Goal: Task Accomplishment & Management: Manage account settings

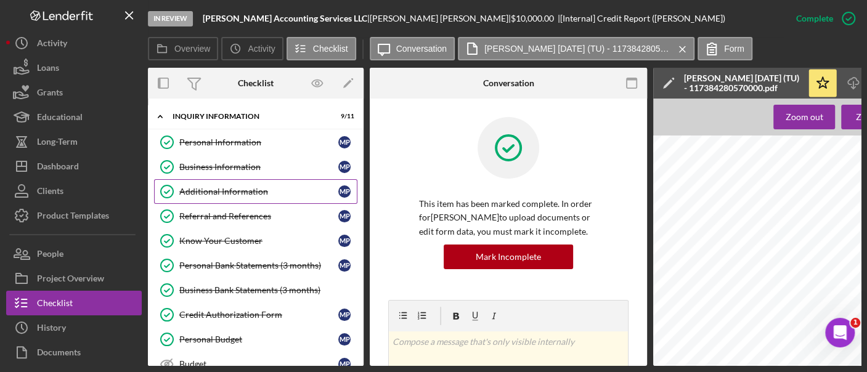
click at [272, 182] on link "Additional Information Additional Information M P" at bounding box center [255, 191] width 203 height 25
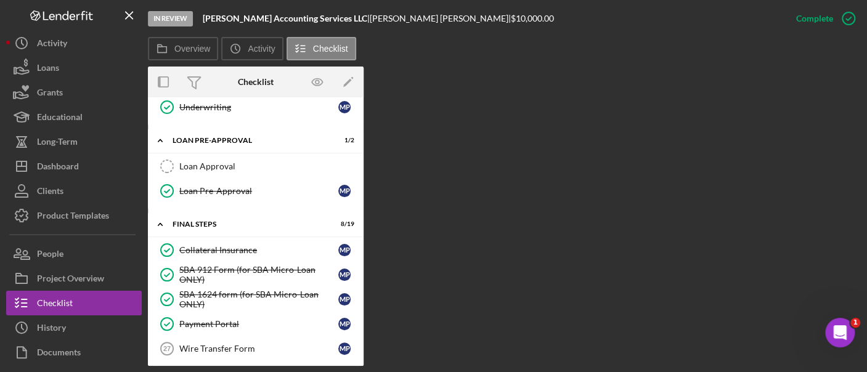
scroll to position [1114, 0]
click at [233, 340] on link "Wire Transfer Form 27 Wire Transfer Form M P" at bounding box center [255, 348] width 203 height 25
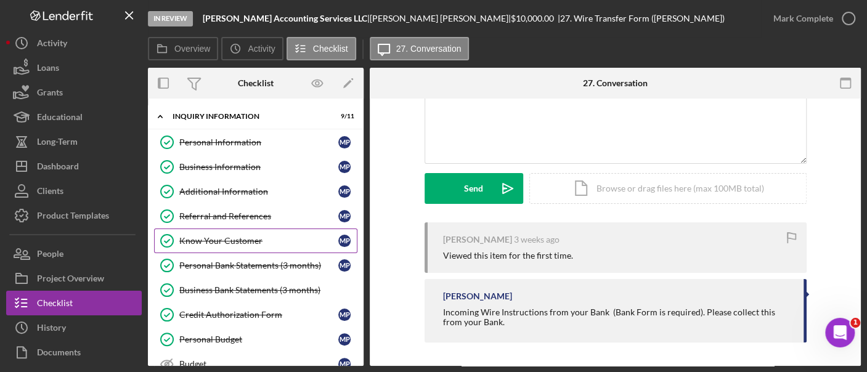
click at [203, 236] on div "Know Your Customer" at bounding box center [258, 241] width 159 height 10
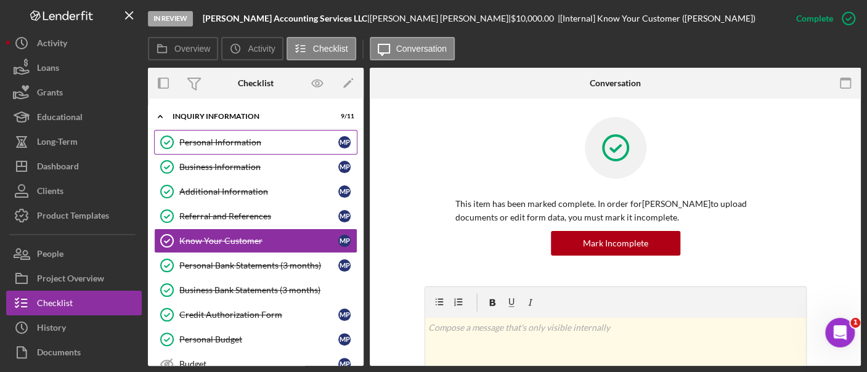
click at [197, 150] on link "Personal Information Personal Information M P" at bounding box center [255, 142] width 203 height 25
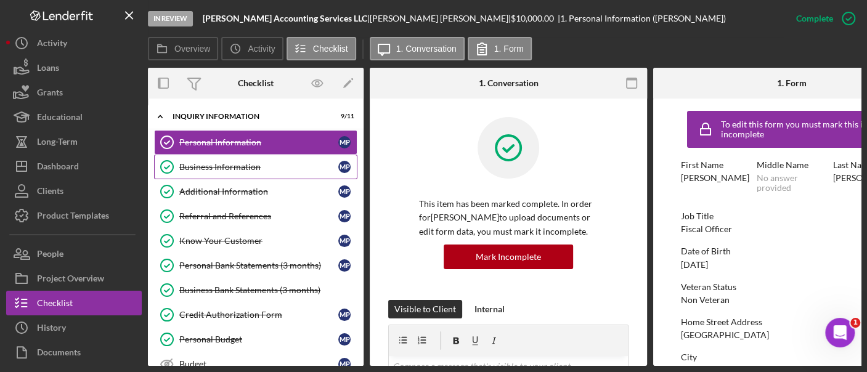
click at [217, 174] on link "Business Information Business Information M P" at bounding box center [255, 167] width 203 height 25
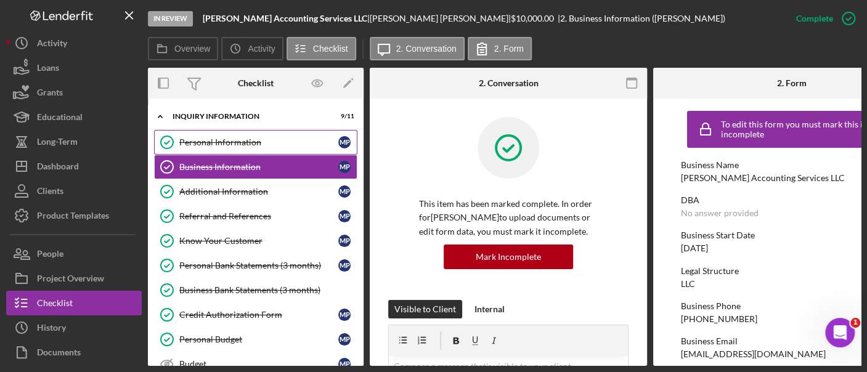
click at [217, 142] on div "Personal Information" at bounding box center [258, 142] width 159 height 10
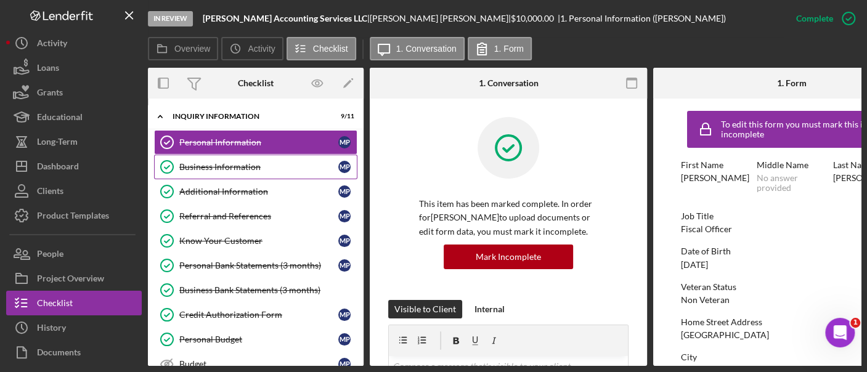
click at [225, 174] on link "Business Information Business Information M P" at bounding box center [255, 167] width 203 height 25
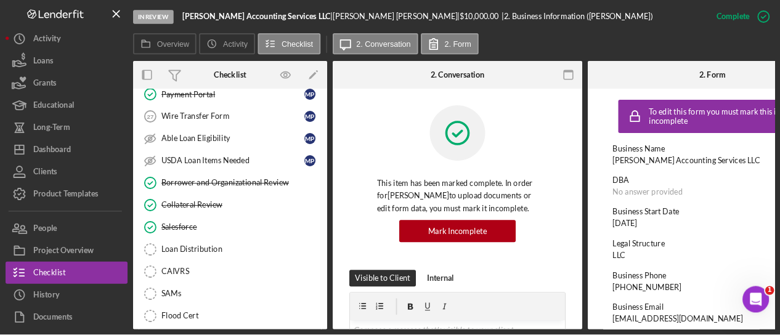
scroll to position [1334, 0]
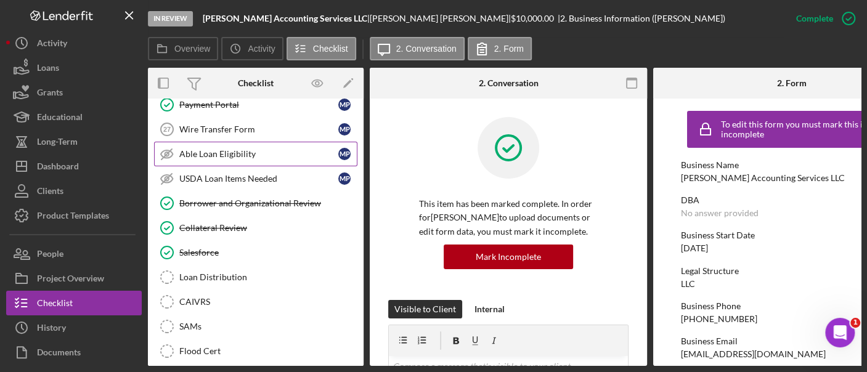
click at [177, 139] on icon "Able Loan Eligibility" at bounding box center [167, 154] width 31 height 31
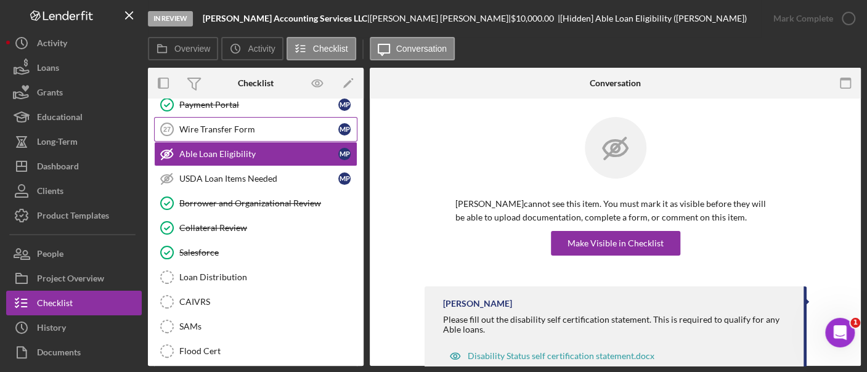
click at [182, 124] on div "Wire Transfer Form" at bounding box center [258, 129] width 159 height 10
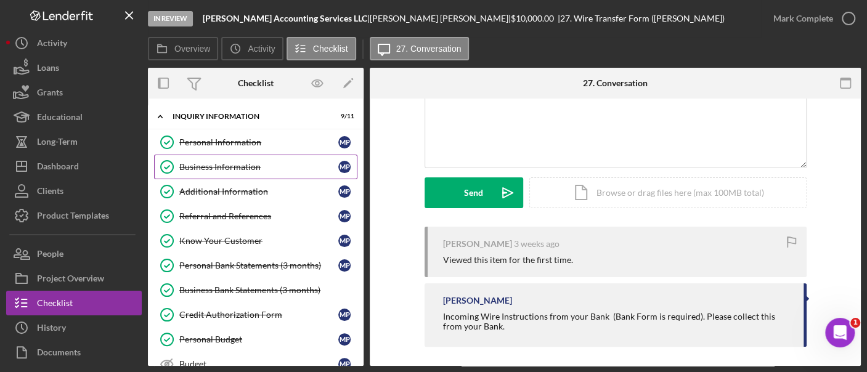
click at [253, 168] on div "Business Information" at bounding box center [258, 167] width 159 height 10
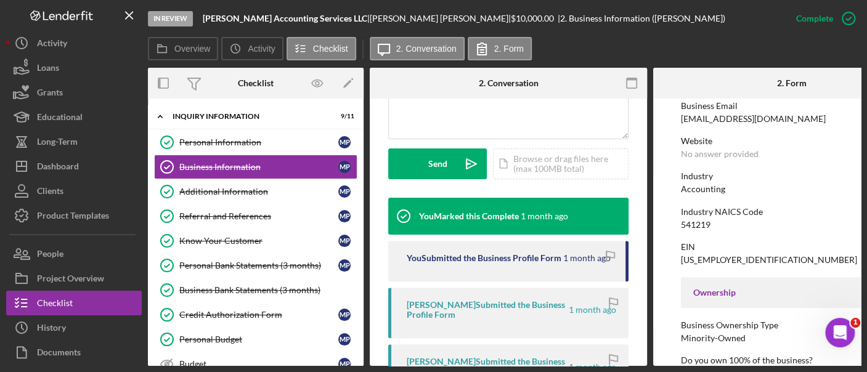
scroll to position [190, 0]
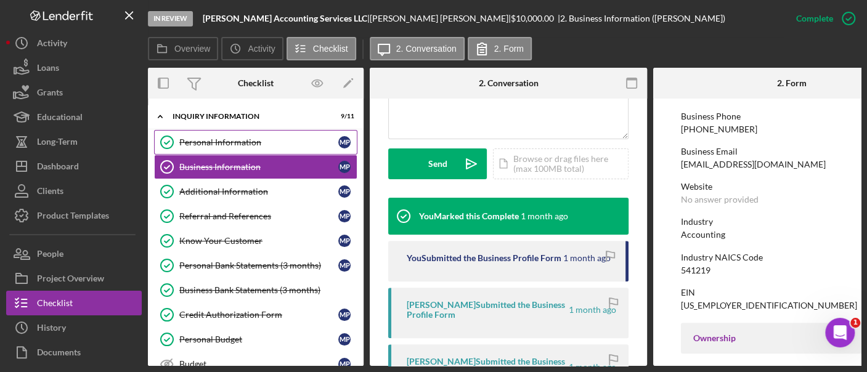
click at [326, 143] on div "Personal Information" at bounding box center [258, 142] width 159 height 10
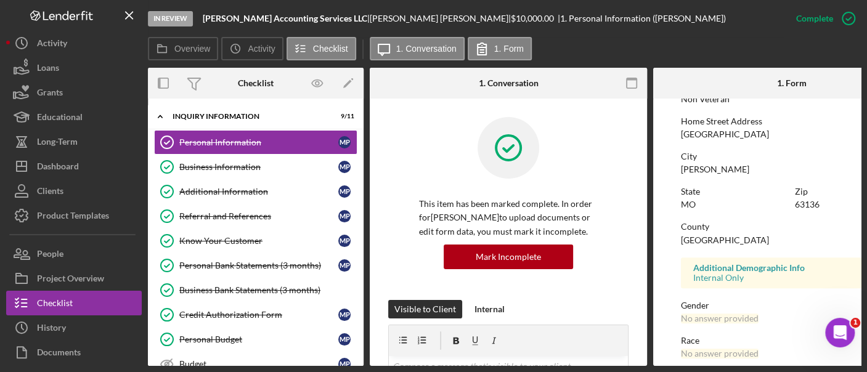
scroll to position [202, 0]
click at [735, 212] on div "State [US_STATE]" at bounding box center [735, 202] width 108 height 35
click at [214, 163] on div "Business Information" at bounding box center [258, 167] width 159 height 10
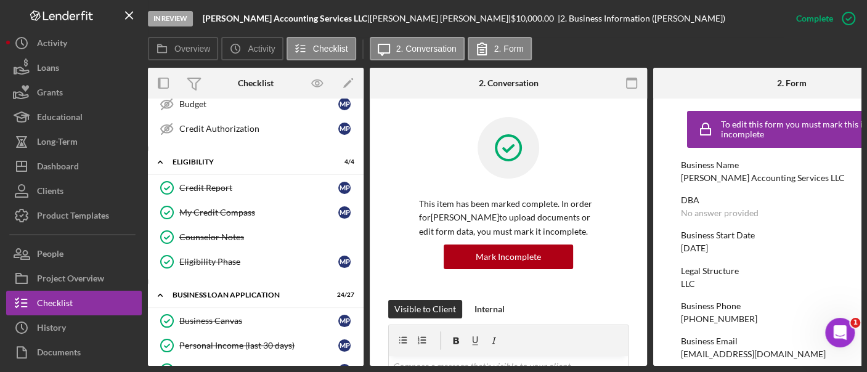
scroll to position [266, 0]
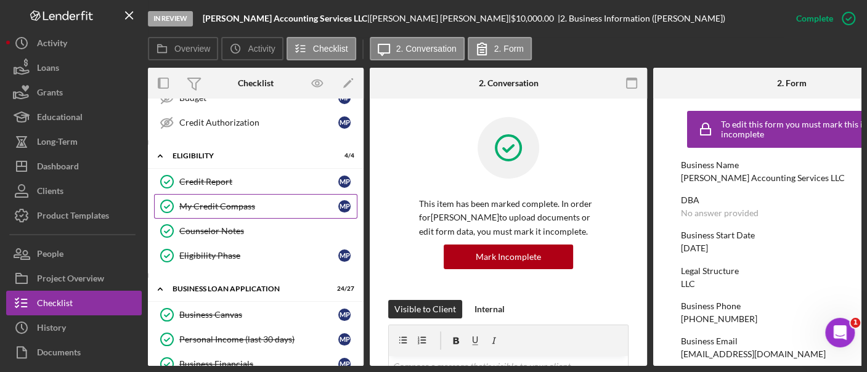
drag, startPoint x: 219, startPoint y: 217, endPoint x: 216, endPoint y: 205, distance: 12.6
click at [216, 205] on div "My Credit Compass" at bounding box center [258, 206] width 159 height 10
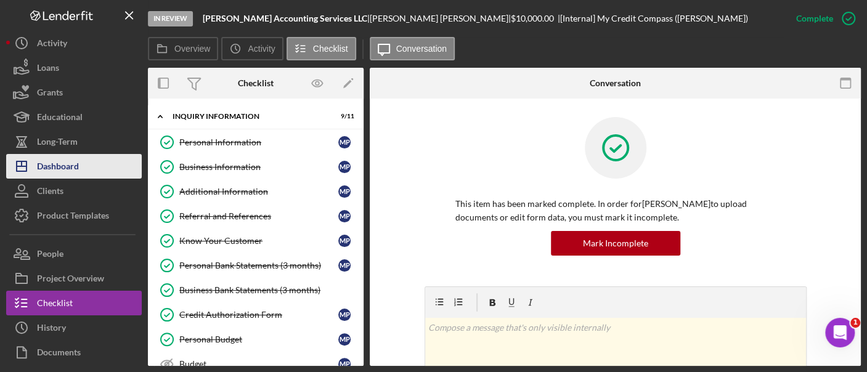
click at [70, 159] on div "Dashboard" at bounding box center [58, 168] width 42 height 28
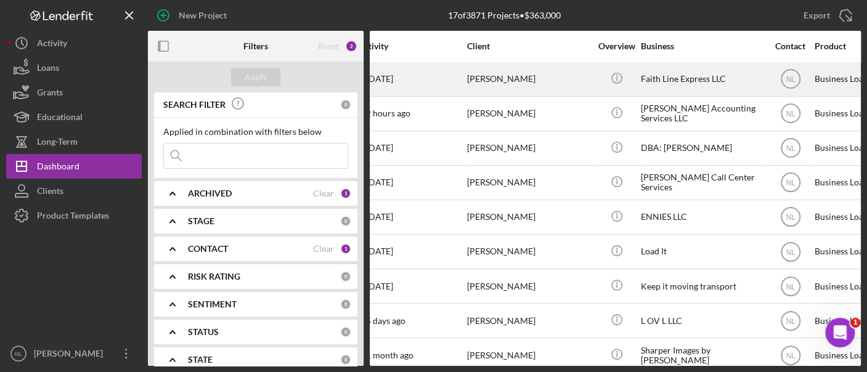
scroll to position [0, 20]
click at [513, 91] on div "[PERSON_NAME]" at bounding box center [527, 79] width 123 height 33
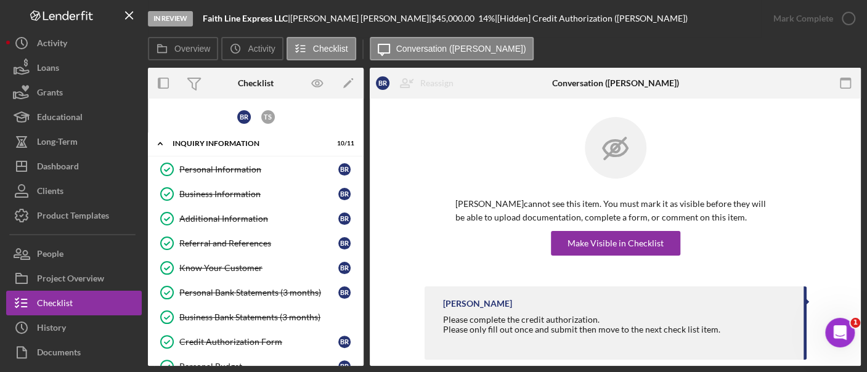
scroll to position [179, 0]
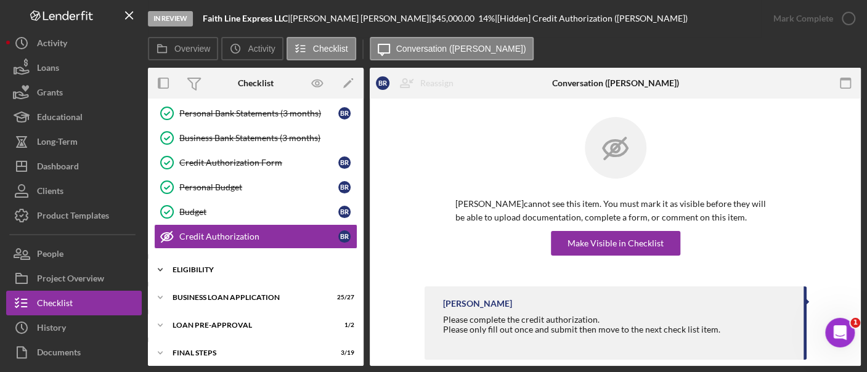
click at [218, 257] on div "Icon/Expander ELIGIBILITY 3 / 4" at bounding box center [256, 269] width 216 height 25
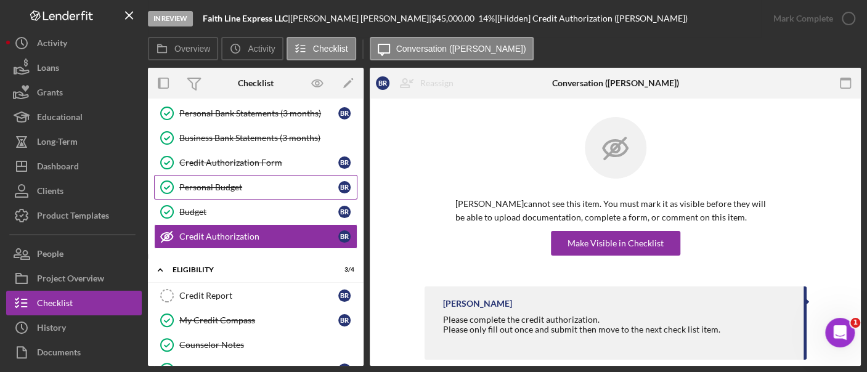
click at [217, 185] on div "Personal Budget" at bounding box center [258, 187] width 159 height 10
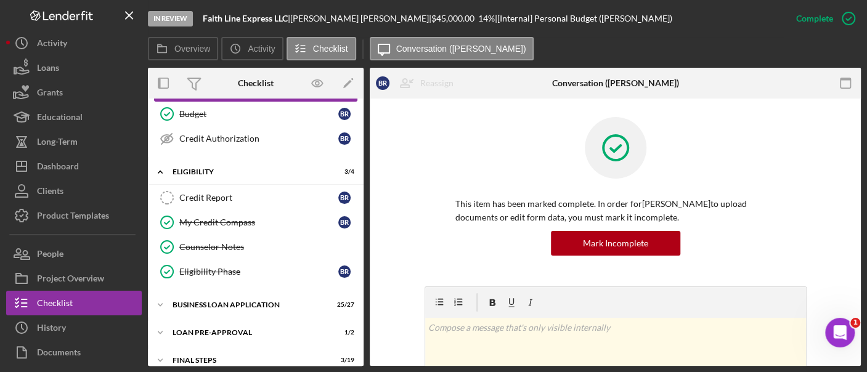
scroll to position [312, 0]
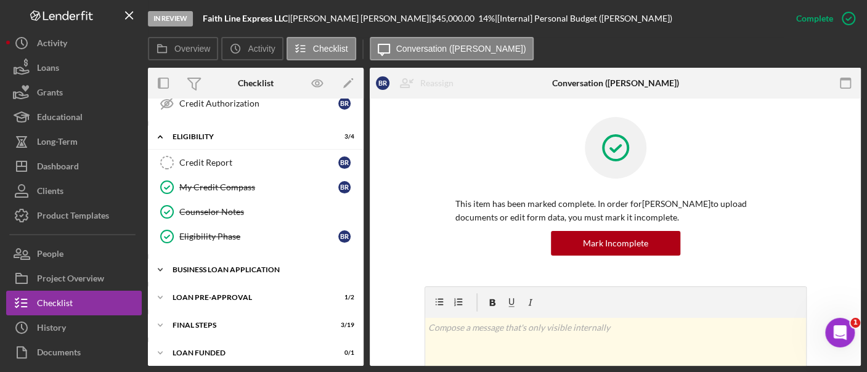
click at [258, 266] on div "BUSINESS LOAN APPLICATION" at bounding box center [260, 269] width 176 height 7
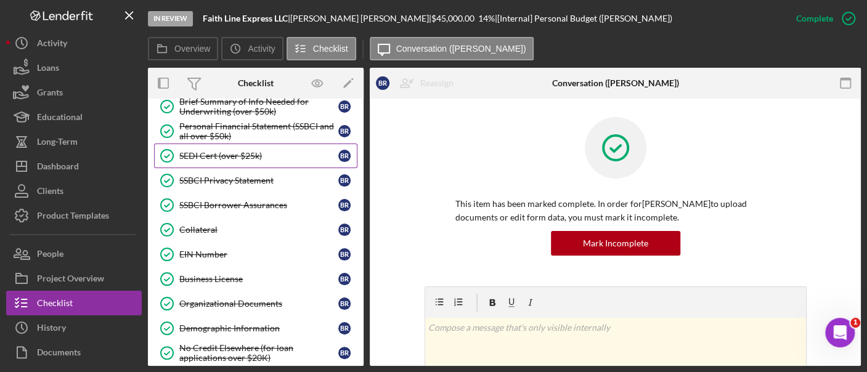
scroll to position [675, 0]
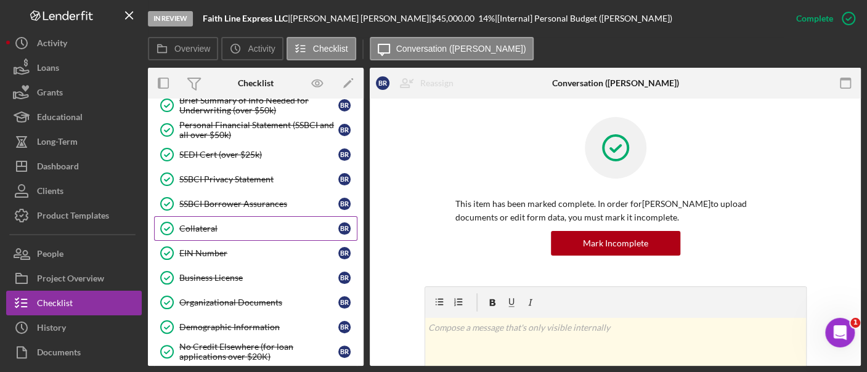
click at [227, 224] on div "Collateral" at bounding box center [258, 229] width 159 height 10
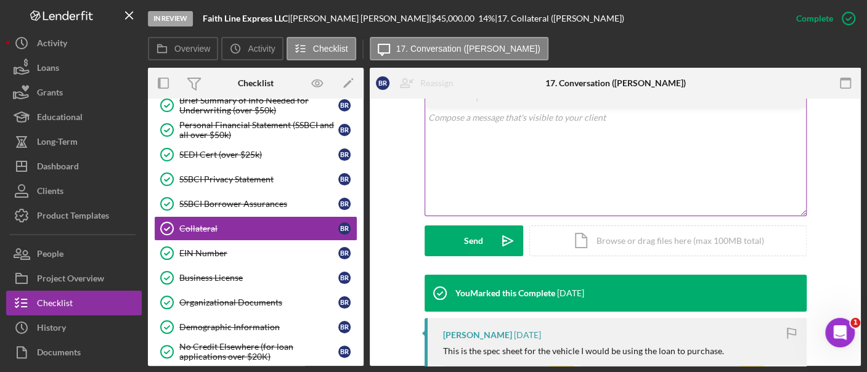
scroll to position [299, 0]
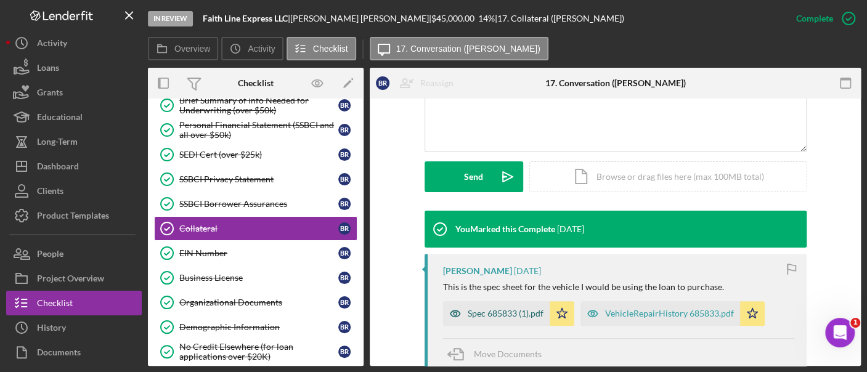
click at [475, 309] on div "Spec 685833 (1).pdf" at bounding box center [505, 314] width 76 height 10
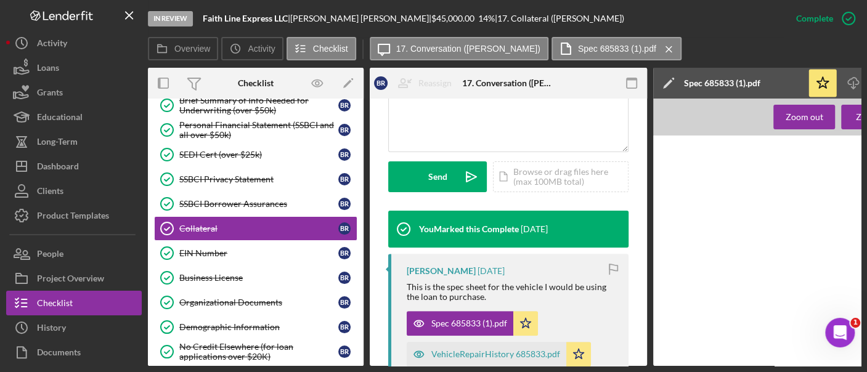
scroll to position [0, 161]
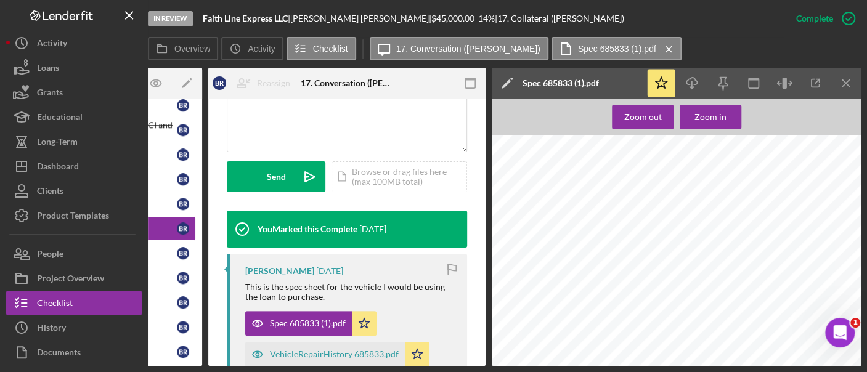
click at [862, 85] on div "In Review Faith Line Express LLC | [PERSON_NAME] | $45,000.00 14 % | 17. Collat…" at bounding box center [433, 186] width 867 height 372
click at [851, 88] on icon "Icon/Menu Close" at bounding box center [846, 84] width 28 height 28
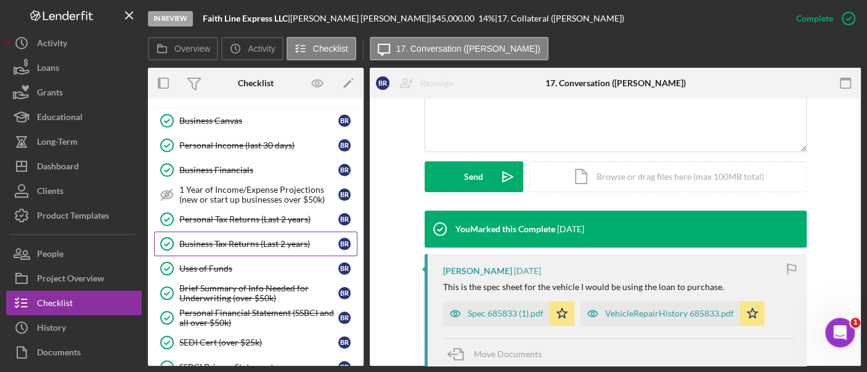
scroll to position [496, 0]
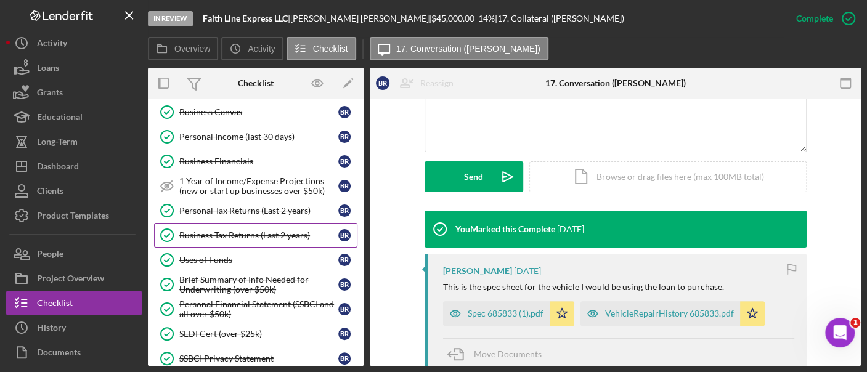
click at [237, 223] on link "Business Tax Returns (Last 2 years) Business Tax Returns (Last 2 years) B R" at bounding box center [255, 235] width 203 height 25
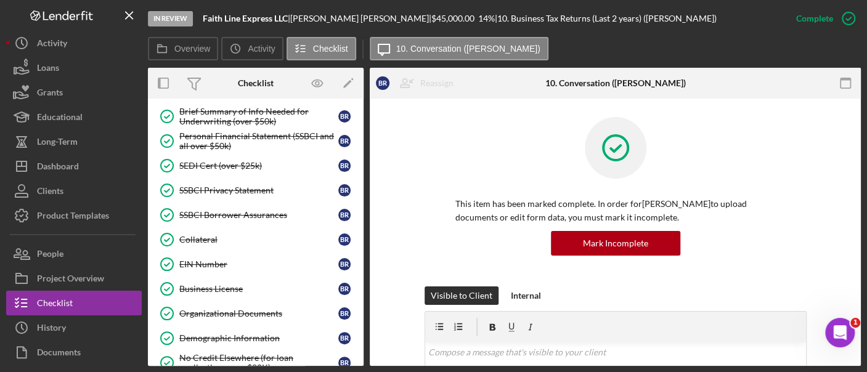
scroll to position [677, 0]
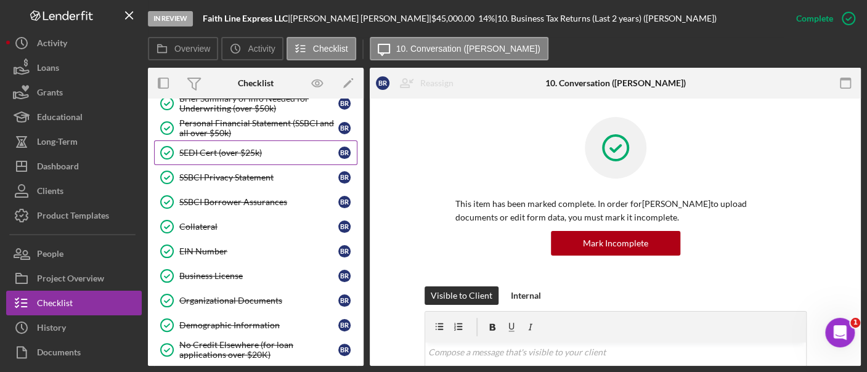
click at [237, 152] on link "SEDI Cert (over $25k) SEDI Cert (over $25k) B R" at bounding box center [255, 152] width 203 height 25
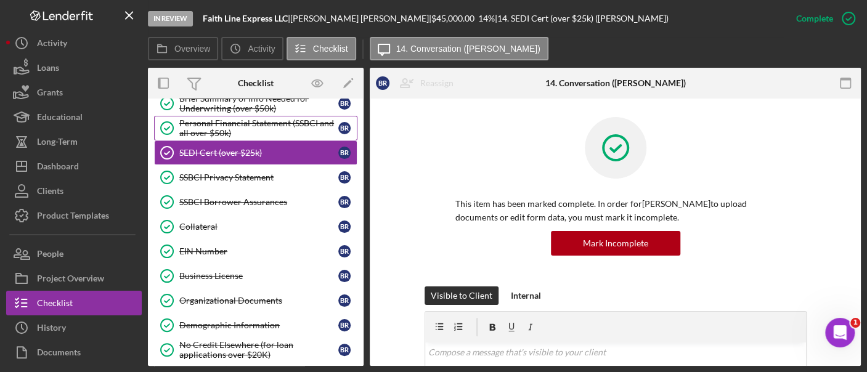
click at [238, 120] on div "Personal Financial Statement (SSBCI and all over $50k)" at bounding box center [258, 128] width 159 height 20
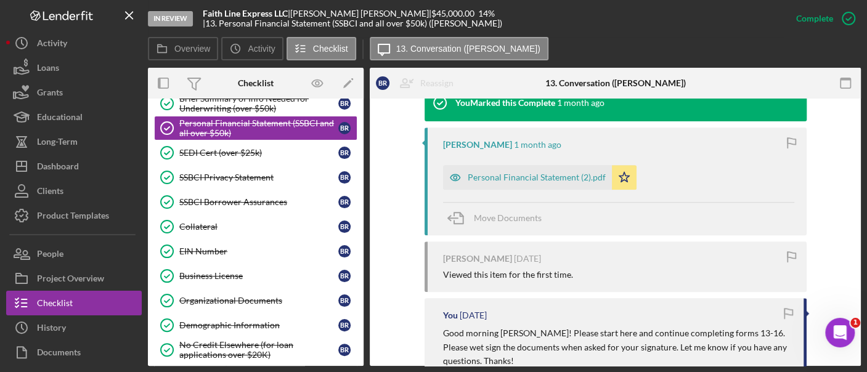
scroll to position [463, 0]
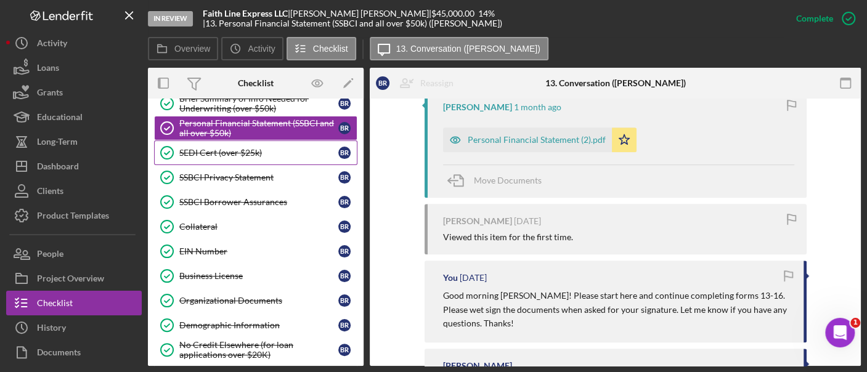
click at [223, 148] on div "SEDI Cert (over $25k)" at bounding box center [258, 153] width 159 height 10
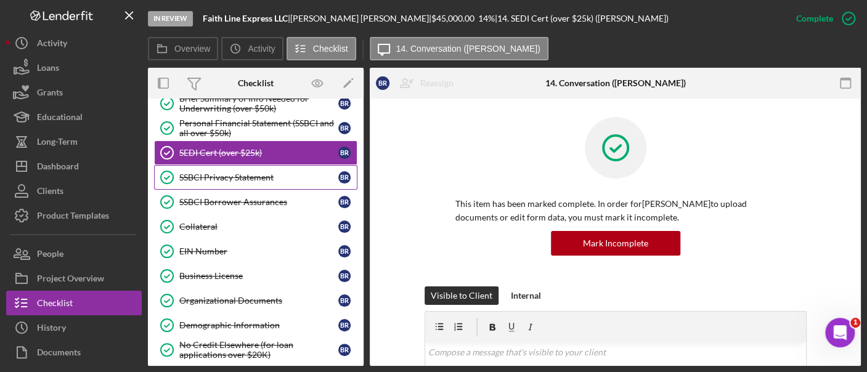
click at [241, 179] on link "SSBCI Privacy Statement SSBCI Privacy Statement B R" at bounding box center [255, 177] width 203 height 25
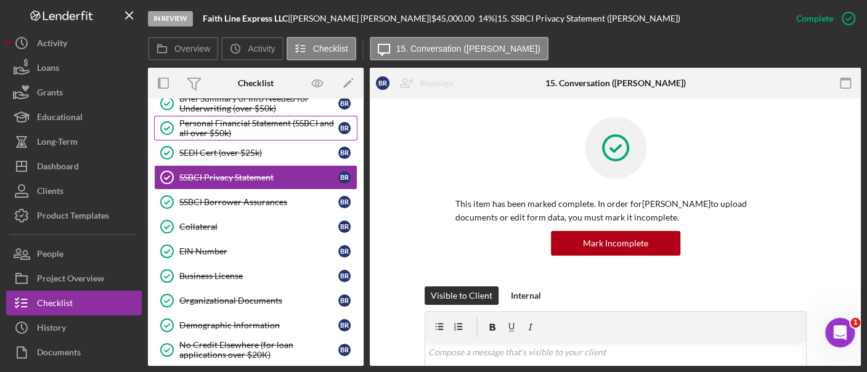
click at [232, 125] on div "Personal Financial Statement (SSBCI and all over $50k)" at bounding box center [258, 128] width 159 height 20
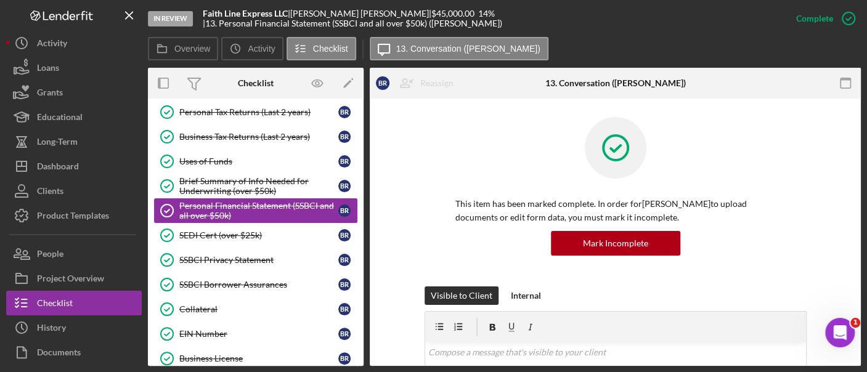
scroll to position [602, 0]
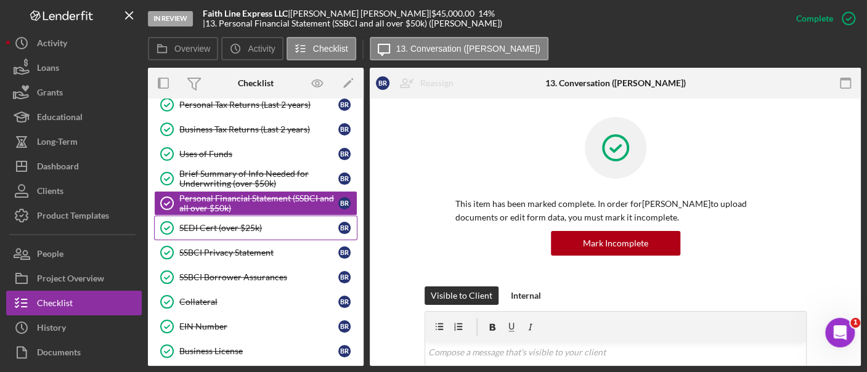
click at [228, 227] on link "SEDI Cert (over $25k) SEDI Cert (over $25k) B R" at bounding box center [255, 228] width 203 height 25
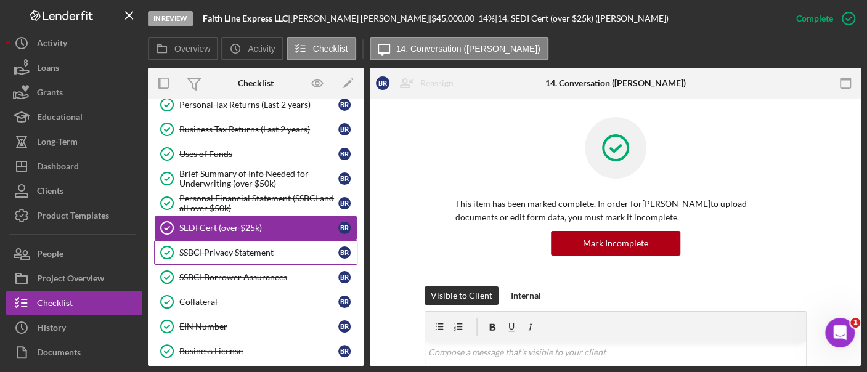
click at [239, 248] on div "SSBCI Privacy Statement" at bounding box center [258, 253] width 159 height 10
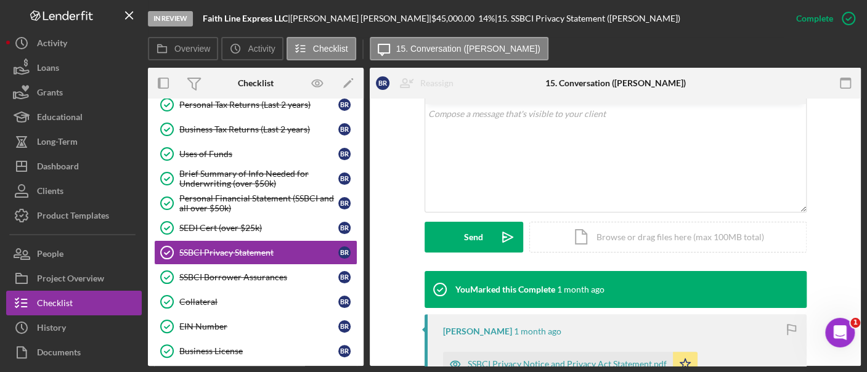
scroll to position [367, 0]
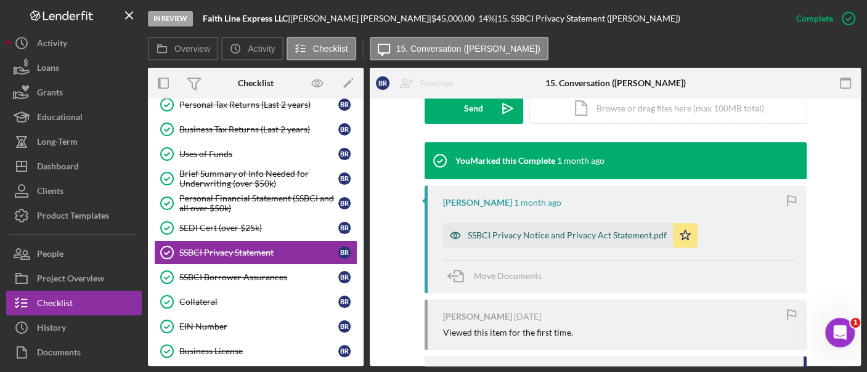
click at [512, 236] on div "SSBCI Privacy Notice and Privacy Act Statement.pdf" at bounding box center [566, 235] width 199 height 10
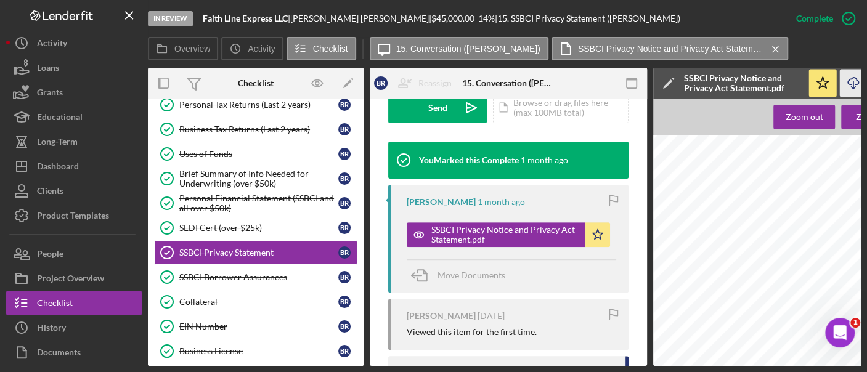
scroll to position [0, 161]
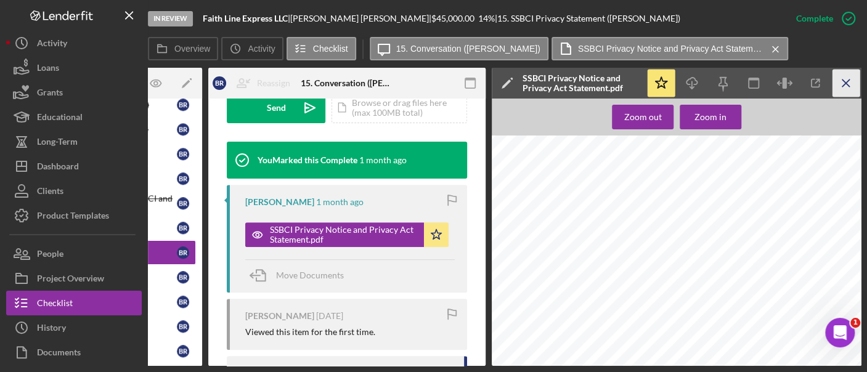
click at [849, 79] on icon "Icon/Menu Close" at bounding box center [846, 84] width 28 height 28
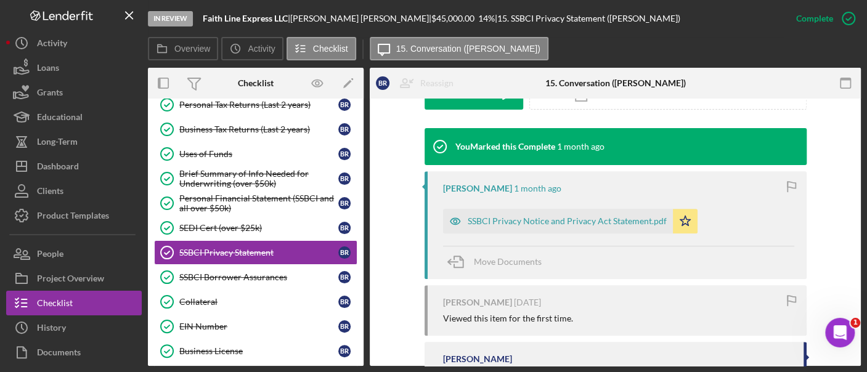
scroll to position [367, 0]
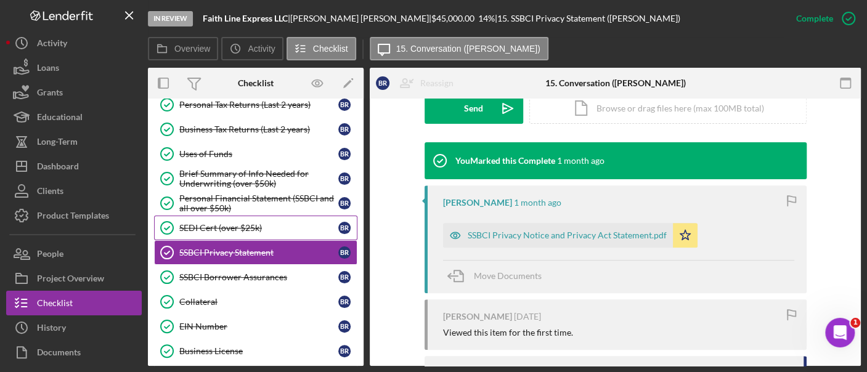
click at [237, 223] on div "SEDI Cert (over $25k)" at bounding box center [258, 228] width 159 height 10
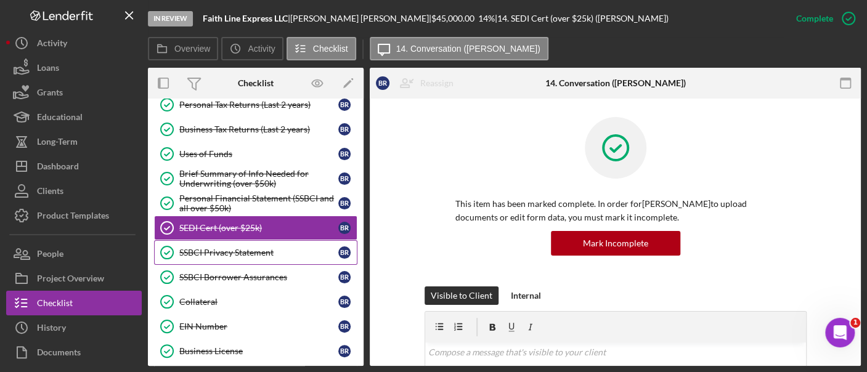
click at [235, 248] on div "SSBCI Privacy Statement" at bounding box center [258, 253] width 159 height 10
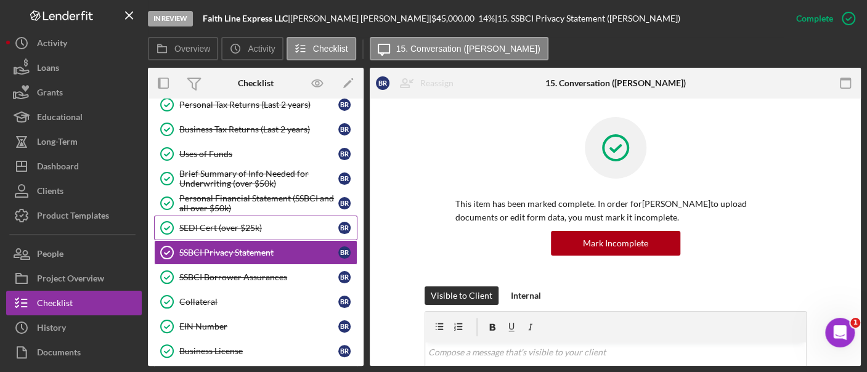
click at [229, 228] on link "SEDI Cert (over $25k) SEDI Cert (over $25k) B R" at bounding box center [255, 228] width 203 height 25
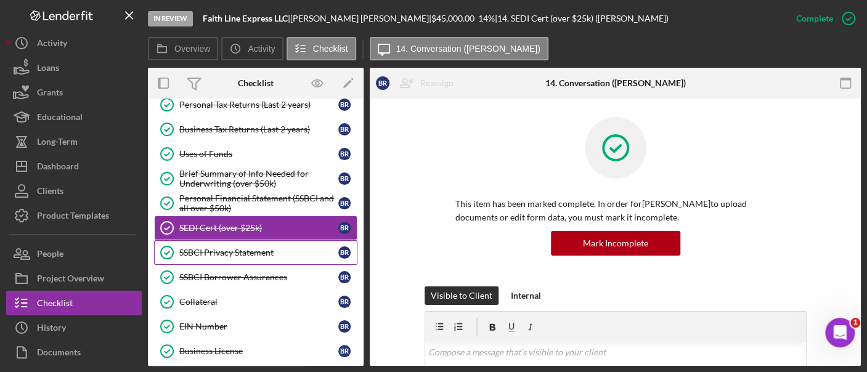
click at [231, 248] on div "SSBCI Privacy Statement" at bounding box center [258, 253] width 159 height 10
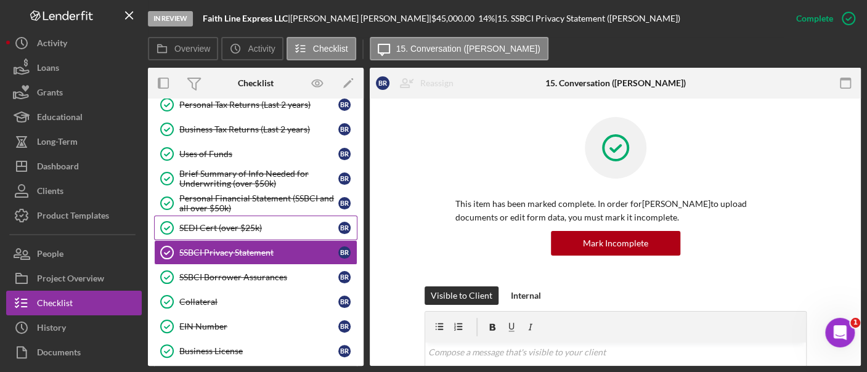
click at [219, 216] on link "SEDI Cert (over $25k) SEDI Cert (over $25k) B R" at bounding box center [255, 228] width 203 height 25
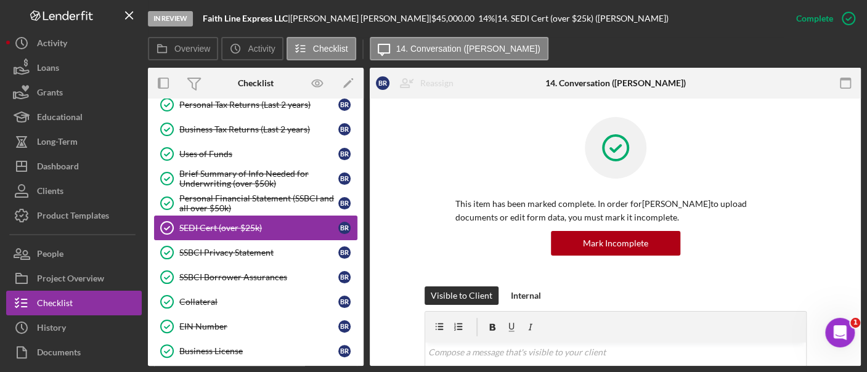
click at [217, 223] on div "SEDI Cert (over $25k)" at bounding box center [258, 228] width 159 height 10
click at [218, 248] on div "SSBCI Privacy Statement" at bounding box center [258, 253] width 159 height 10
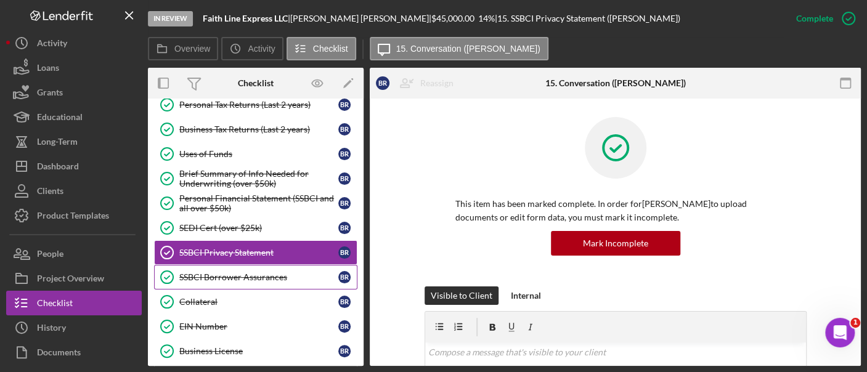
click at [221, 265] on link "SSBCI Borrower Assurances SSBCI Borrower Assurances B R" at bounding box center [255, 277] width 203 height 25
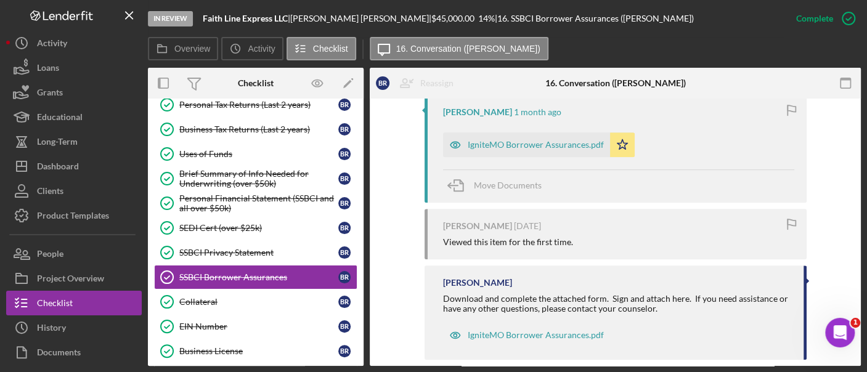
scroll to position [475, 0]
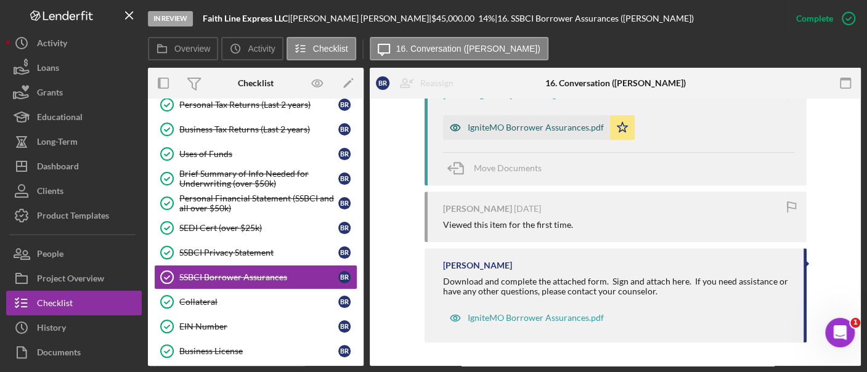
click at [516, 126] on div "IgniteMO Borrower Assurances.pdf" at bounding box center [535, 128] width 136 height 10
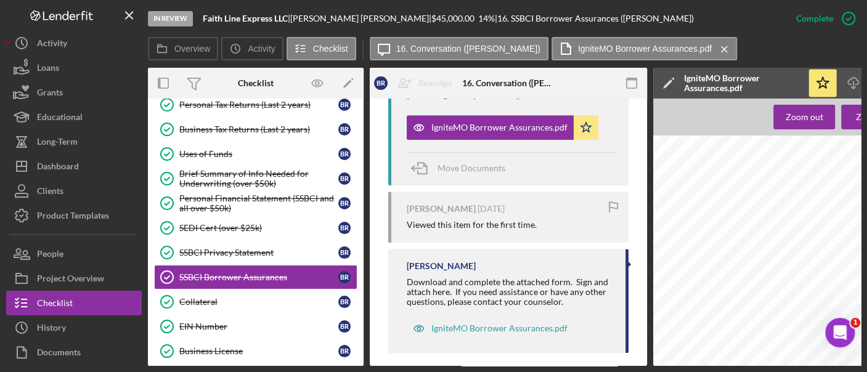
scroll to position [876, 147]
click at [212, 197] on div "Personal Financial Statement (SSBCI and all over $50k)" at bounding box center [258, 203] width 159 height 20
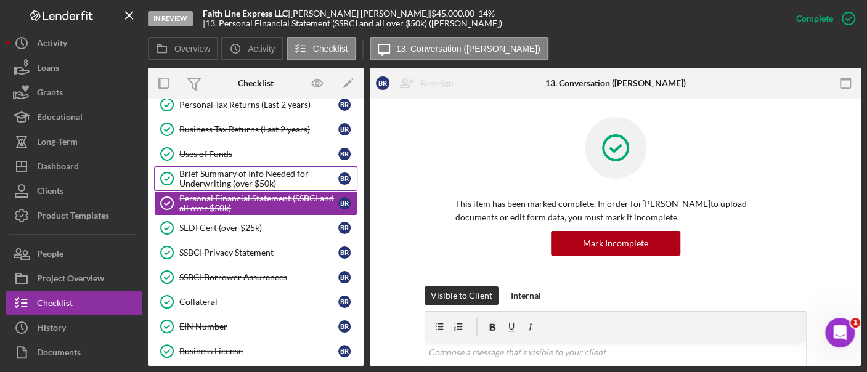
click at [208, 169] on div "Brief Summary of Info Needed for Underwriting (over $50k)" at bounding box center [258, 179] width 159 height 20
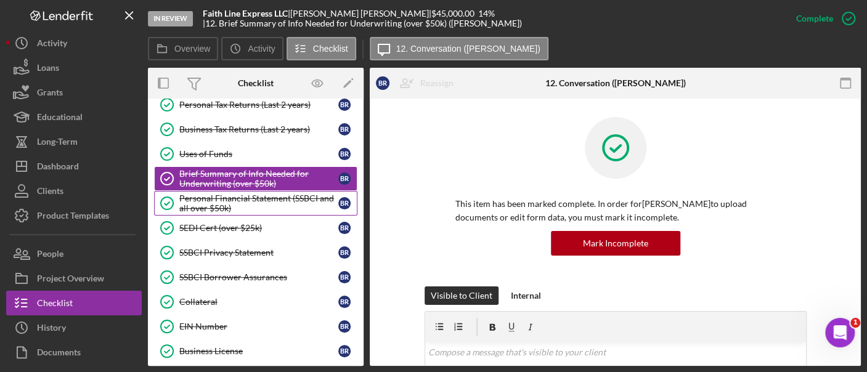
click at [242, 193] on div "Personal Financial Statement (SSBCI and all over $50k)" at bounding box center [258, 203] width 159 height 20
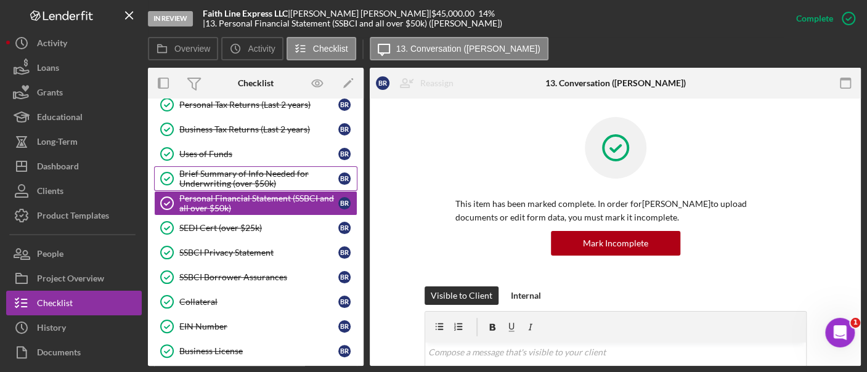
click at [235, 170] on div "Brief Summary of Info Needed for Underwriting (over $50k)" at bounding box center [258, 179] width 159 height 20
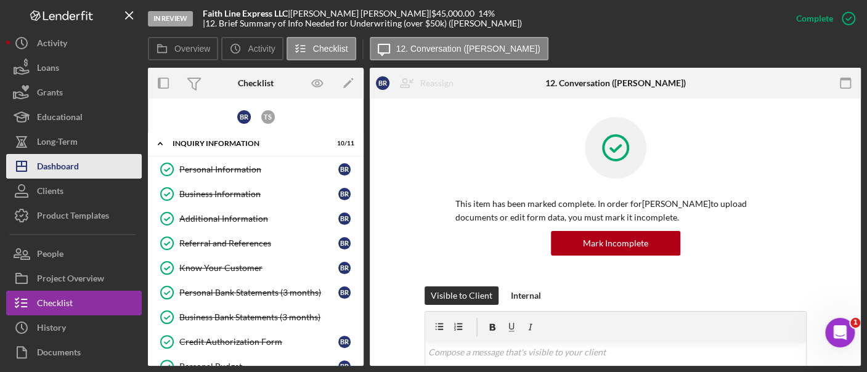
click at [85, 164] on button "Icon/Dashboard Dashboard" at bounding box center [74, 166] width 136 height 25
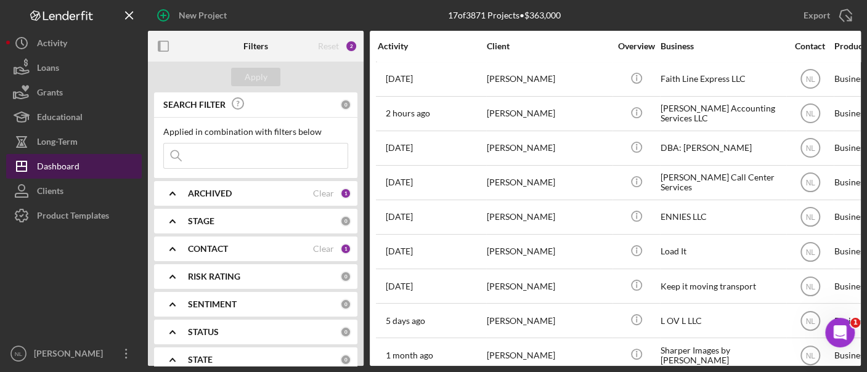
click at [81, 171] on button "Icon/Dashboard Dashboard" at bounding box center [74, 166] width 136 height 25
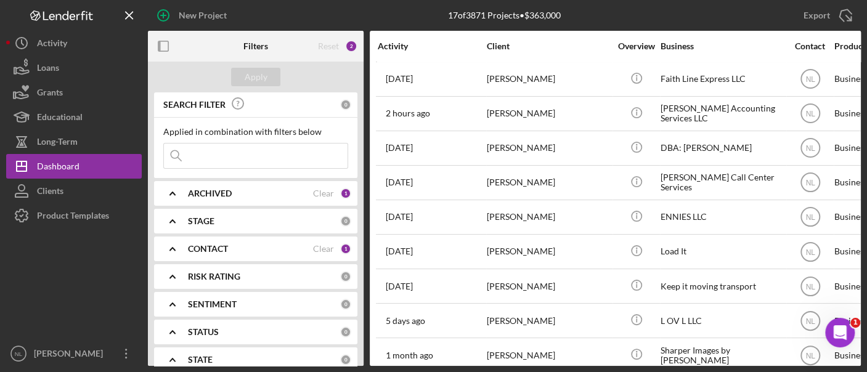
click at [223, 153] on input at bounding box center [256, 156] width 184 height 25
click at [208, 153] on input at bounding box center [256, 156] width 184 height 25
click at [253, 158] on input at bounding box center [256, 156] width 184 height 25
click at [246, 155] on input at bounding box center [256, 156] width 184 height 25
drag, startPoint x: 243, startPoint y: 157, endPoint x: 222, endPoint y: 155, distance: 20.4
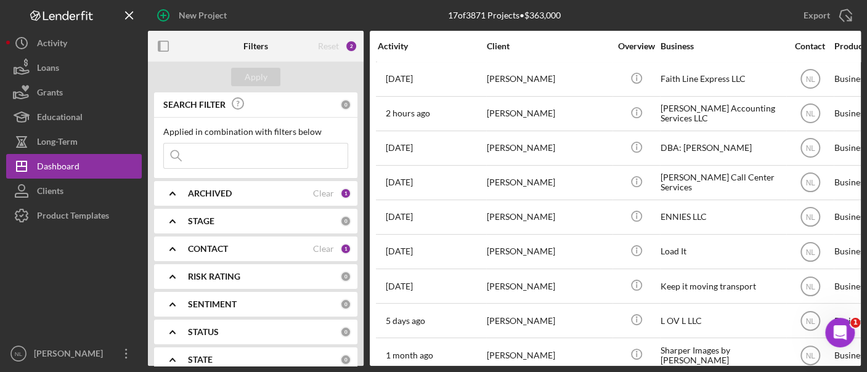
click at [261, 152] on input at bounding box center [256, 156] width 184 height 25
click at [216, 147] on input at bounding box center [256, 156] width 184 height 25
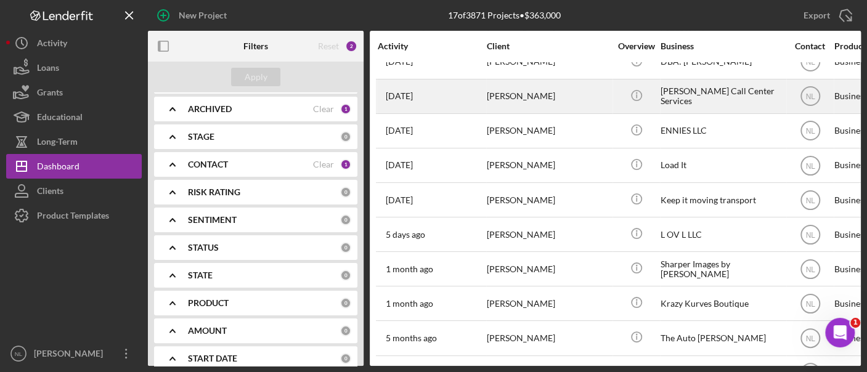
scroll to position [86, 171]
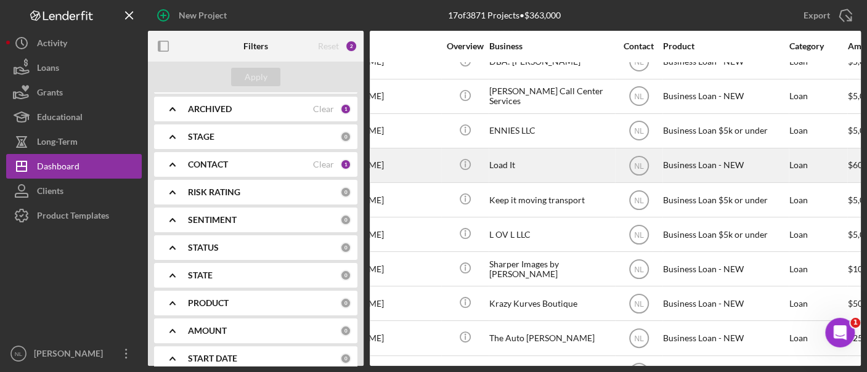
click at [494, 169] on div "Load It" at bounding box center [550, 165] width 123 height 33
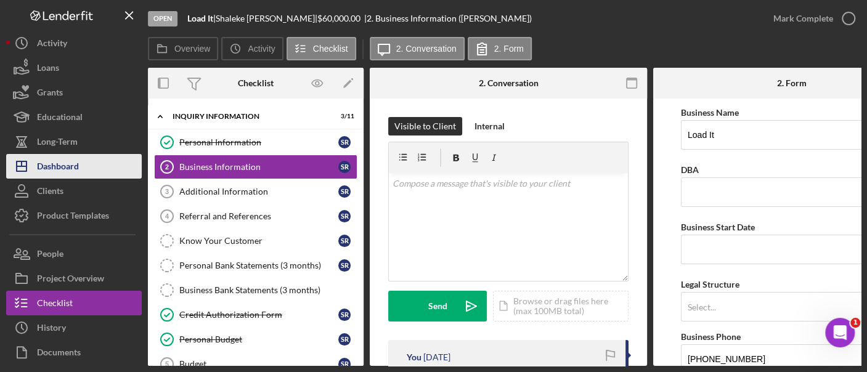
click at [79, 157] on button "Icon/Dashboard Dashboard" at bounding box center [74, 166] width 136 height 25
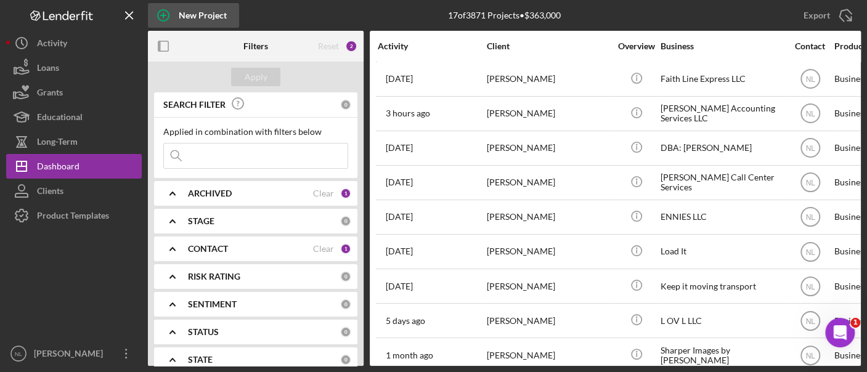
click at [193, 24] on div "New Project" at bounding box center [203, 15] width 48 height 25
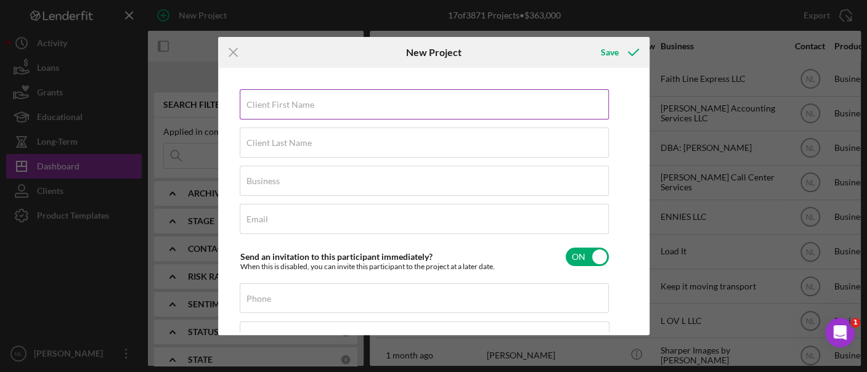
click at [302, 105] on label "Client First Name" at bounding box center [280, 105] width 68 height 10
click at [302, 105] on input "Client First Name" at bounding box center [424, 104] width 369 height 30
click at [302, 105] on input "[PERSON_NAME]" at bounding box center [424, 104] width 369 height 30
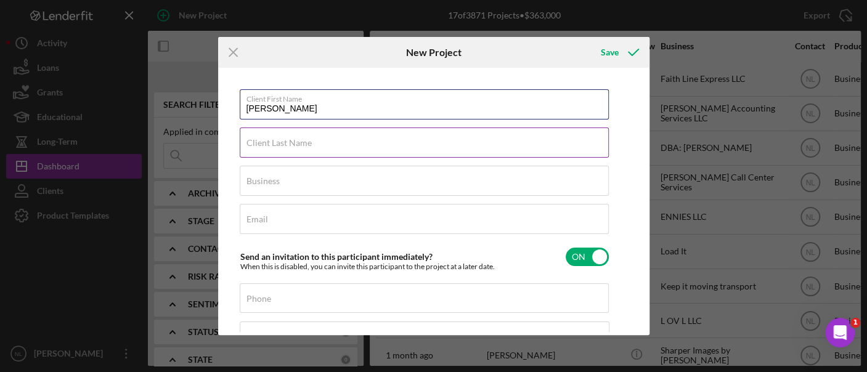
type input "[PERSON_NAME]"
click at [288, 142] on label "Client Last Name" at bounding box center [278, 143] width 65 height 10
click at [288, 142] on input "Client Last Name" at bounding box center [424, 142] width 369 height 30
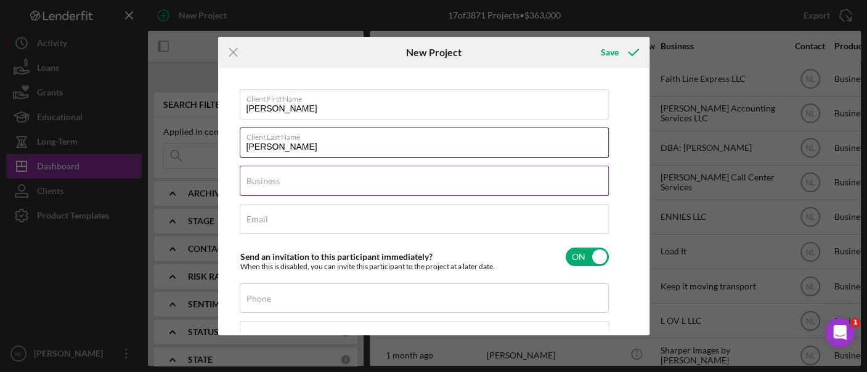
type input "[PERSON_NAME]"
click at [285, 186] on input "Business" at bounding box center [424, 181] width 369 height 30
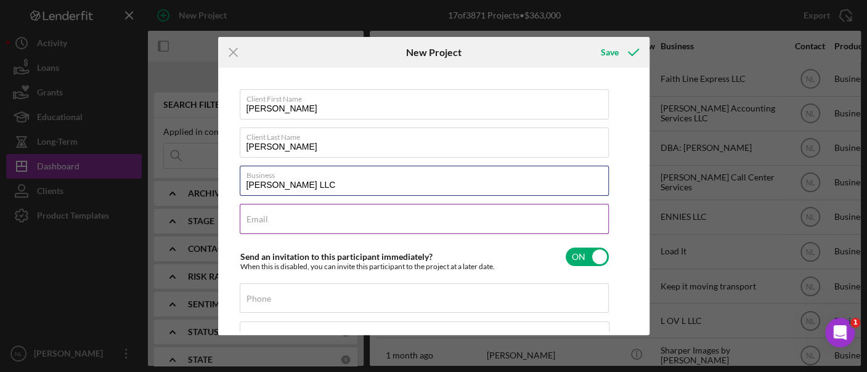
type input "[PERSON_NAME] LLC"
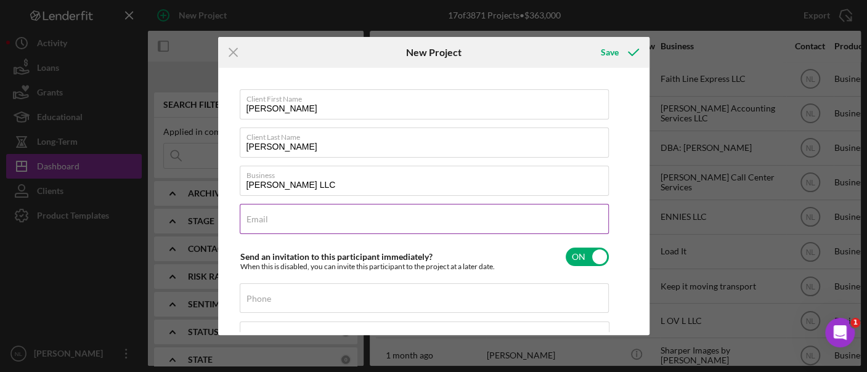
click at [281, 228] on input "Email" at bounding box center [424, 219] width 369 height 30
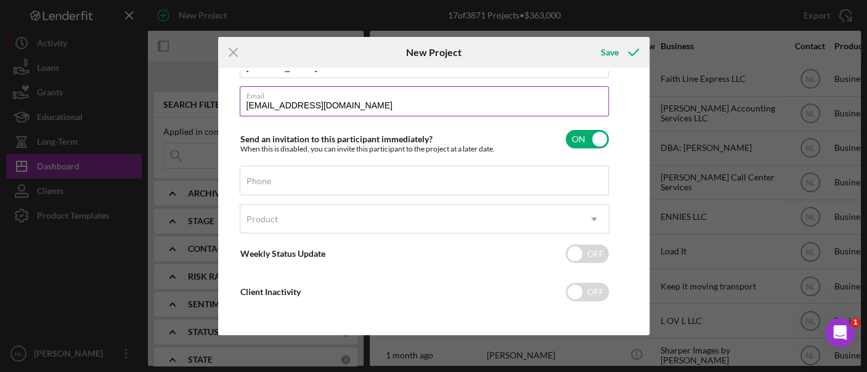
scroll to position [120, 0]
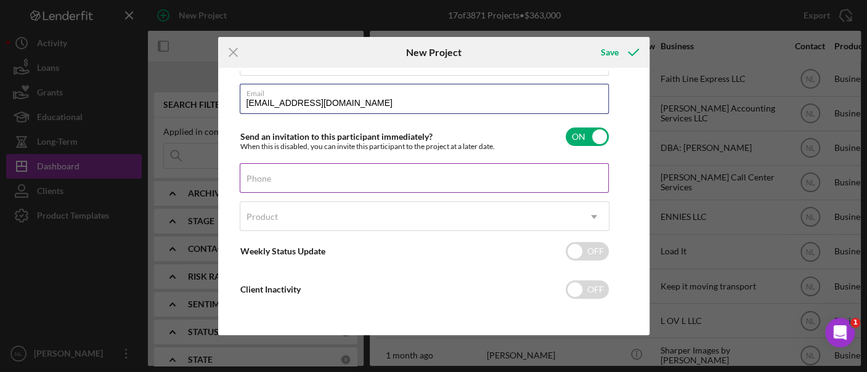
type input "[EMAIL_ADDRESS][DOMAIN_NAME]"
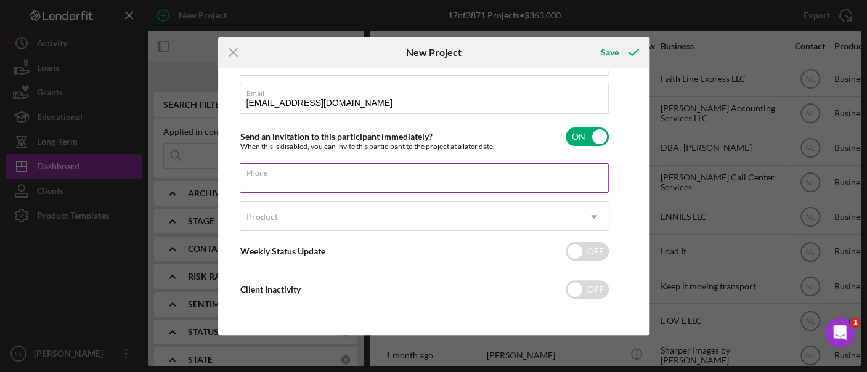
click at [280, 166] on div "Phone" at bounding box center [425, 178] width 370 height 31
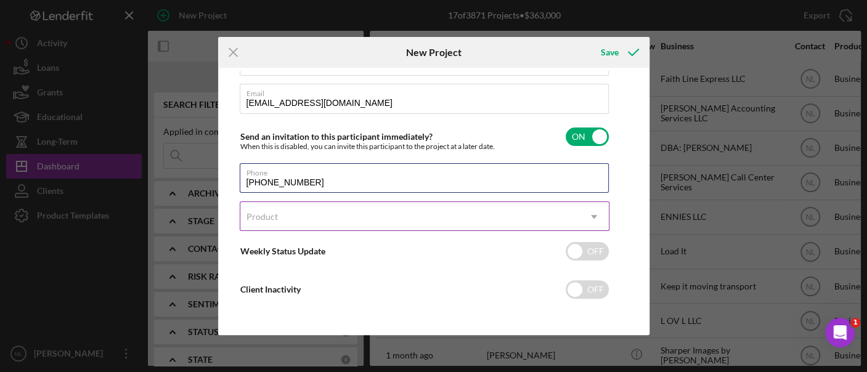
type input "[PHONE_NUMBER]"
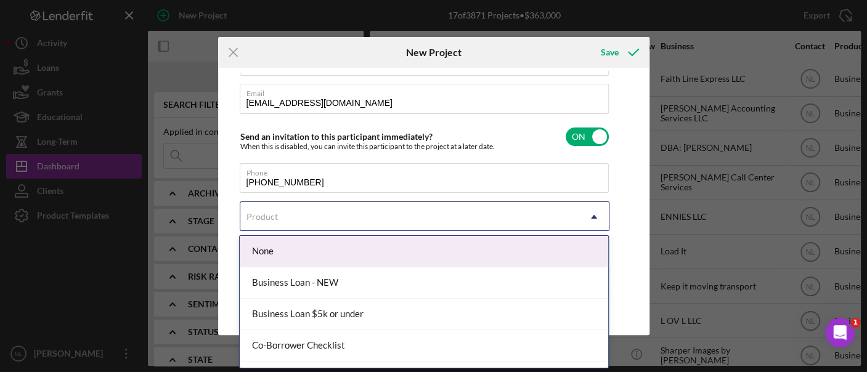
click at [286, 218] on div "Product" at bounding box center [409, 217] width 339 height 28
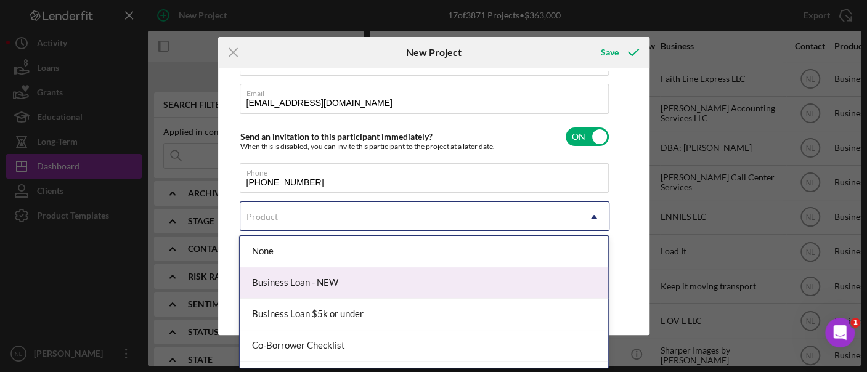
click at [318, 283] on div "Business Loan - NEW" at bounding box center [424, 282] width 368 height 31
checkbox input "true"
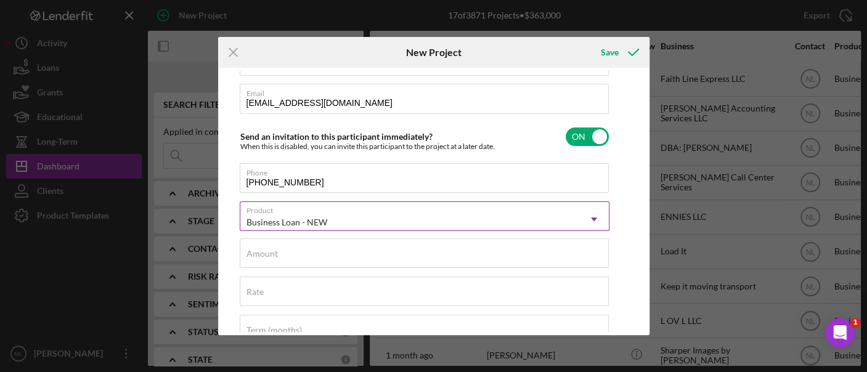
click at [304, 224] on div "Business Loan - NEW" at bounding box center [286, 222] width 81 height 10
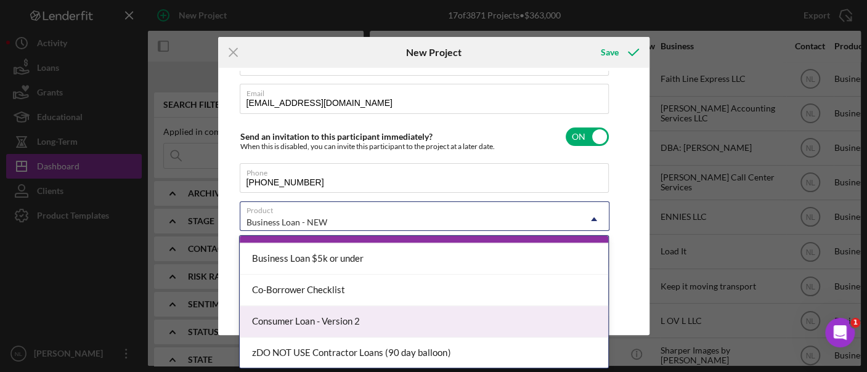
scroll to position [0, 0]
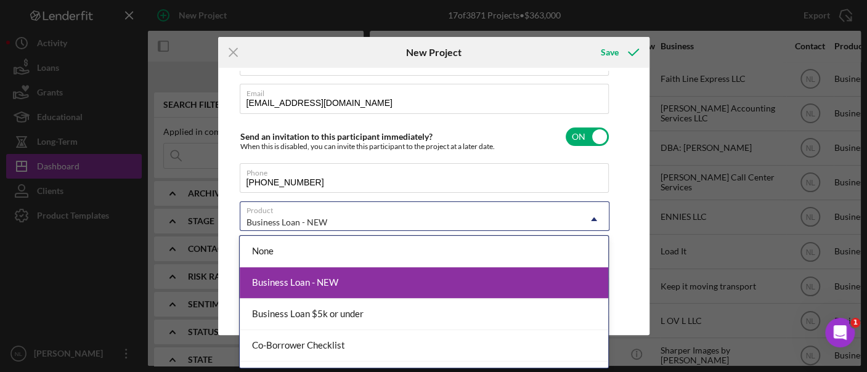
click at [324, 284] on div "Business Loan - NEW" at bounding box center [424, 282] width 368 height 31
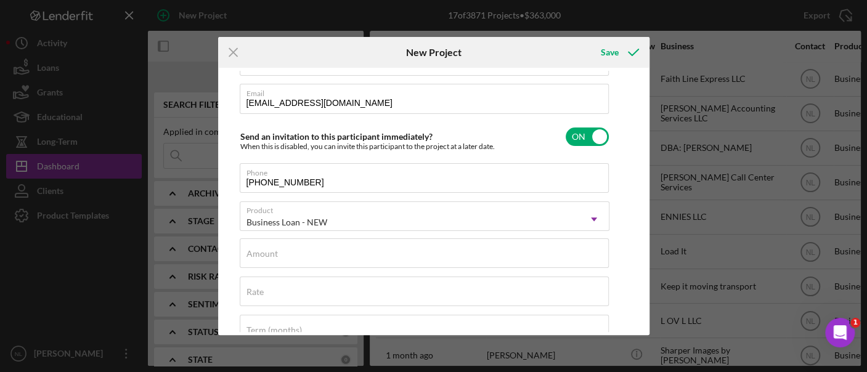
scroll to position [236, 0]
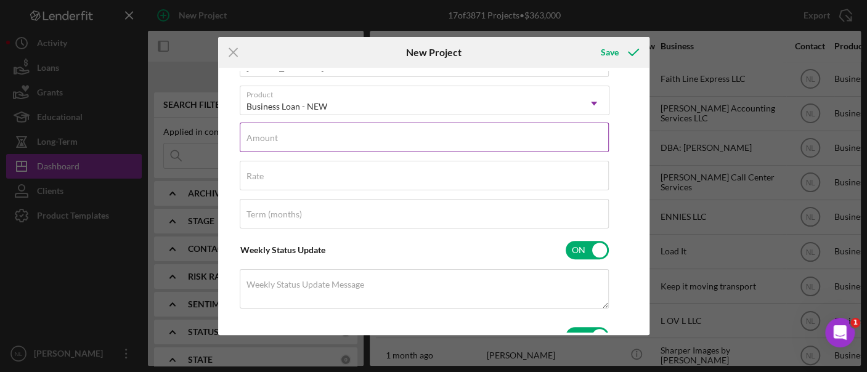
click at [270, 134] on label "Amount" at bounding box center [261, 138] width 31 height 10
click at [270, 134] on input "Amount" at bounding box center [424, 138] width 369 height 30
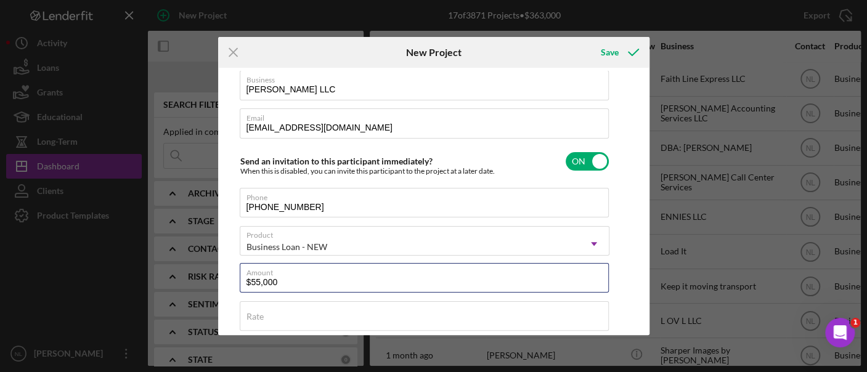
scroll to position [71, 0]
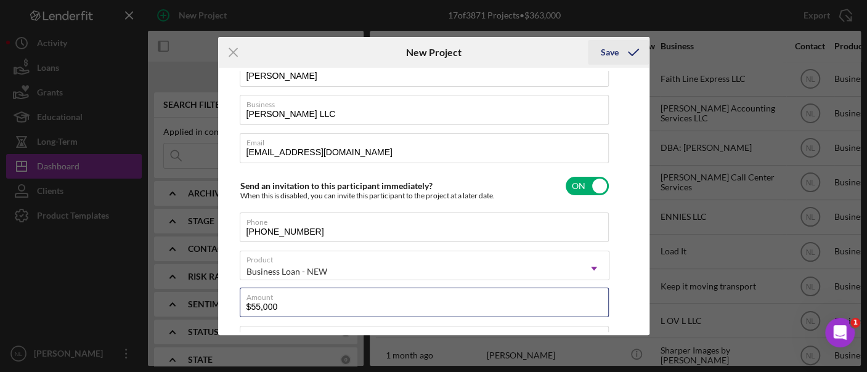
type input "$55,000"
click at [618, 53] on icon "submit" at bounding box center [633, 52] width 31 height 31
checkbox input "false"
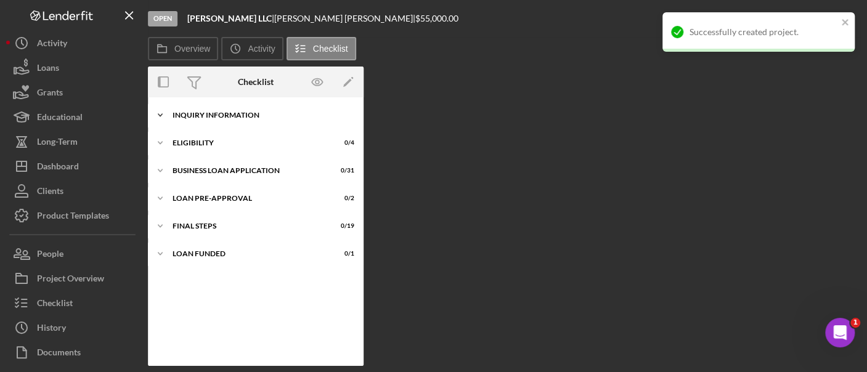
click at [192, 112] on div "INQUIRY INFORMATION" at bounding box center [260, 114] width 176 height 7
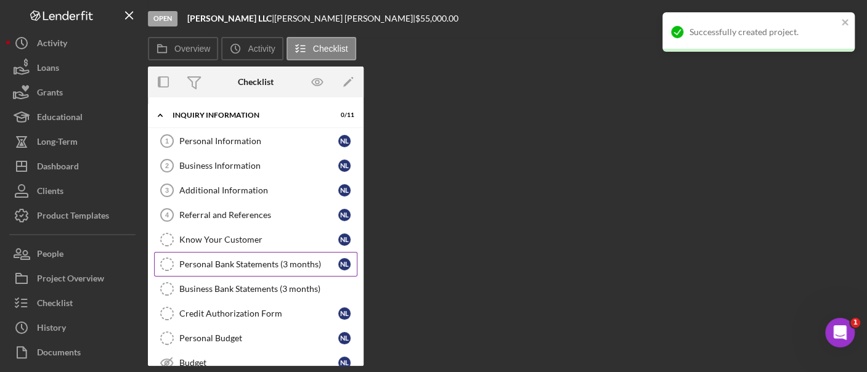
scroll to position [152, 0]
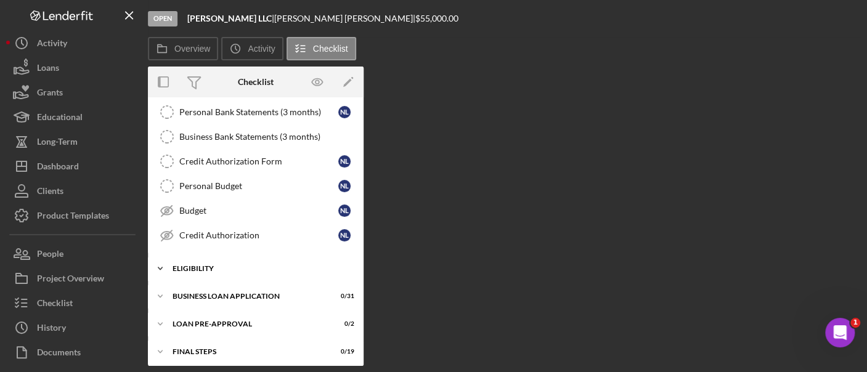
click at [246, 270] on div "Icon/Expander ELIGIBILITY 0 / 4" at bounding box center [256, 268] width 216 height 25
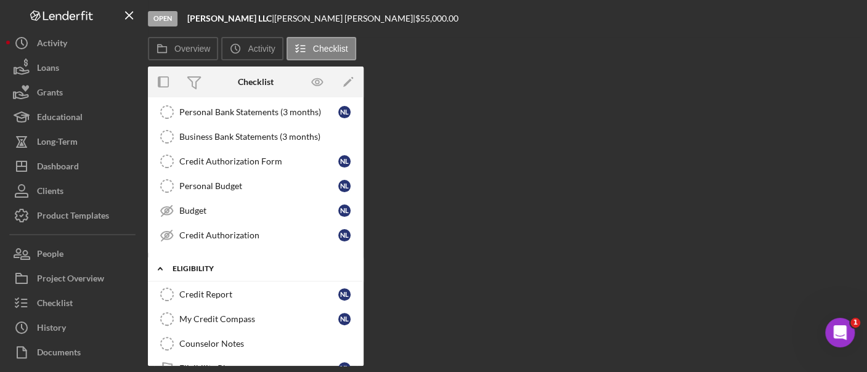
scroll to position [285, 0]
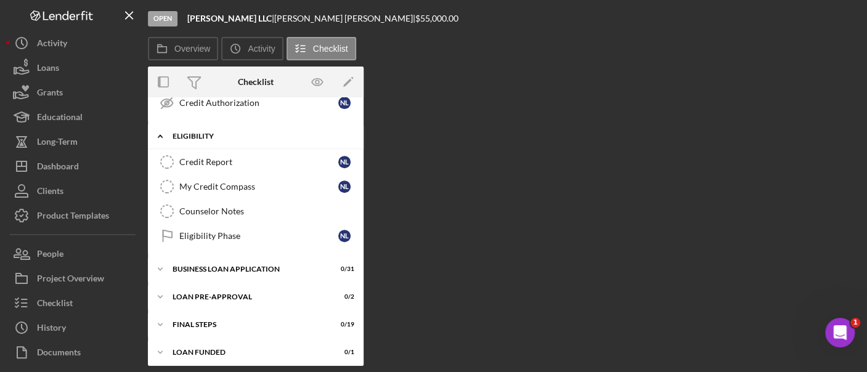
click at [246, 270] on div "Icon/Expander BUSINESS LOAN APPLICATION 0 / 31" at bounding box center [256, 269] width 216 height 25
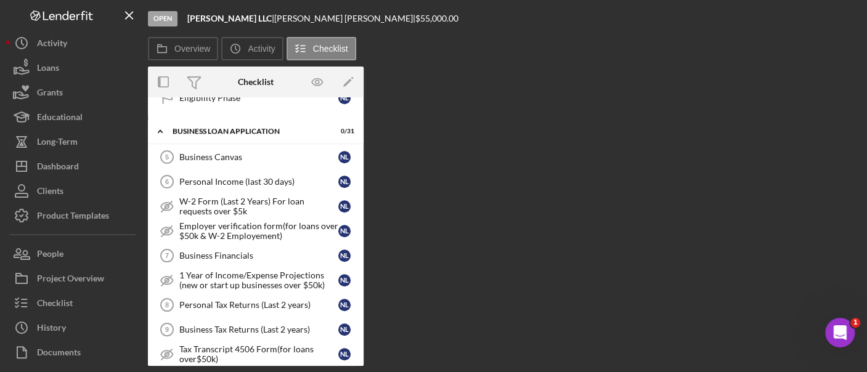
scroll to position [431, 0]
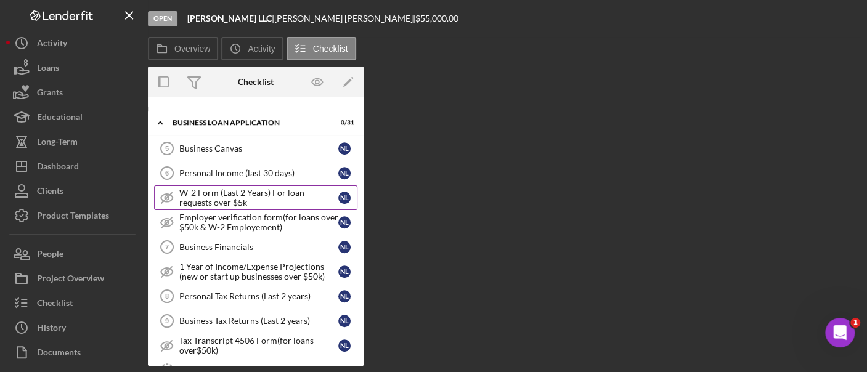
click at [227, 196] on div "W-2 Form (Last 2 Years) For loan requests over $5k" at bounding box center [258, 198] width 159 height 20
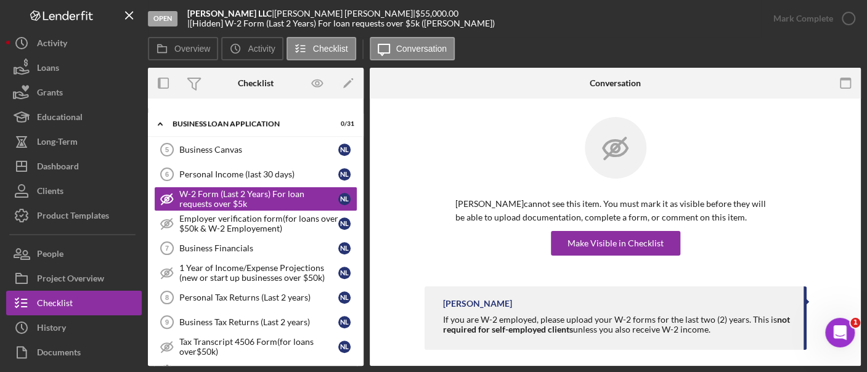
scroll to position [8, 0]
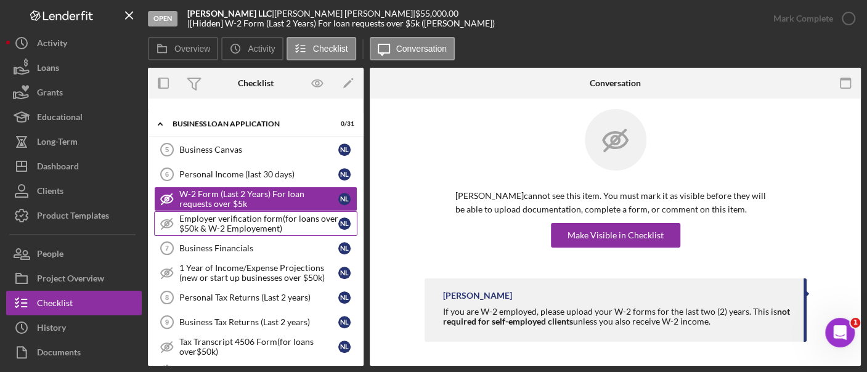
click at [262, 222] on div "Employer verification form(for loans over $50k & W-2 Employement)" at bounding box center [258, 224] width 159 height 20
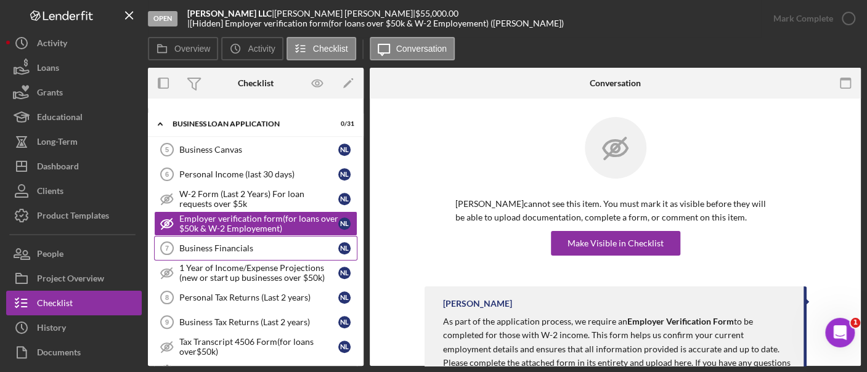
click at [262, 246] on div "Business Financials" at bounding box center [258, 248] width 159 height 10
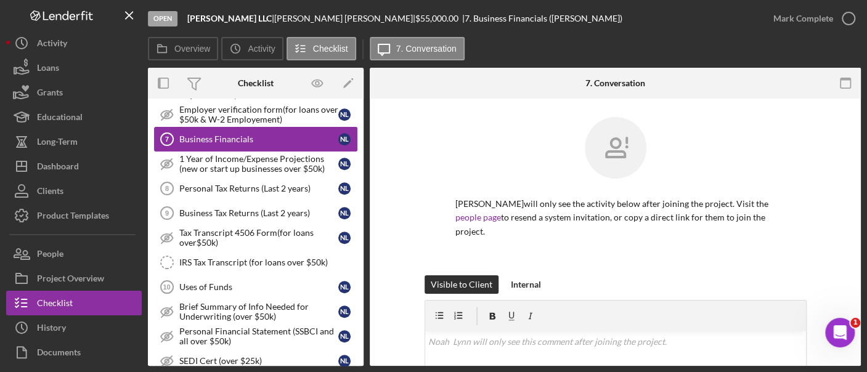
scroll to position [546, 0]
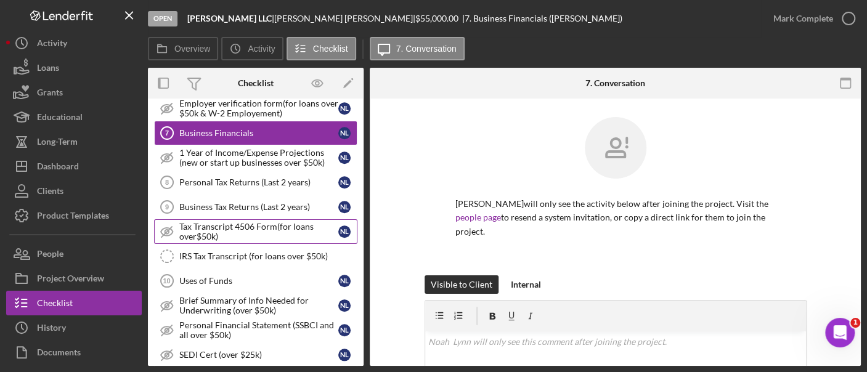
click at [247, 228] on div "Tax Transcript 4506 Form(for loans over$50k)" at bounding box center [258, 232] width 159 height 20
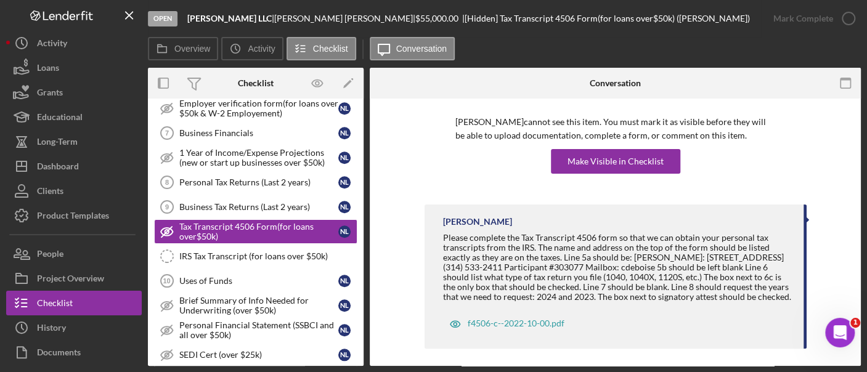
scroll to position [93, 0]
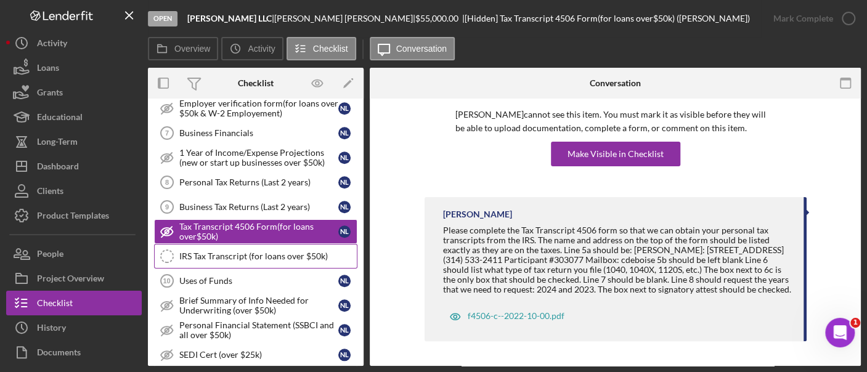
click at [294, 251] on div "IRS Tax Transcript (for loans over $50k)" at bounding box center [267, 256] width 177 height 10
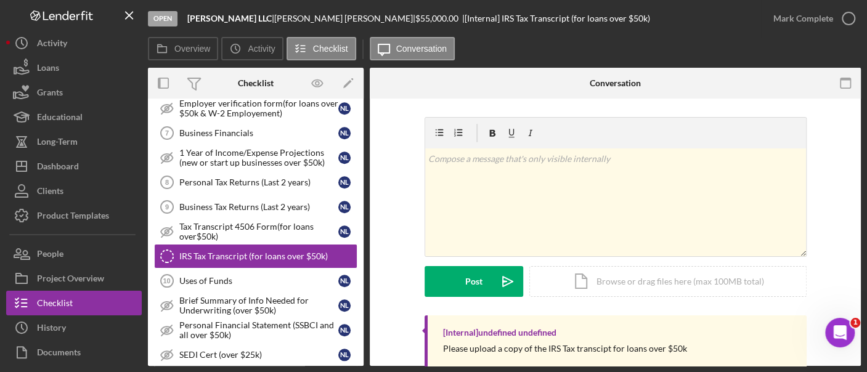
scroll to position [26, 0]
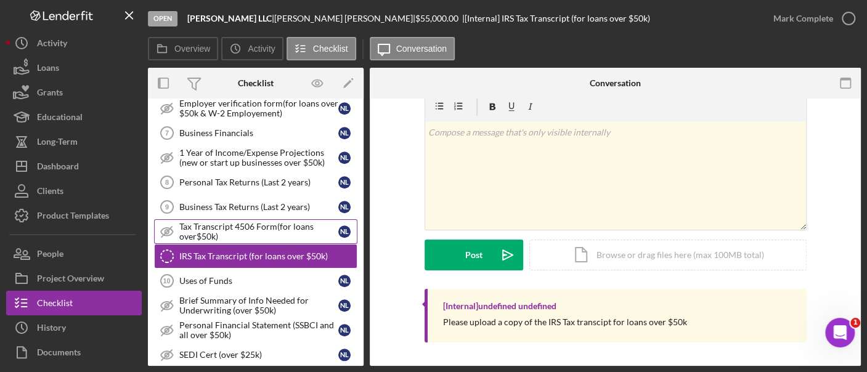
click at [280, 228] on div "Tax Transcript 4506 Form(for loans over$50k)" at bounding box center [258, 232] width 159 height 20
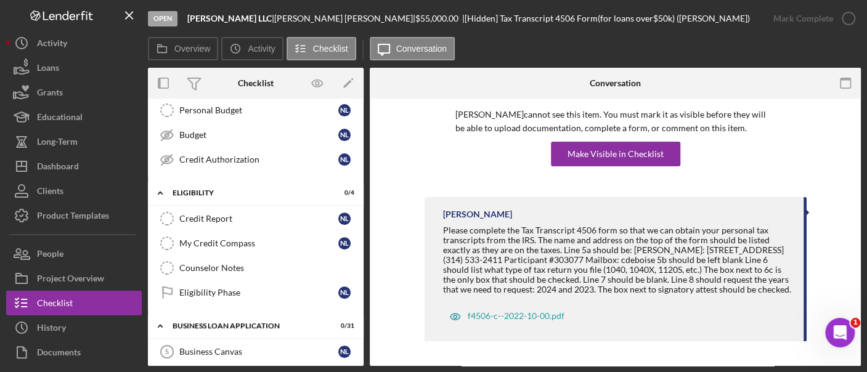
scroll to position [459, 0]
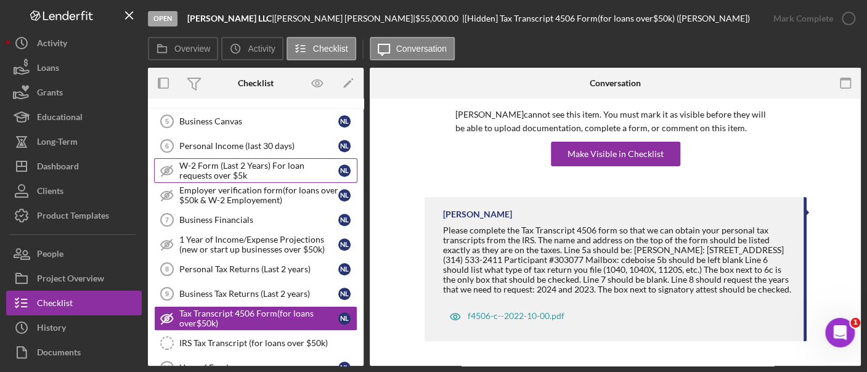
click at [246, 161] on div "W-2 Form (Last 2 Years) For loan requests over $5k" at bounding box center [258, 171] width 159 height 20
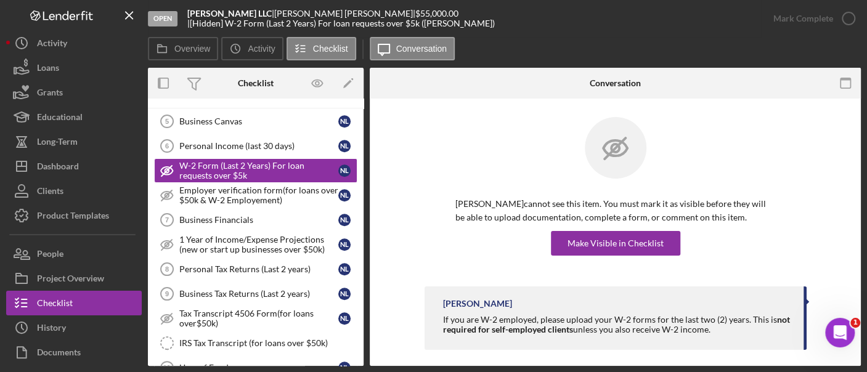
scroll to position [8, 0]
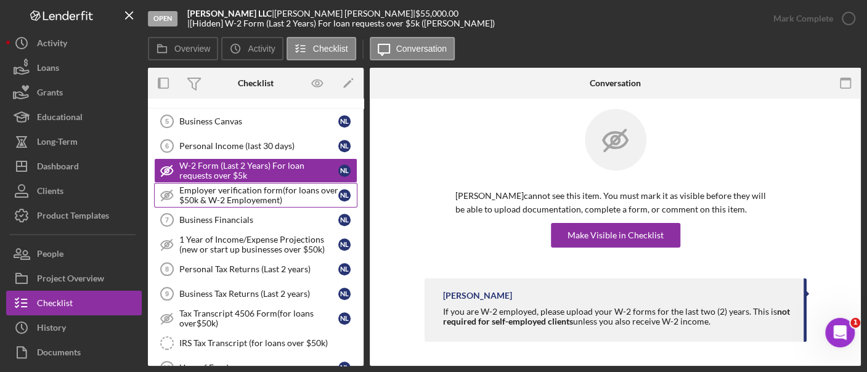
click at [211, 192] on div "Employer verification form(for loans over $50k & W-2 Employement)" at bounding box center [258, 195] width 159 height 20
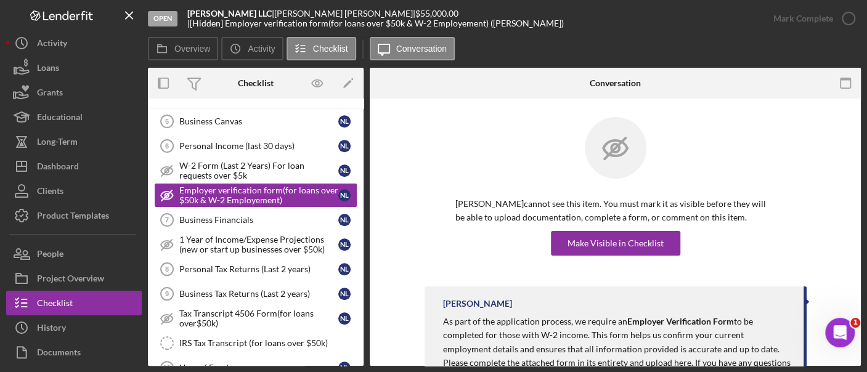
scroll to position [87, 0]
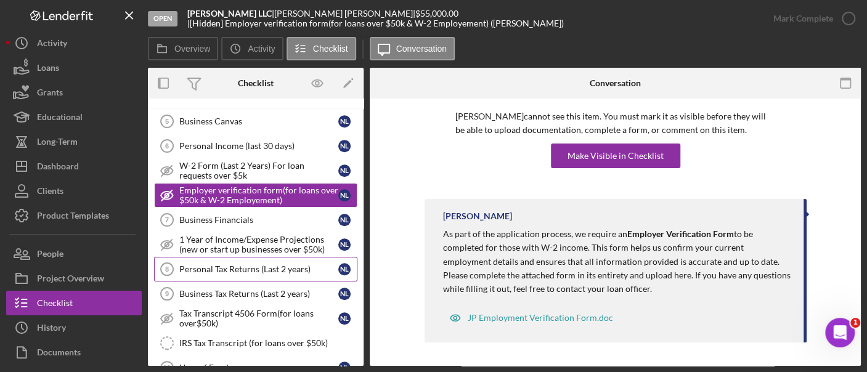
click at [247, 257] on link "Personal Tax Returns (Last 2 years) 8 Personal Tax Returns (Last 2 years) N L" at bounding box center [255, 269] width 203 height 25
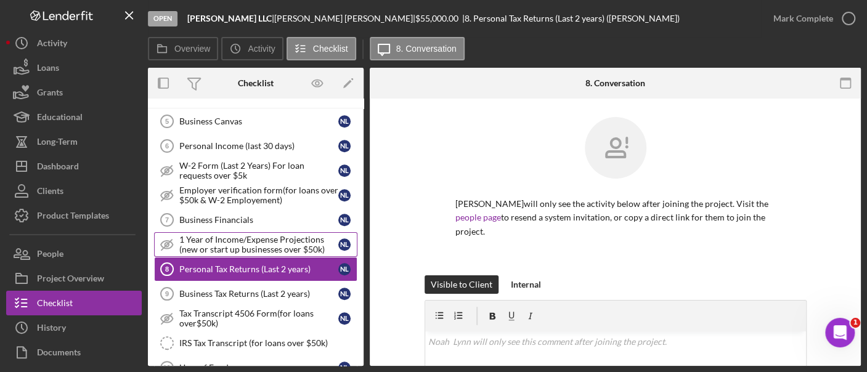
click at [245, 247] on link "1 Year of Income/Expense Projections (new or start up businesses over $50k) 1 Y…" at bounding box center [255, 244] width 203 height 25
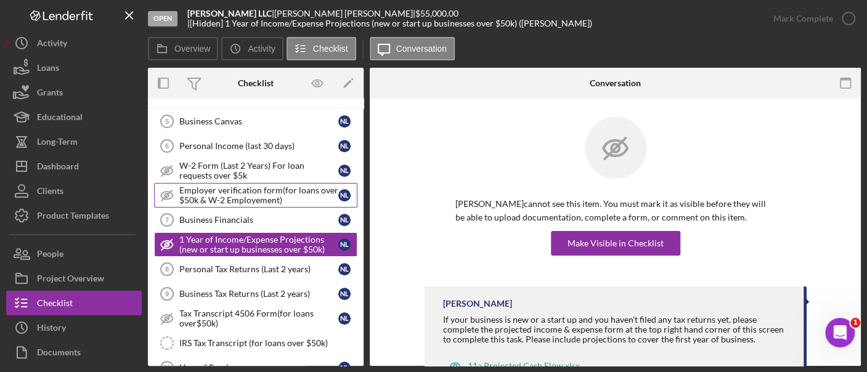
click at [245, 187] on div "Employer verification form(for loans over $50k & W-2 Employement)" at bounding box center [258, 195] width 159 height 20
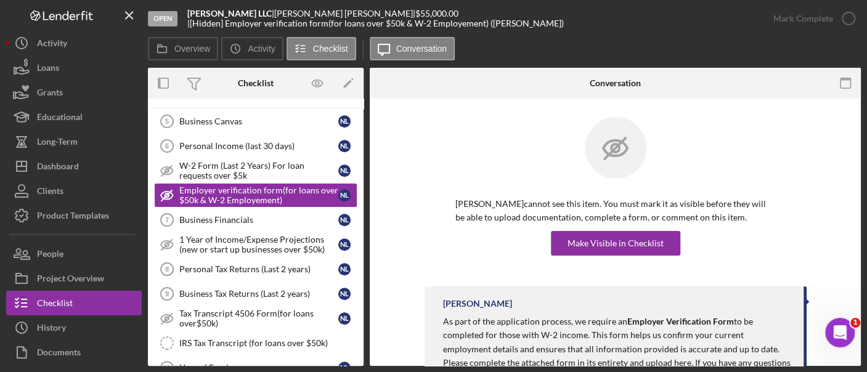
scroll to position [87, 0]
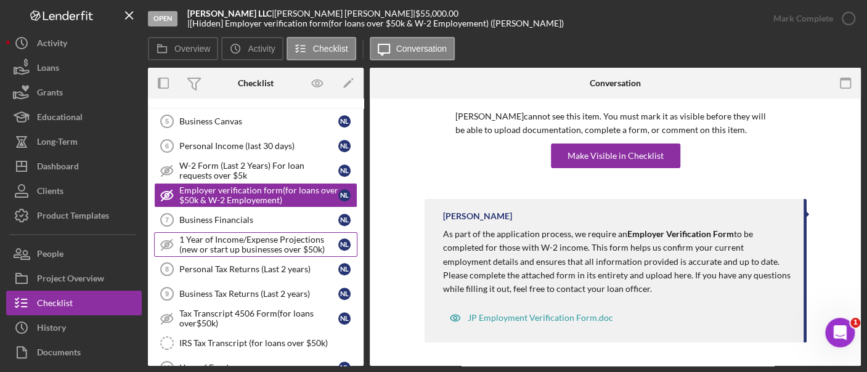
click at [259, 240] on div "1 Year of Income/Expense Projections (new or start up businesses over $50k)" at bounding box center [258, 245] width 159 height 20
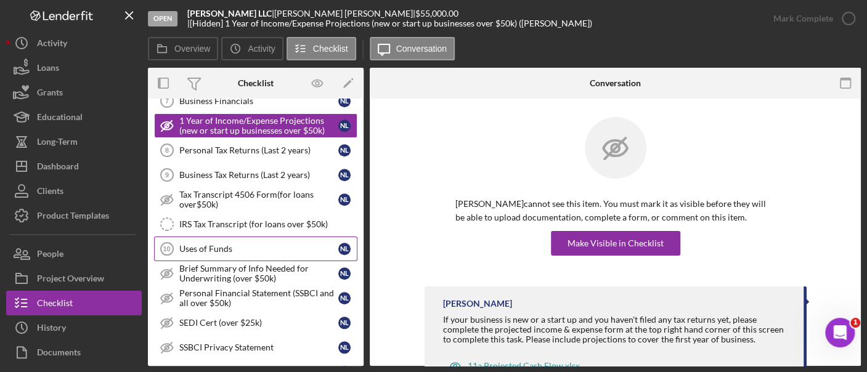
scroll to position [579, 0]
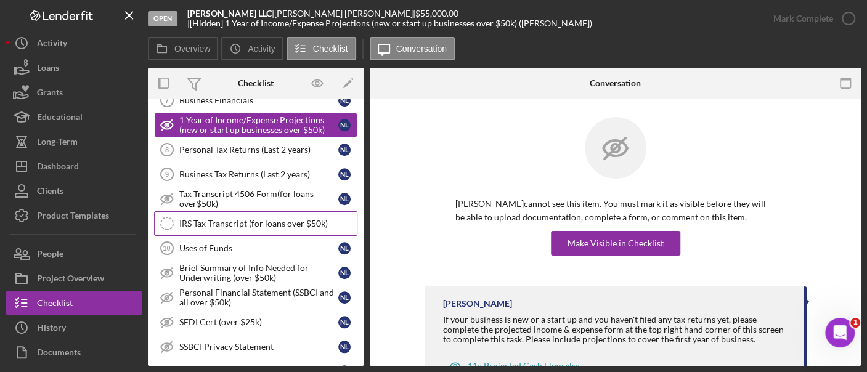
click at [236, 219] on div "IRS Tax Transcript (for loans over $50k)" at bounding box center [267, 224] width 177 height 10
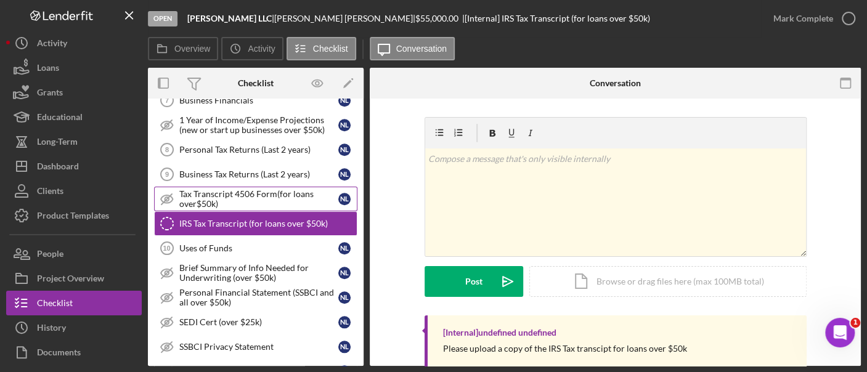
click at [233, 196] on div "Tax Transcript 4506 Form(for loans over$50k)" at bounding box center [258, 199] width 159 height 20
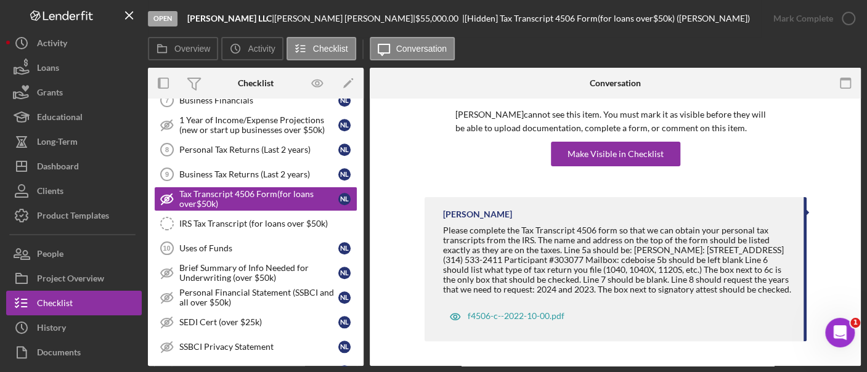
scroll to position [99, 0]
click at [272, 236] on link "Uses of Funds 10 Uses of Funds N L" at bounding box center [255, 248] width 203 height 25
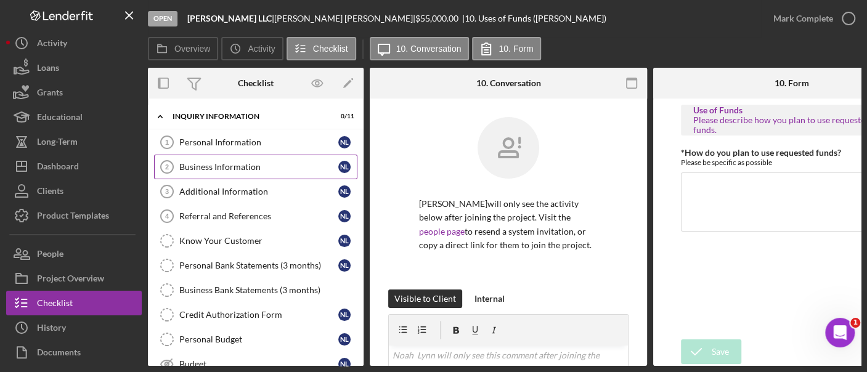
click at [220, 155] on link "Business Information 2 Business Information N L" at bounding box center [255, 167] width 203 height 25
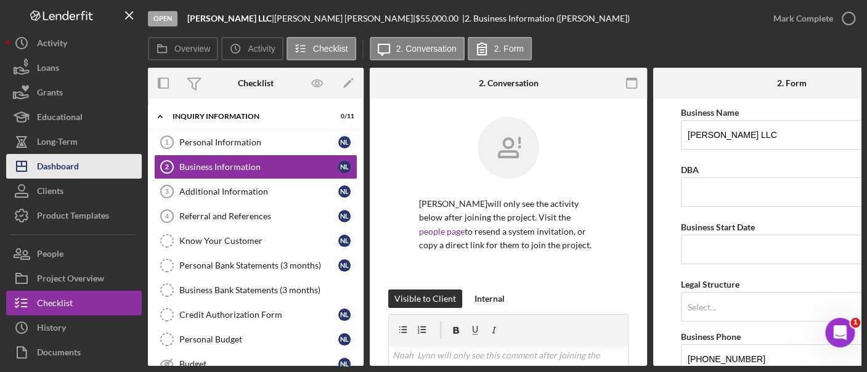
click at [86, 163] on button "Icon/Dashboard Dashboard" at bounding box center [74, 166] width 136 height 25
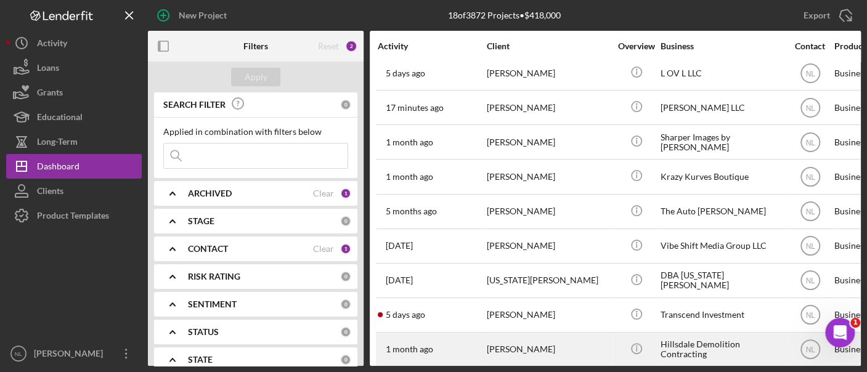
scroll to position [327, 0]
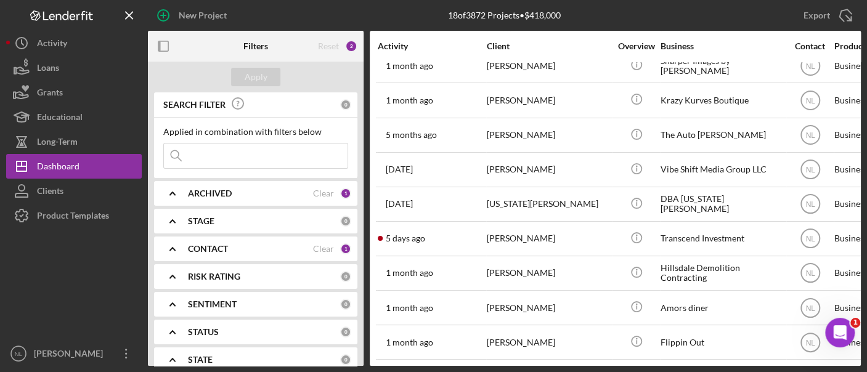
click at [219, 153] on input at bounding box center [256, 156] width 184 height 25
click at [254, 143] on div "Icon/Menu Close" at bounding box center [255, 156] width 185 height 26
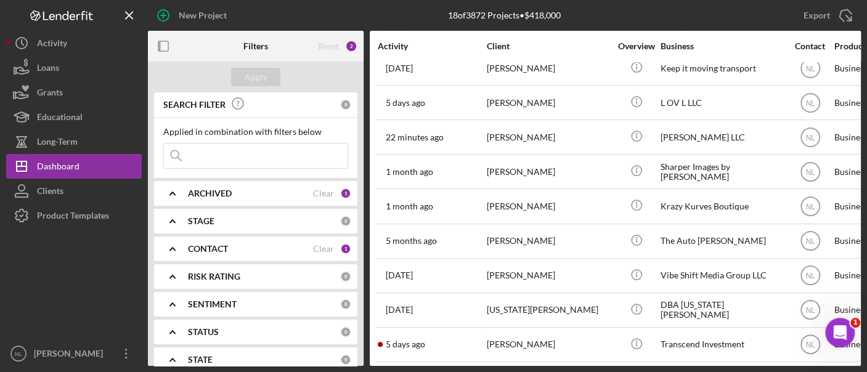
scroll to position [0, 0]
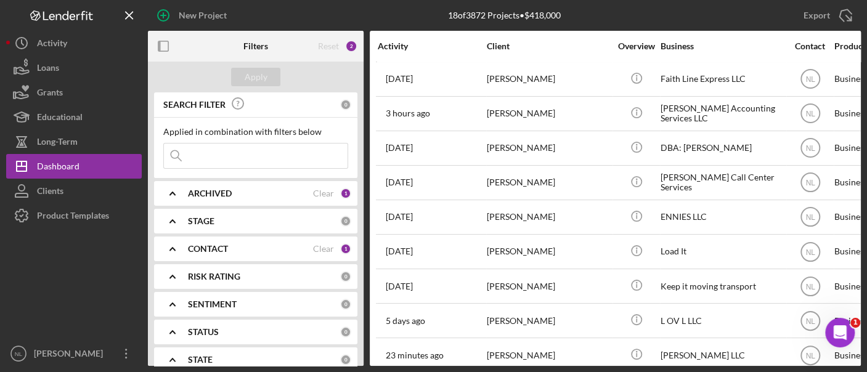
click at [325, 147] on input at bounding box center [256, 156] width 184 height 25
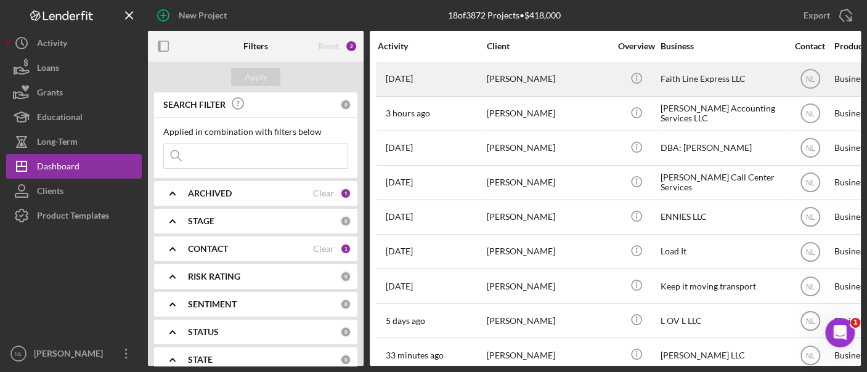
click at [477, 91] on div "[DATE] [PERSON_NAME]" at bounding box center [432, 79] width 108 height 33
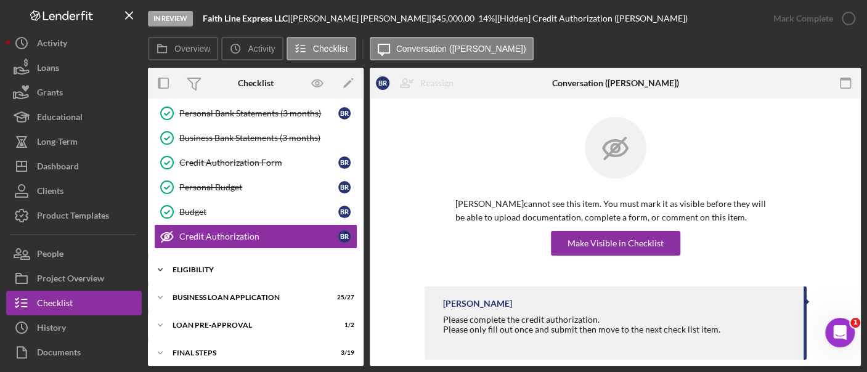
scroll to position [209, 0]
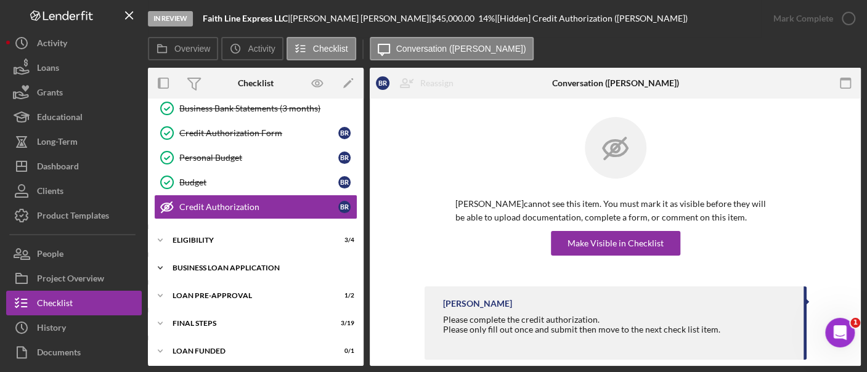
click at [223, 265] on div "BUSINESS LOAN APPLICATION" at bounding box center [260, 267] width 176 height 7
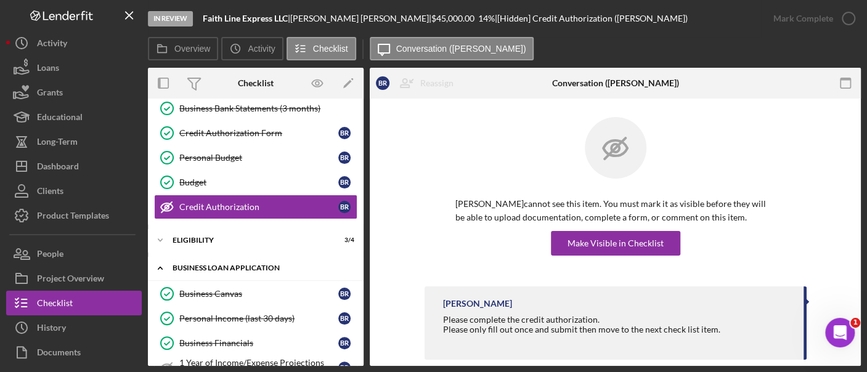
scroll to position [872, 0]
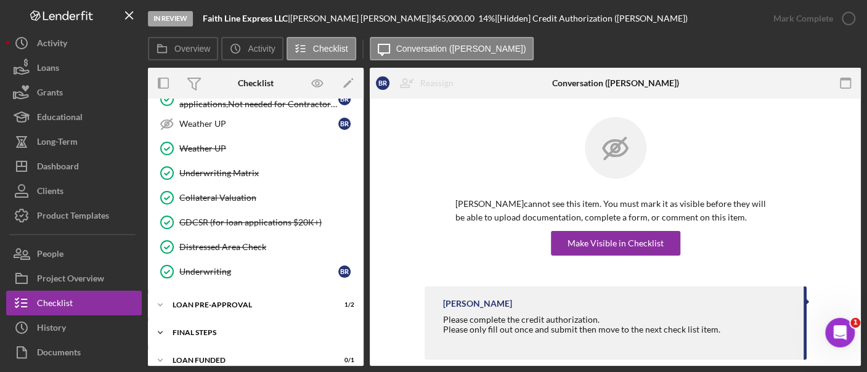
click at [232, 320] on div "Icon/Expander FINAL STEPS 3 / 19" at bounding box center [256, 332] width 216 height 25
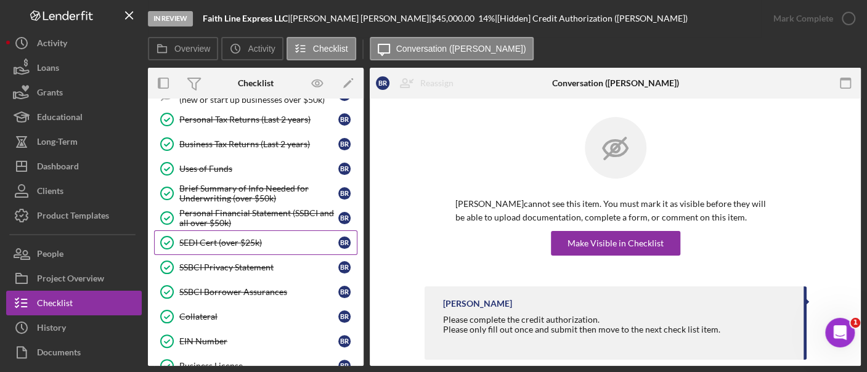
scroll to position [485, 0]
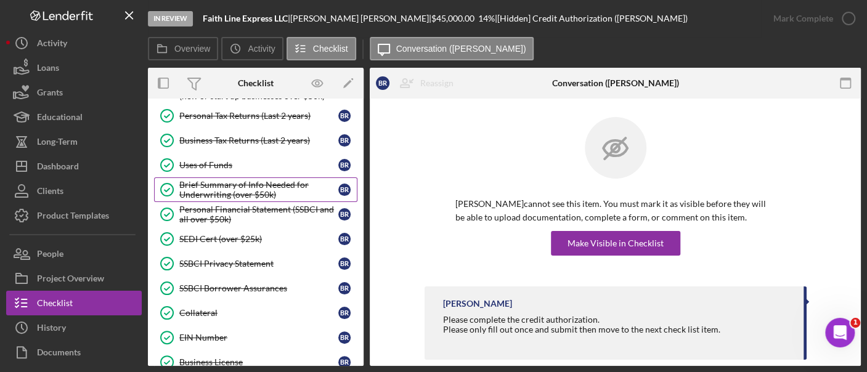
click at [232, 180] on div "Brief Summary of Info Needed for Underwriting (over $50k)" at bounding box center [258, 190] width 159 height 20
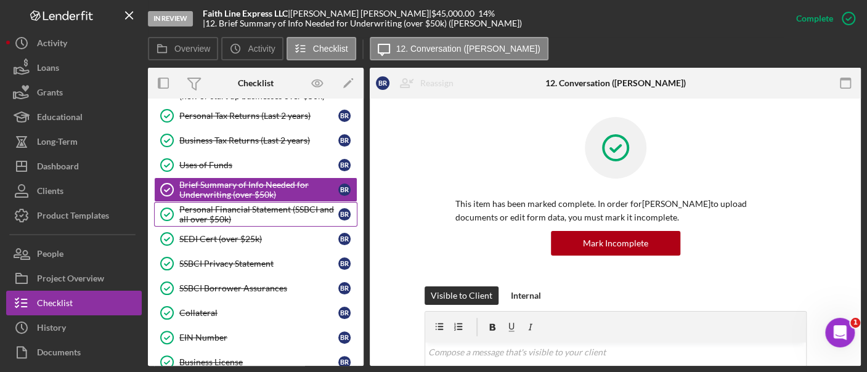
click at [232, 206] on div "Personal Financial Statement (SSBCI and all over $50k)" at bounding box center [258, 214] width 159 height 20
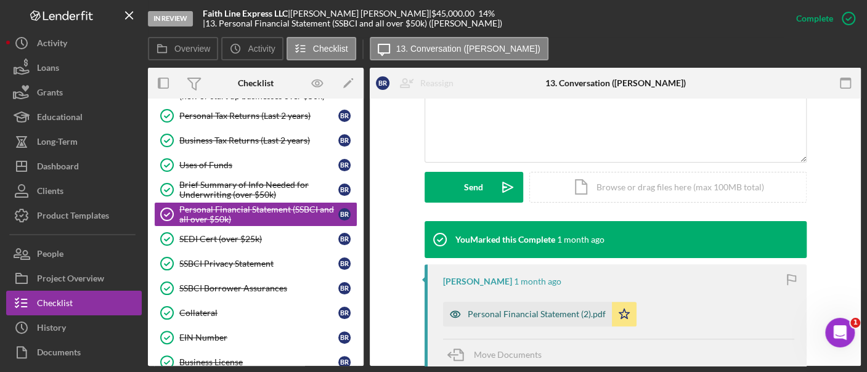
click at [520, 306] on div "Personal Financial Statement (2).pdf" at bounding box center [527, 314] width 169 height 25
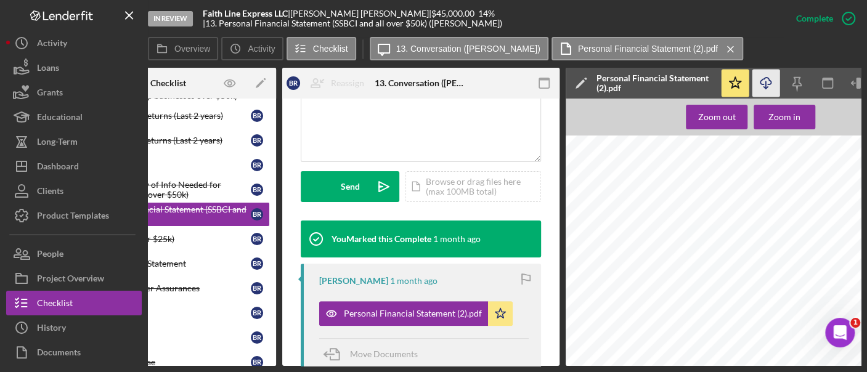
scroll to position [0, 89]
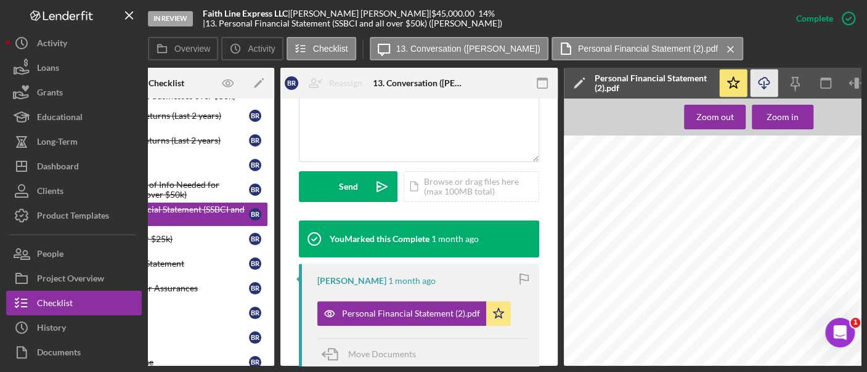
click at [769, 89] on icon "Icon/Download" at bounding box center [764, 84] width 28 height 28
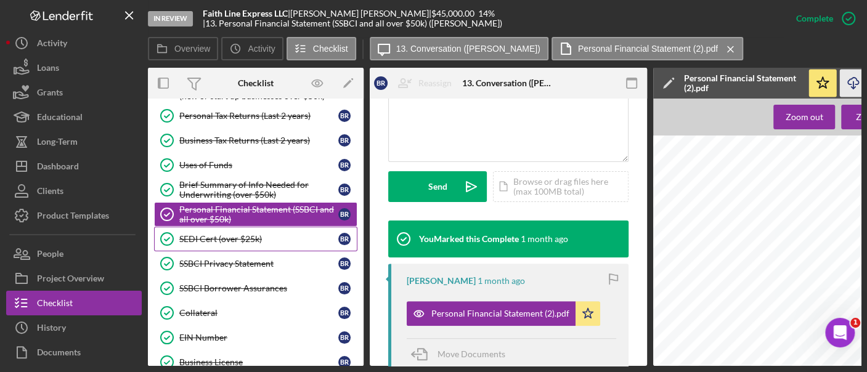
click at [223, 234] on div "SEDI Cert (over $25k)" at bounding box center [258, 239] width 159 height 10
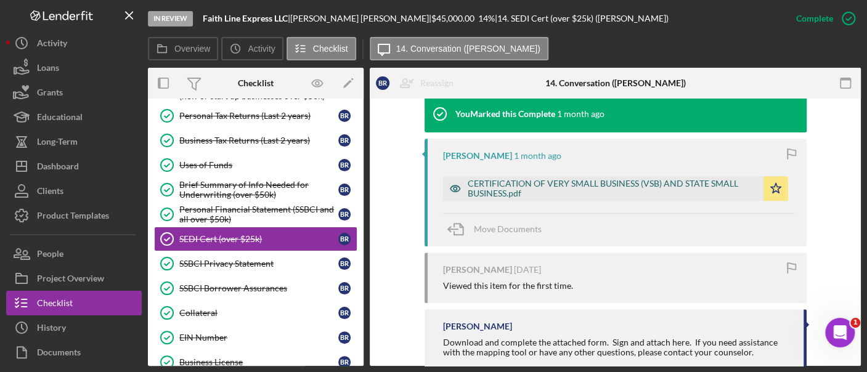
click at [538, 198] on div "CERTIFICATION OF VERY SMALL BUSINESS (VSB) AND STATE SMALL BUSINESS.pdf" at bounding box center [603, 188] width 320 height 25
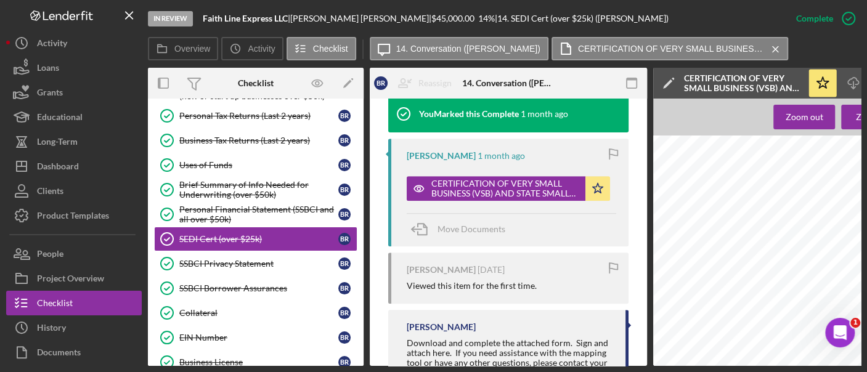
scroll to position [0, 161]
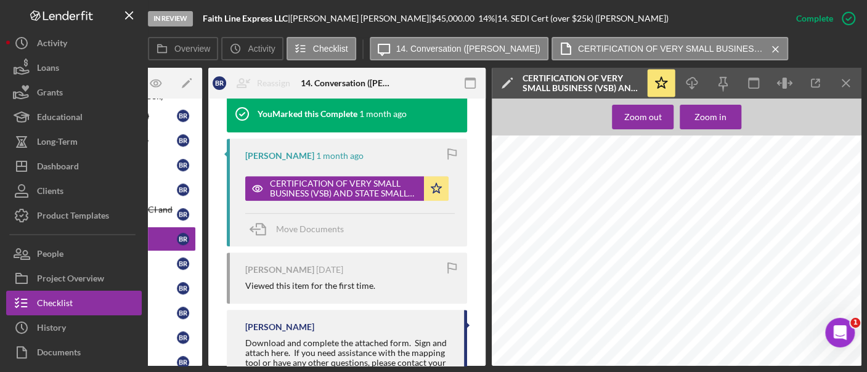
drag, startPoint x: 700, startPoint y: 89, endPoint x: 745, endPoint y: 158, distance: 82.3
click at [700, 87] on icon "Icon/Download" at bounding box center [692, 84] width 28 height 28
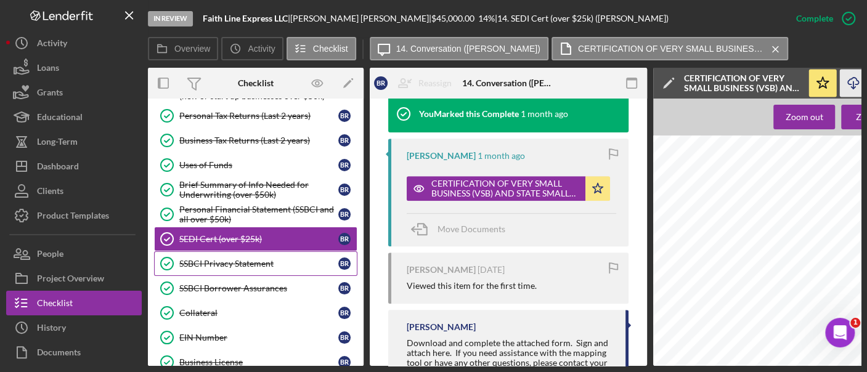
click at [253, 259] on div "SSBCI Privacy Statement" at bounding box center [258, 264] width 159 height 10
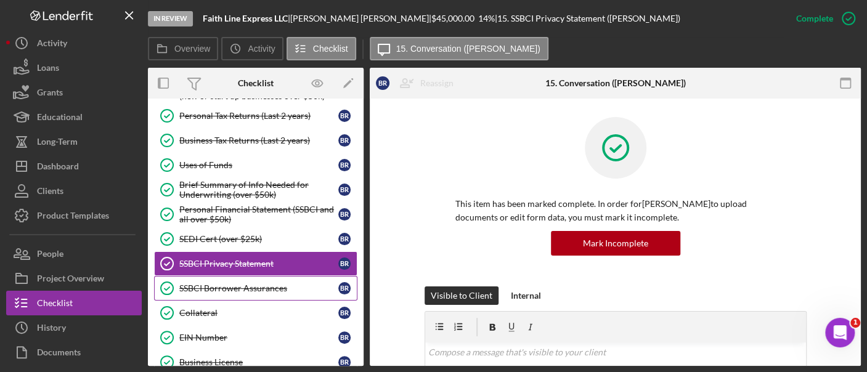
click at [258, 283] on div "SSBCI Borrower Assurances" at bounding box center [258, 288] width 159 height 10
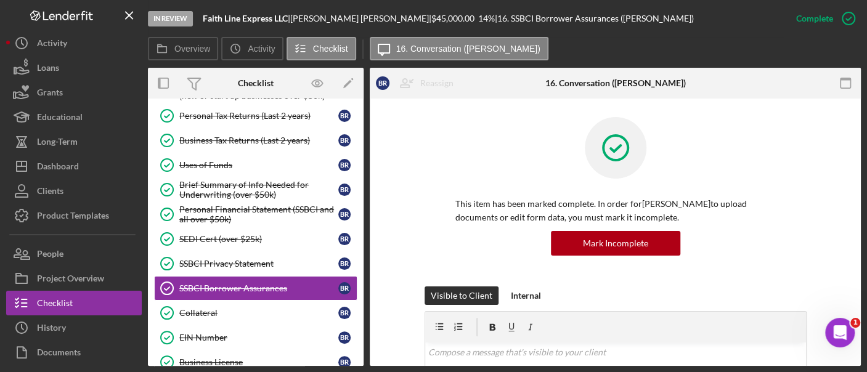
scroll to position [386, 0]
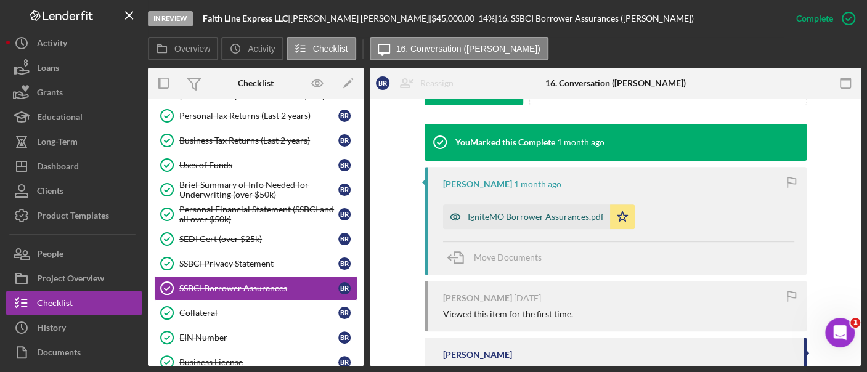
click at [544, 219] on div "IgniteMO Borrower Assurances.pdf" at bounding box center [535, 217] width 136 height 10
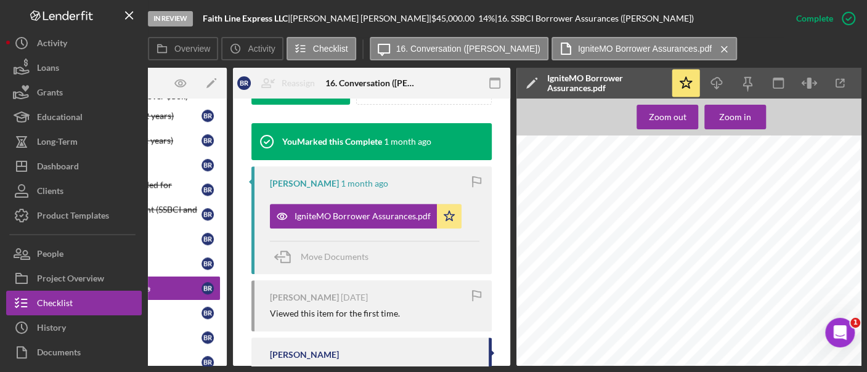
scroll to position [0, 161]
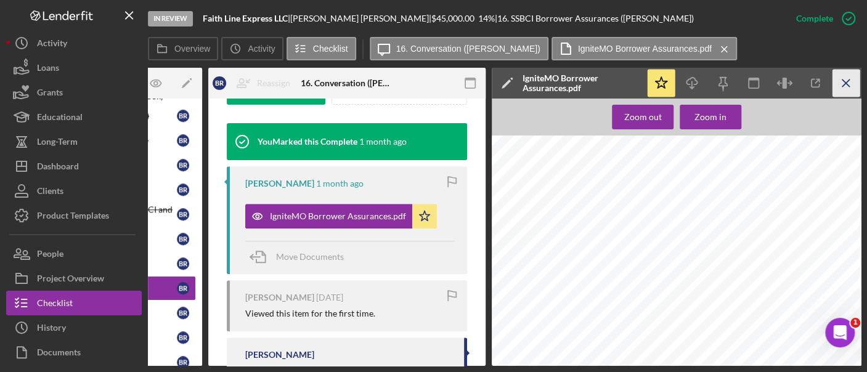
click at [838, 90] on icon "Icon/Menu Close" at bounding box center [846, 84] width 28 height 28
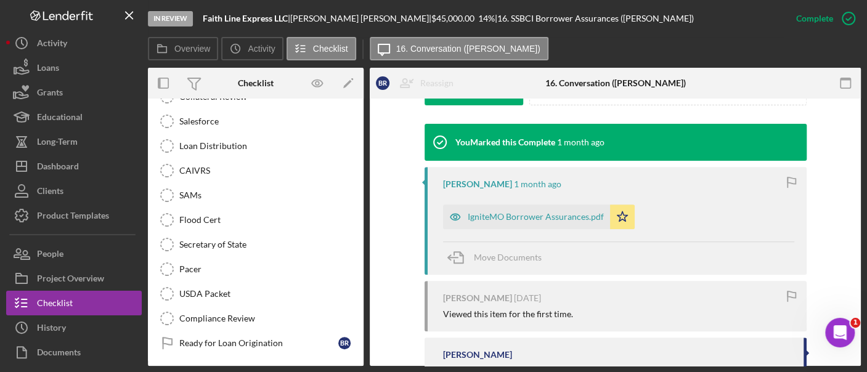
scroll to position [1332, 0]
click at [213, 159] on link "CAIVRS CAIVRS" at bounding box center [255, 169] width 203 height 25
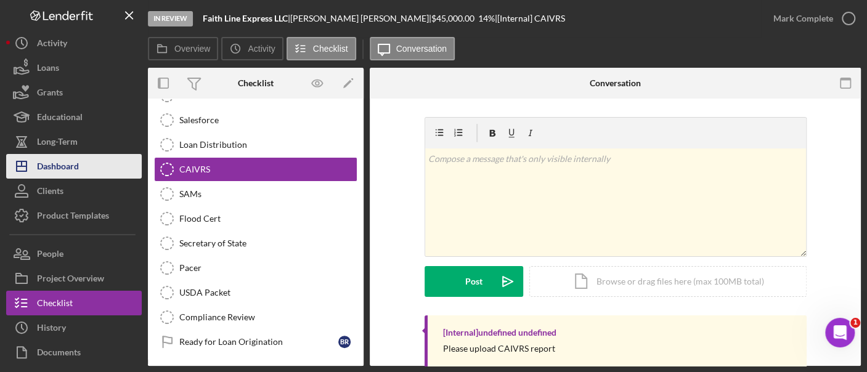
click at [99, 171] on button "Icon/Dashboard Dashboard" at bounding box center [74, 166] width 136 height 25
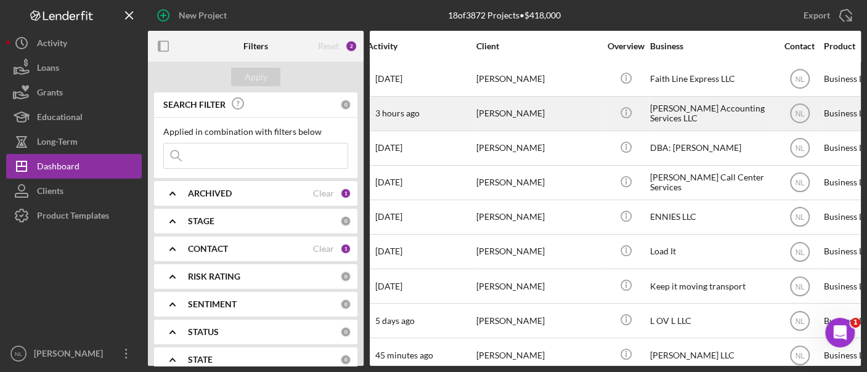
scroll to position [0, 13]
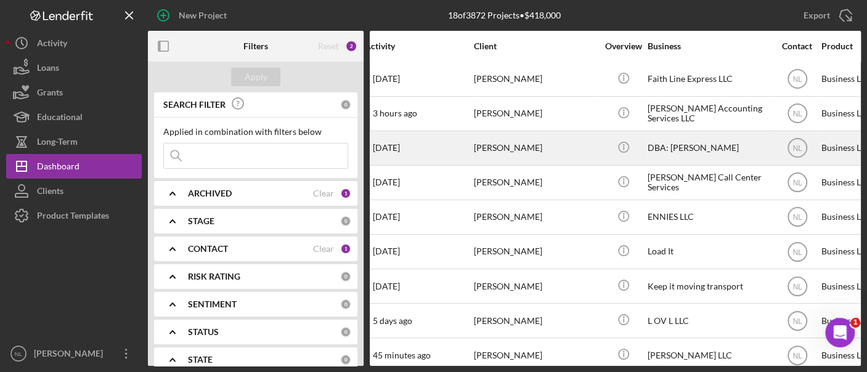
click at [531, 160] on div "[PERSON_NAME]" at bounding box center [535, 148] width 123 height 33
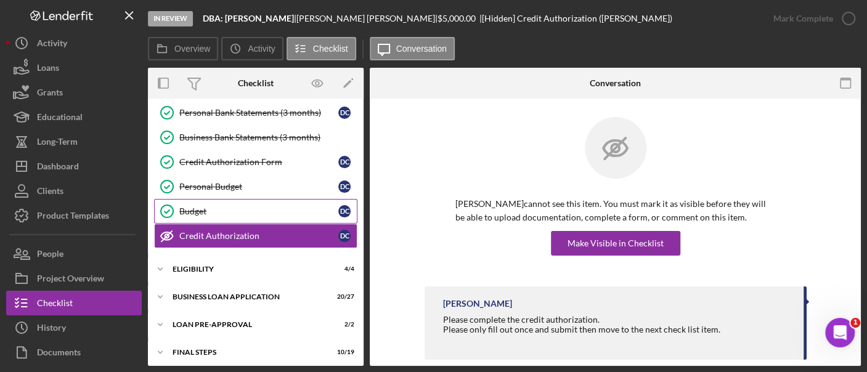
scroll to position [181, 0]
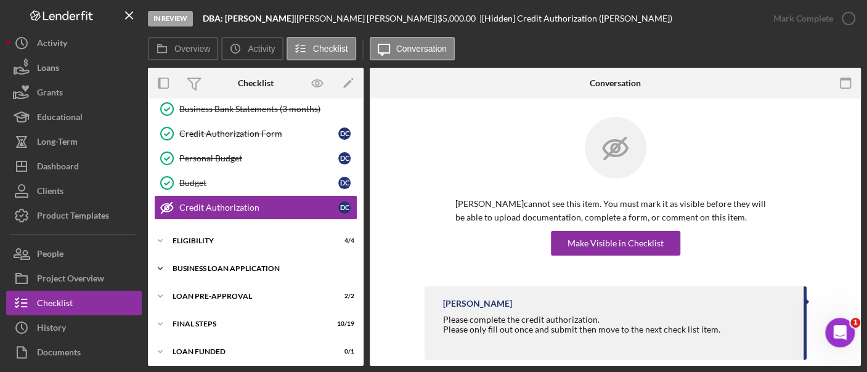
drag, startPoint x: 230, startPoint y: 266, endPoint x: 206, endPoint y: 265, distance: 24.6
drag, startPoint x: 206, startPoint y: 265, endPoint x: 173, endPoint y: 261, distance: 32.9
click at [173, 265] on div "BUSINESS LOAN APPLICATION" at bounding box center [260, 268] width 176 height 7
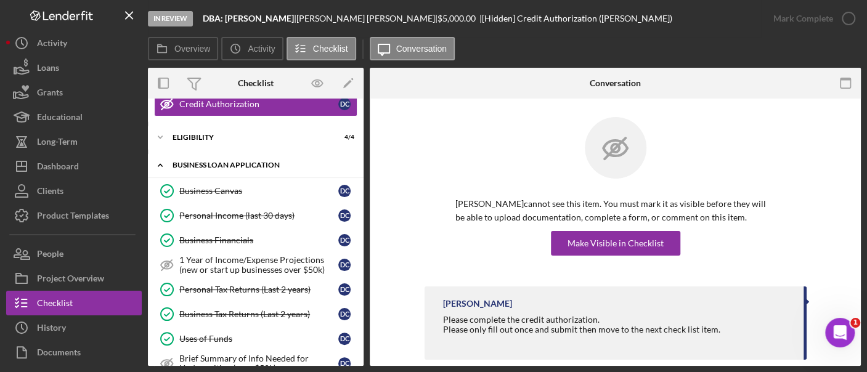
scroll to position [288, 0]
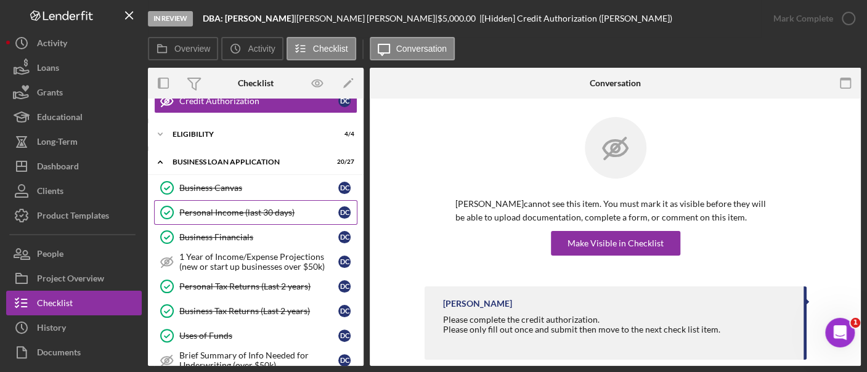
click at [219, 216] on link "Personal Income (last 30 days) Personal Income (last 30 days) D C" at bounding box center [255, 212] width 203 height 25
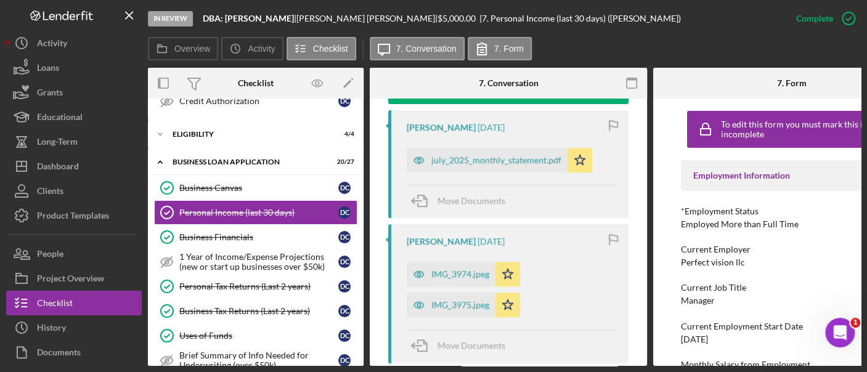
scroll to position [86, 0]
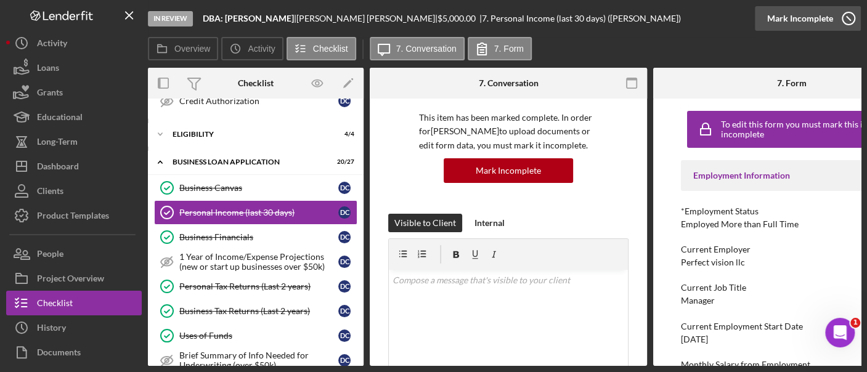
click at [822, 22] on div "Mark Incomplete" at bounding box center [800, 18] width 66 height 25
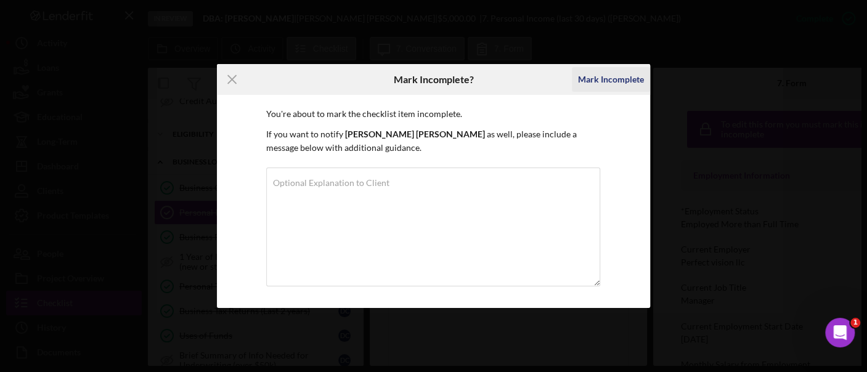
click at [591, 83] on div "Mark Incomplete" at bounding box center [611, 79] width 66 height 25
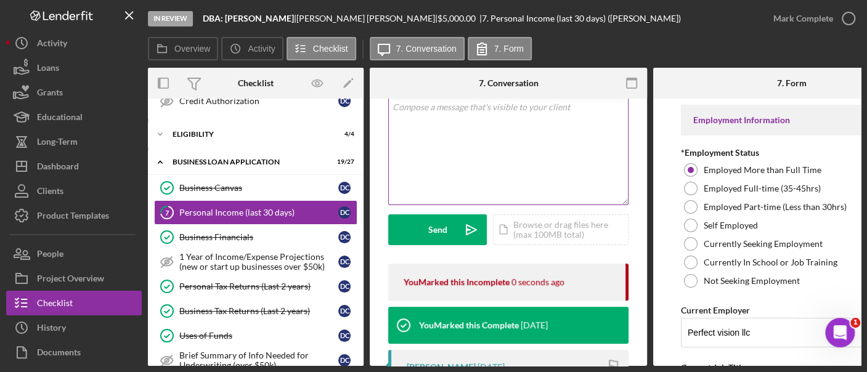
scroll to position [101, 0]
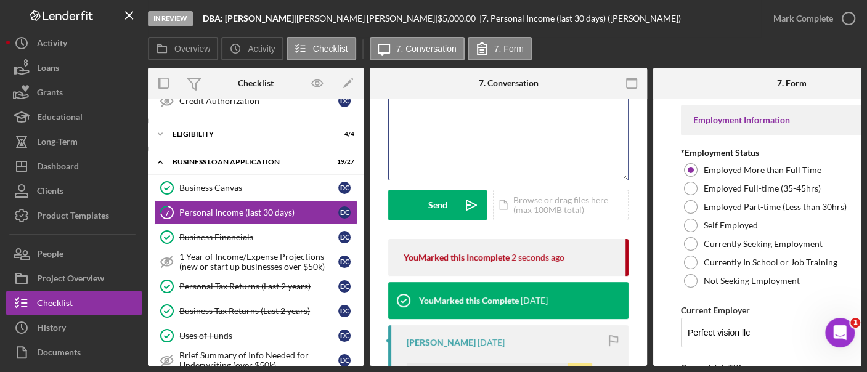
click at [427, 130] on div "v Color teal Color pink Remove color Add row above Add row below Add column bef…" at bounding box center [508, 126] width 239 height 108
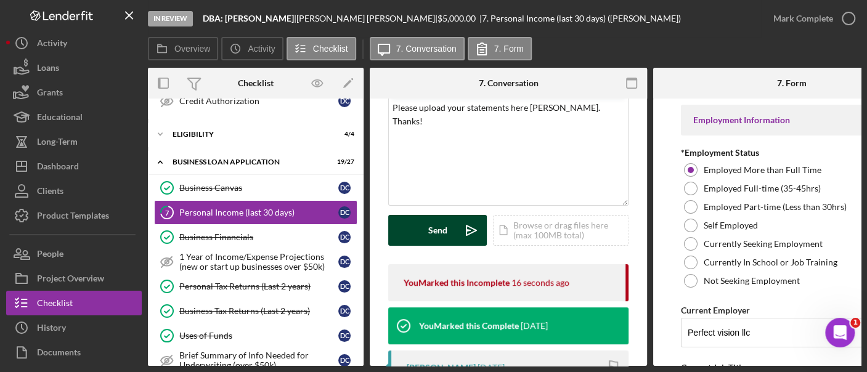
click at [450, 229] on button "Send Icon/icon-invite-send" at bounding box center [437, 230] width 99 height 31
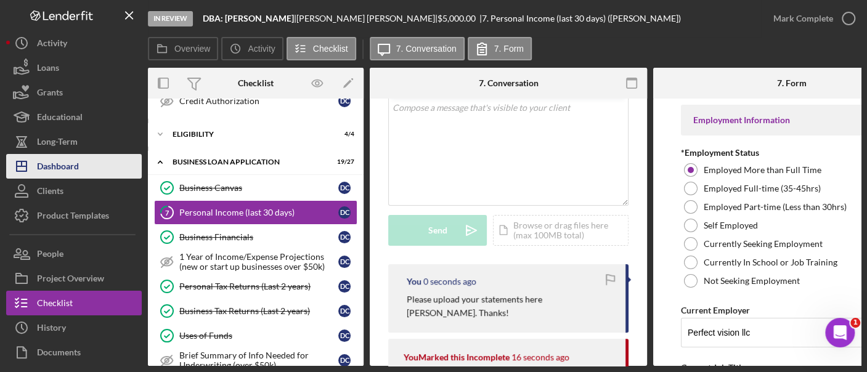
click at [84, 166] on button "Icon/Dashboard Dashboard" at bounding box center [74, 166] width 136 height 25
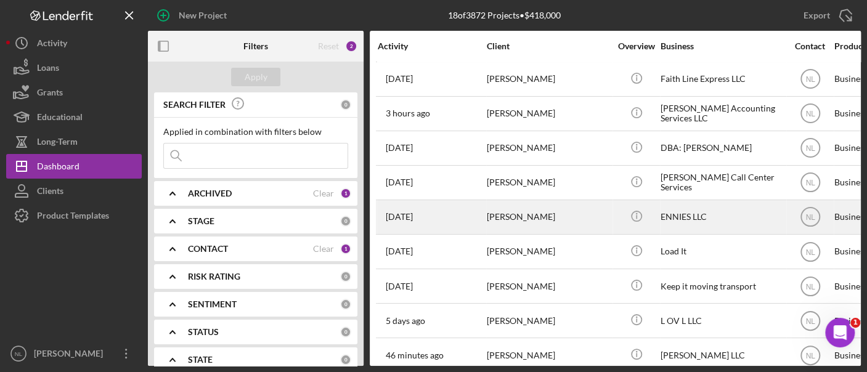
scroll to position [193, 0]
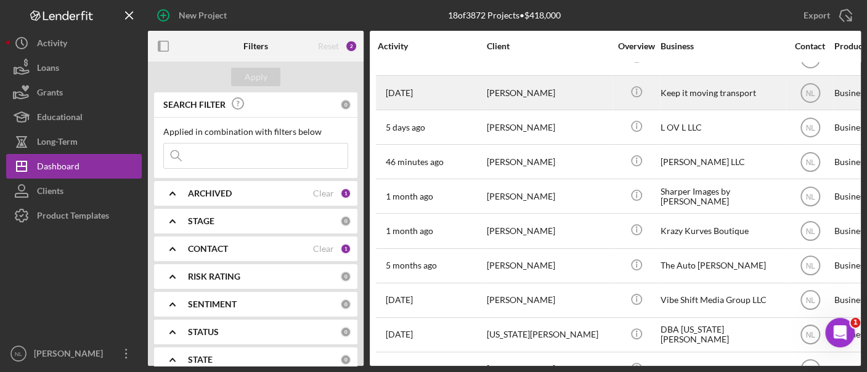
click at [508, 90] on div "[PERSON_NAME]" at bounding box center [548, 92] width 123 height 33
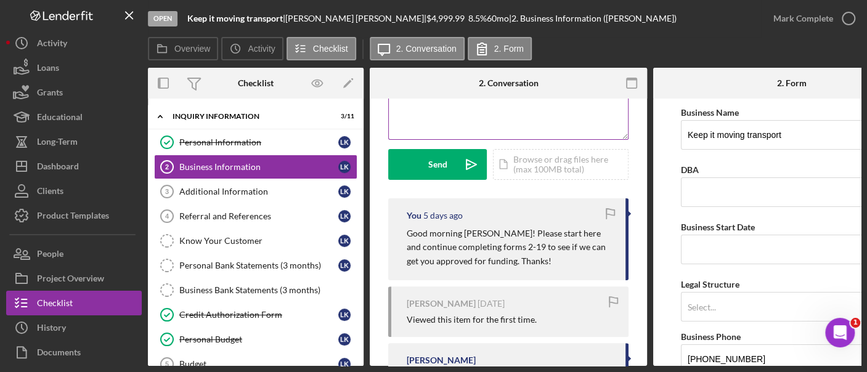
scroll to position [150, 0]
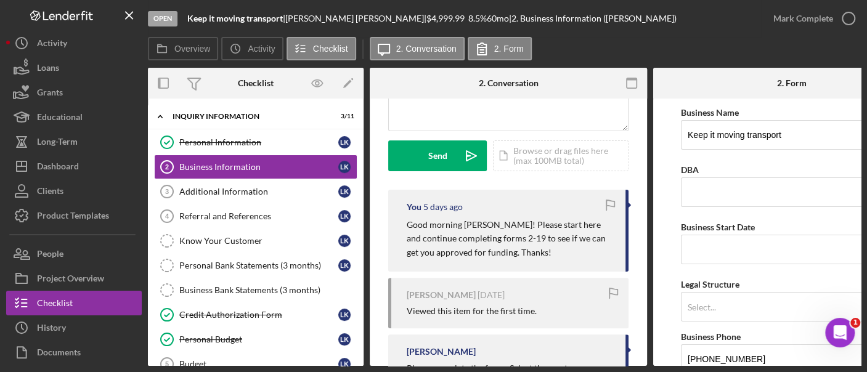
click at [444, 240] on p "Good morning [PERSON_NAME]! Please start here and continue completing forms 2-1…" at bounding box center [510, 238] width 206 height 41
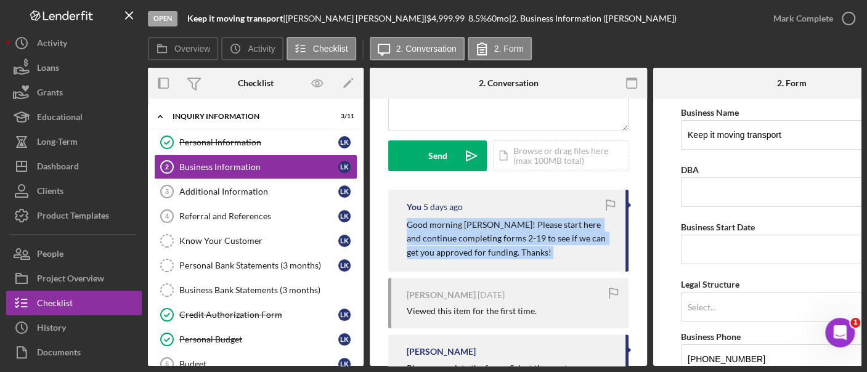
click at [444, 240] on p "Good morning [PERSON_NAME]! Please start here and continue completing forms 2-1…" at bounding box center [510, 238] width 206 height 41
copy div "Good morning [PERSON_NAME]! Please start here and continue completing forms 2-1…"
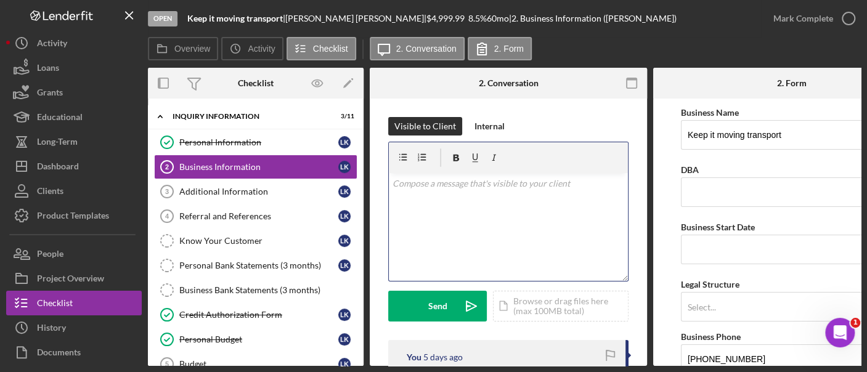
drag, startPoint x: 410, startPoint y: 196, endPoint x: 403, endPoint y: 188, distance: 10.5
click at [403, 188] on p at bounding box center [508, 184] width 232 height 14
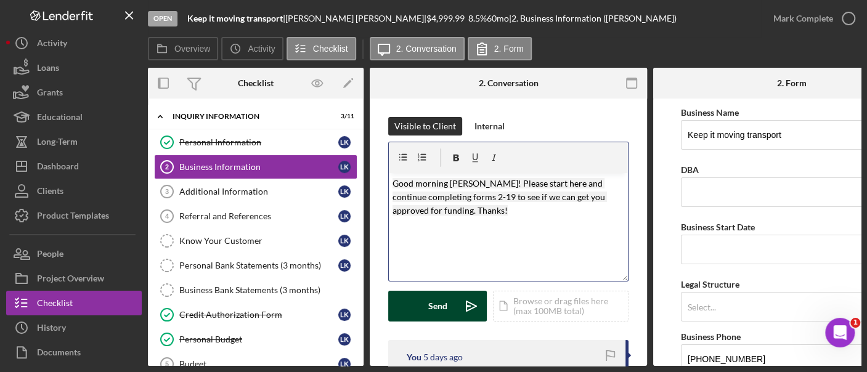
click at [439, 315] on div "Send" at bounding box center [437, 306] width 19 height 31
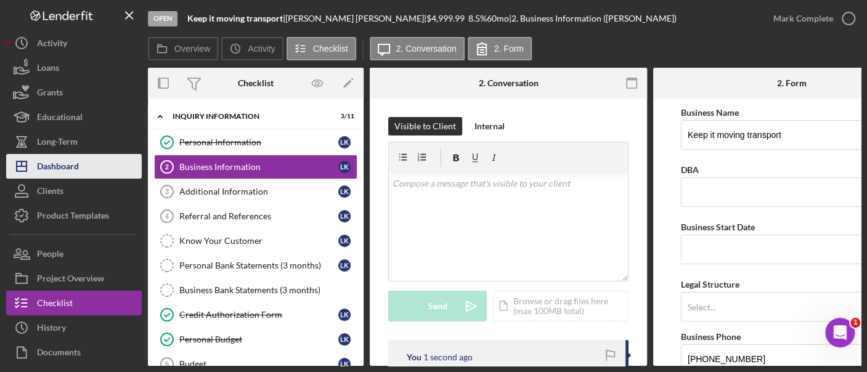
click at [118, 169] on button "Icon/Dashboard Dashboard" at bounding box center [74, 166] width 136 height 25
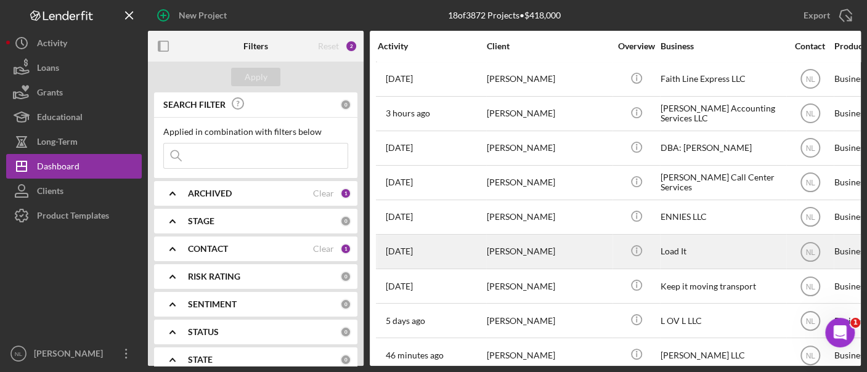
scroll to position [32, 0]
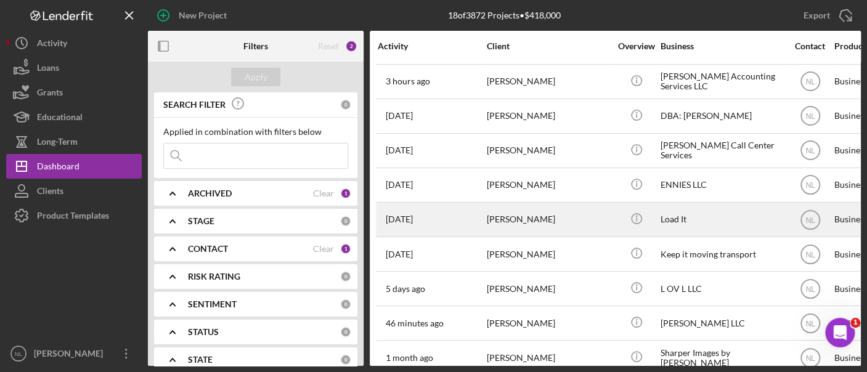
click at [464, 219] on div "[DATE] [PERSON_NAME]" at bounding box center [432, 219] width 108 height 33
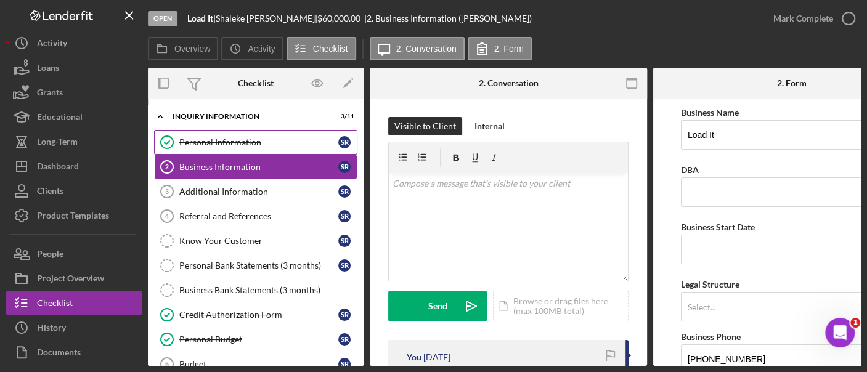
click at [238, 142] on div "Personal Information" at bounding box center [258, 142] width 159 height 10
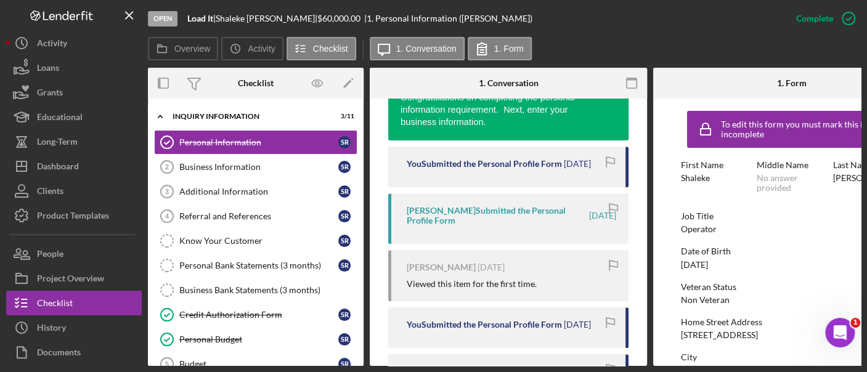
scroll to position [679, 0]
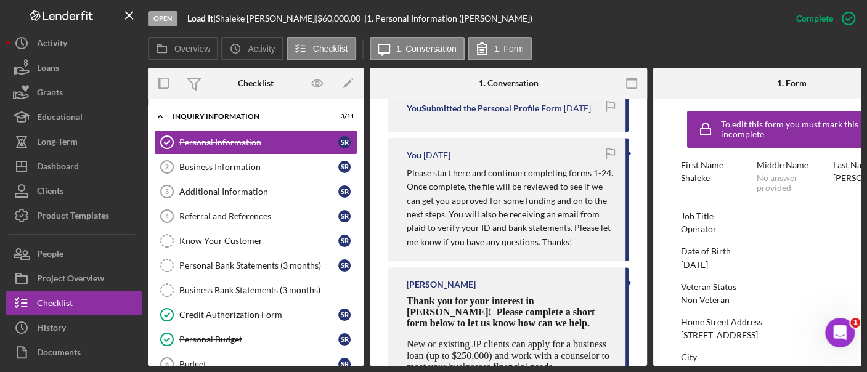
click at [486, 208] on p "Please start here and continue completing forms 1-24. Once complete, the file w…" at bounding box center [510, 207] width 206 height 83
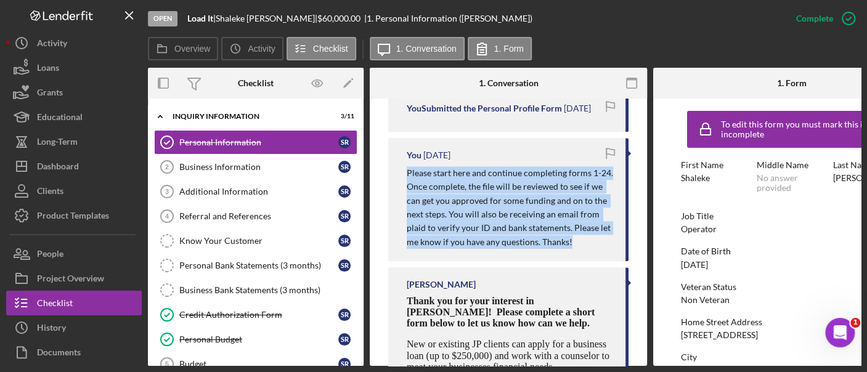
copy p "Please start here and continue completing forms 1-24. Once complete, the file w…"
click at [233, 164] on div "Business Information" at bounding box center [258, 167] width 159 height 10
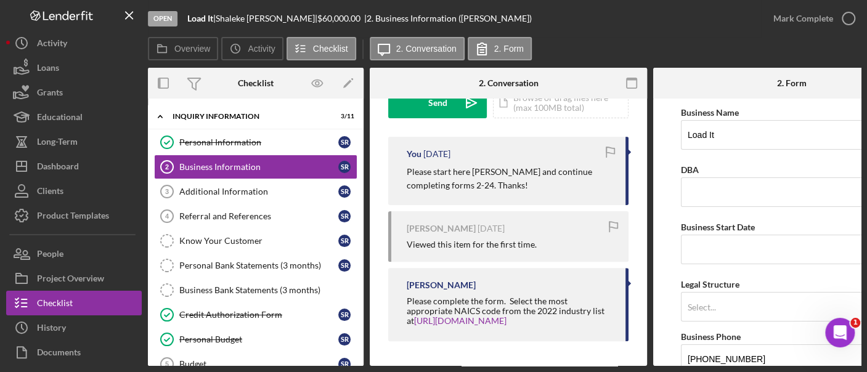
scroll to position [91, 0]
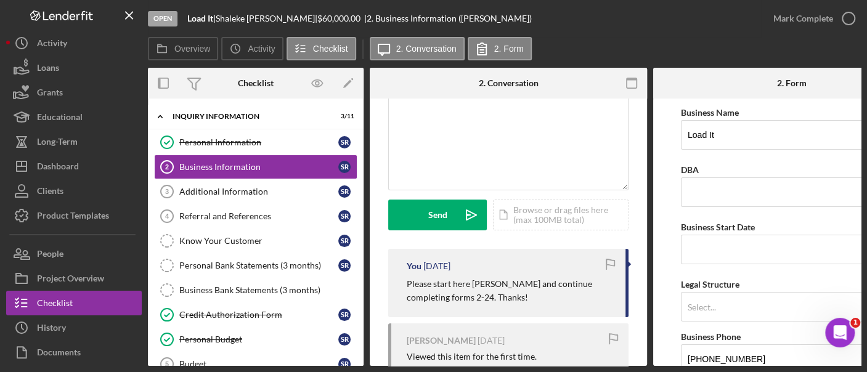
click at [450, 280] on p "Please start here [PERSON_NAME] and continue completing forms 2-24. Thanks!" at bounding box center [510, 291] width 206 height 28
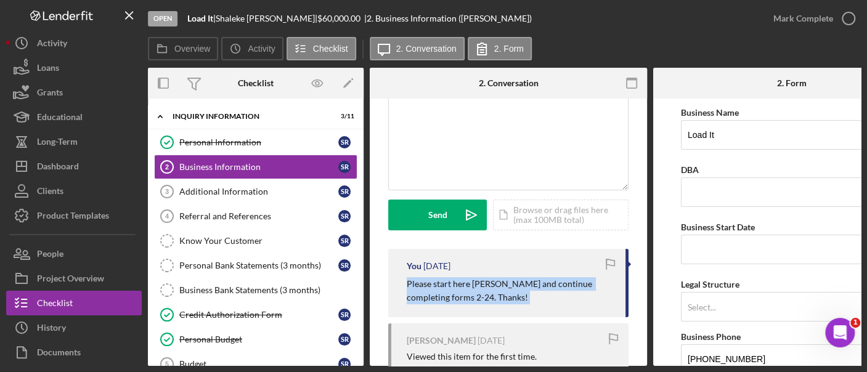
click at [450, 280] on p "Please start here [PERSON_NAME] and continue completing forms 2-24. Thanks!" at bounding box center [510, 291] width 206 height 28
copy div "Please start here [PERSON_NAME] and continue completing forms 2-24. Thanks!"
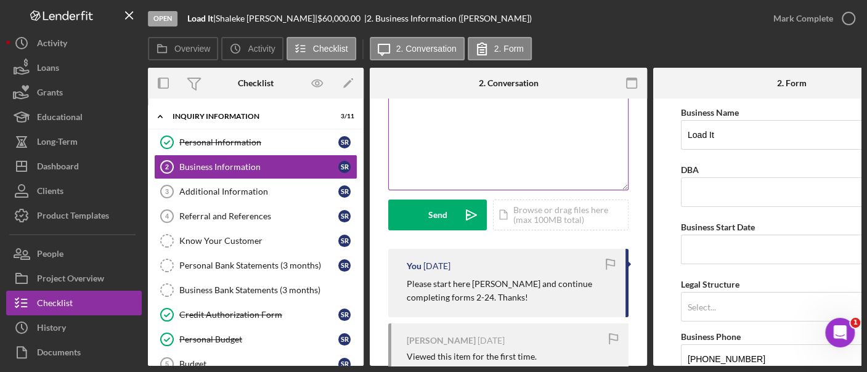
click at [456, 123] on div "v Color teal Color pink Remove color Add row above Add row below Add column bef…" at bounding box center [508, 136] width 239 height 108
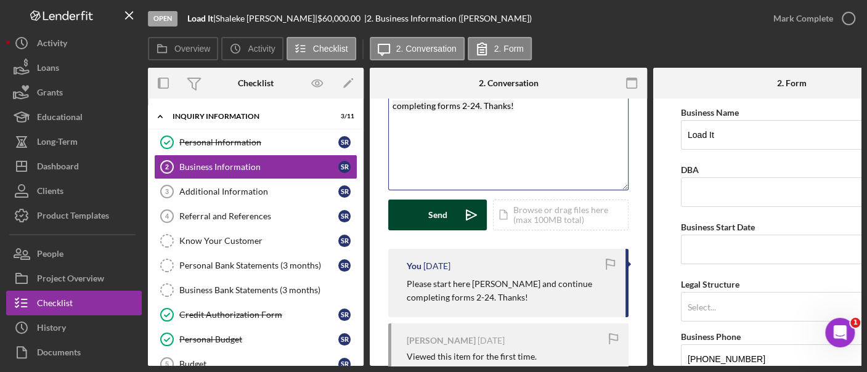
click at [436, 214] on div "Send" at bounding box center [437, 215] width 19 height 31
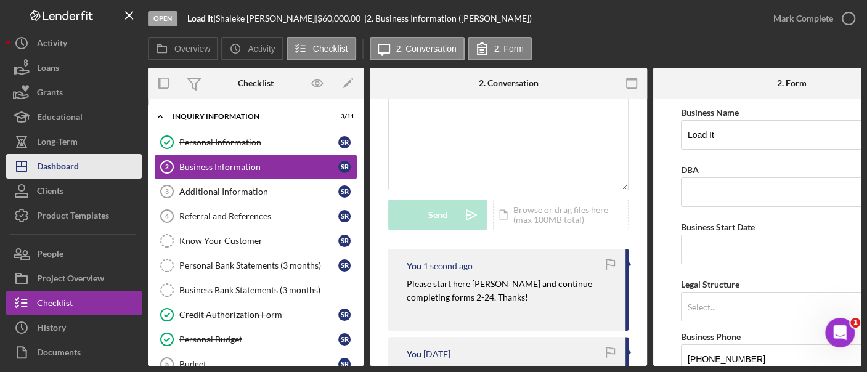
click at [89, 164] on button "Icon/Dashboard Dashboard" at bounding box center [74, 166] width 136 height 25
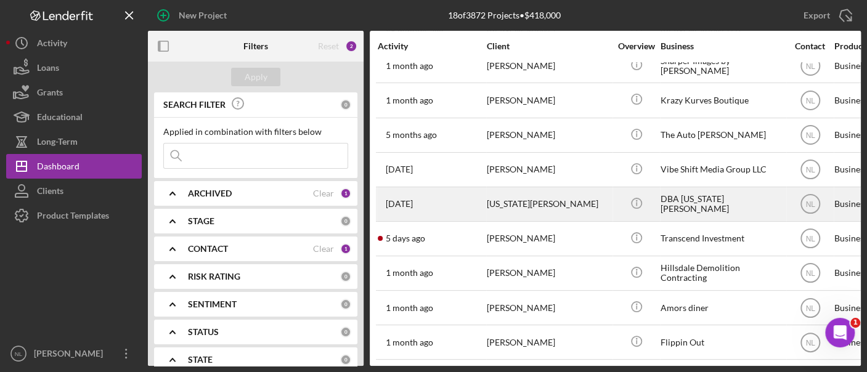
scroll to position [44, 0]
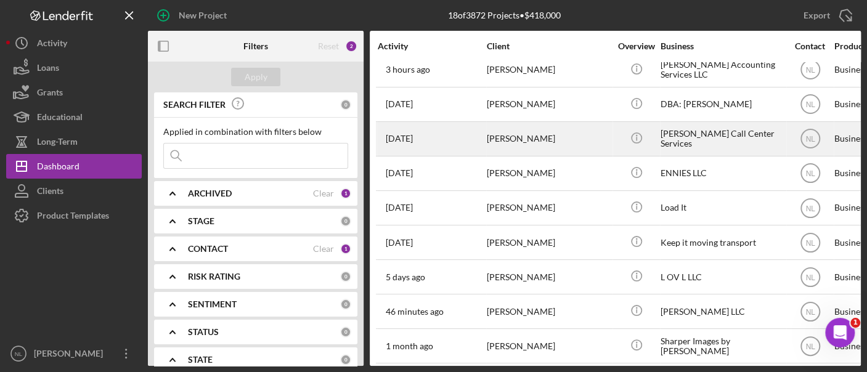
click at [518, 132] on div "[PERSON_NAME]" at bounding box center [548, 139] width 123 height 33
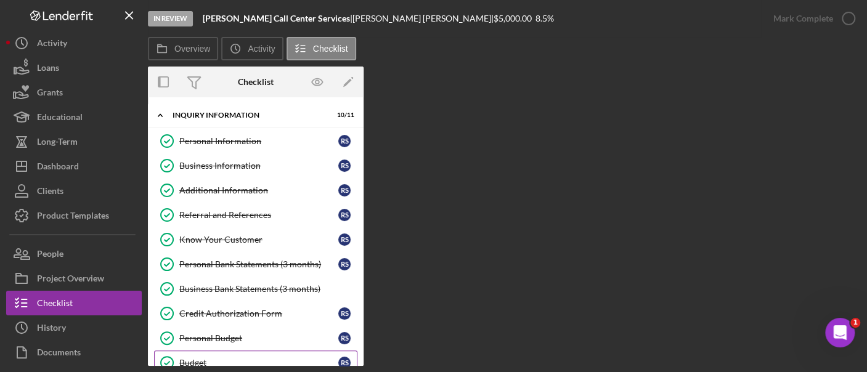
scroll to position [153, 0]
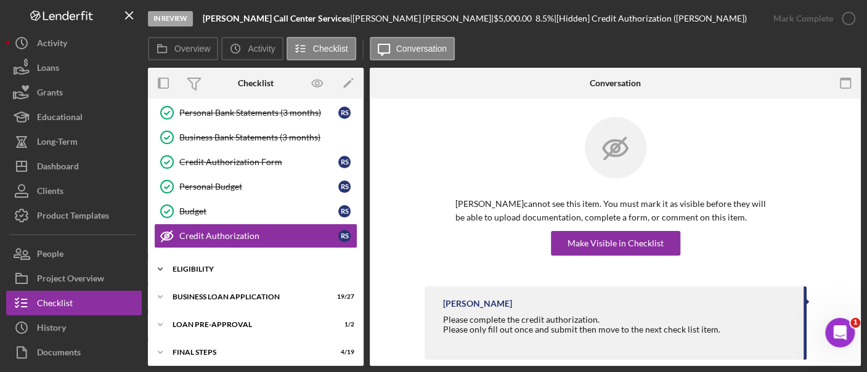
click at [223, 270] on div "Icon/Expander ELIGIBILITY 3 / 4" at bounding box center [256, 269] width 216 height 25
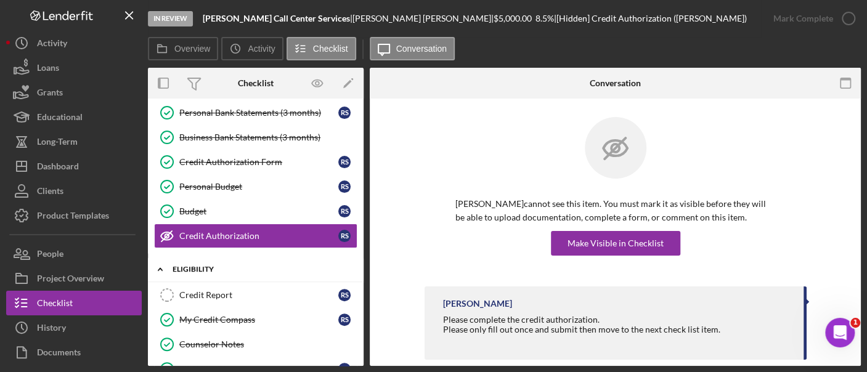
scroll to position [285, 0]
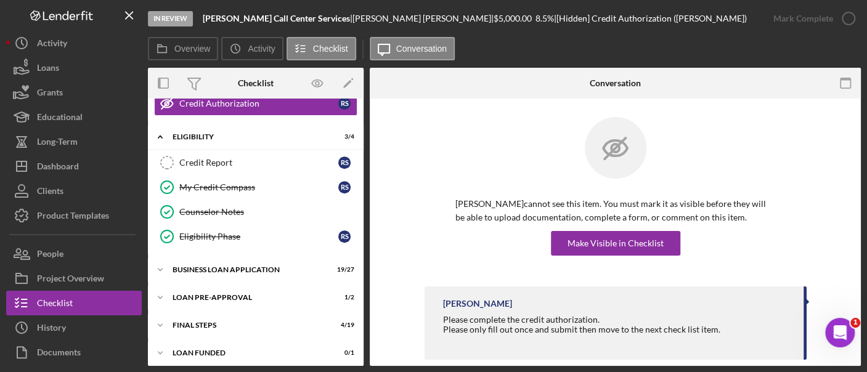
click at [249, 249] on div "Icon/Expander INQUIRY INFORMATION 10 / 11 Personal Information Personal Informa…" at bounding box center [256, 93] width 216 height 546
click at [245, 259] on div "Icon/Expander BUSINESS LOAN APPLICATION 19 / 27" at bounding box center [256, 269] width 216 height 25
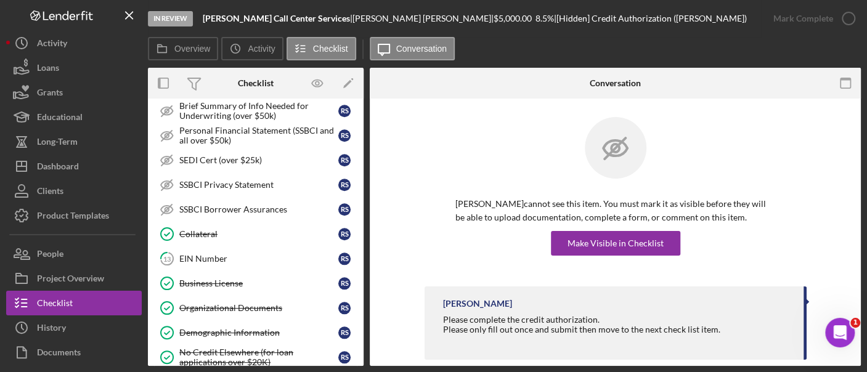
scroll to position [654, 0]
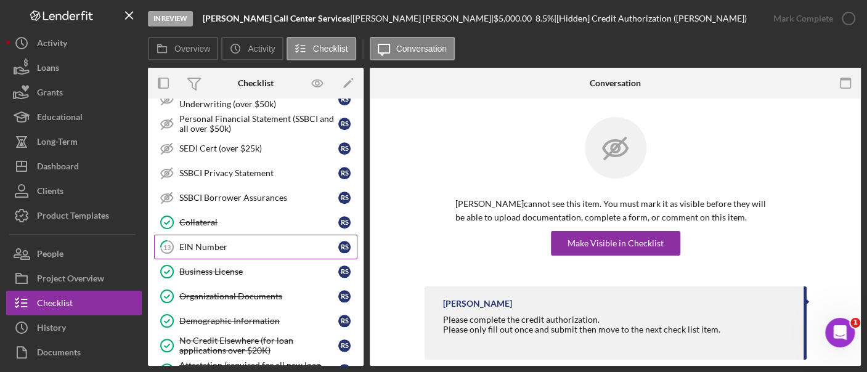
drag, startPoint x: 230, startPoint y: 246, endPoint x: 174, endPoint y: 232, distance: 57.8
click at [174, 232] on icon "13" at bounding box center [167, 247] width 31 height 31
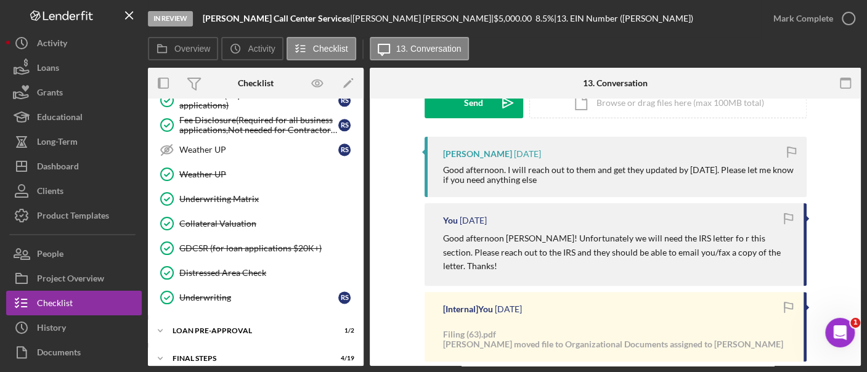
scroll to position [924, 0]
click at [248, 322] on div "Icon/Expander LOAN PRE-APPROVAL 1 / 2" at bounding box center [256, 330] width 216 height 25
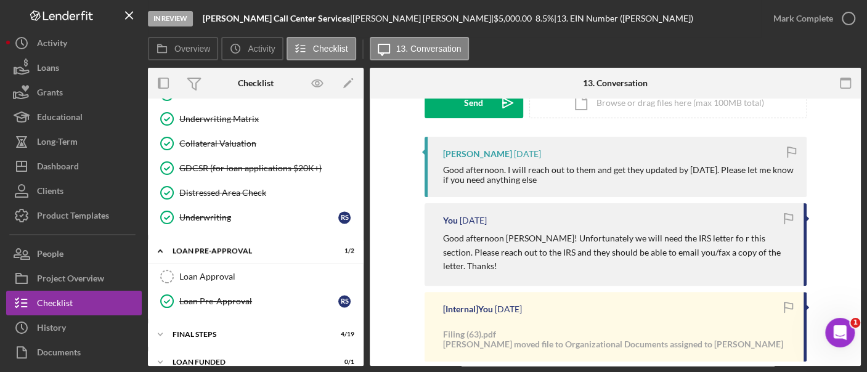
drag, startPoint x: 235, startPoint y: 322, endPoint x: 547, endPoint y: 206, distance: 333.1
click at [547, 206] on div "You [DATE] Good afternoon [PERSON_NAME]! Unfortunately we will need the IRS let…" at bounding box center [615, 244] width 382 height 82
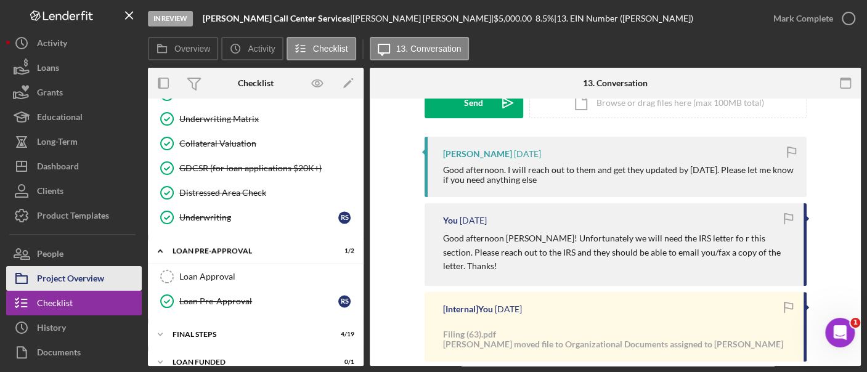
click at [86, 281] on div "Project Overview" at bounding box center [70, 280] width 67 height 28
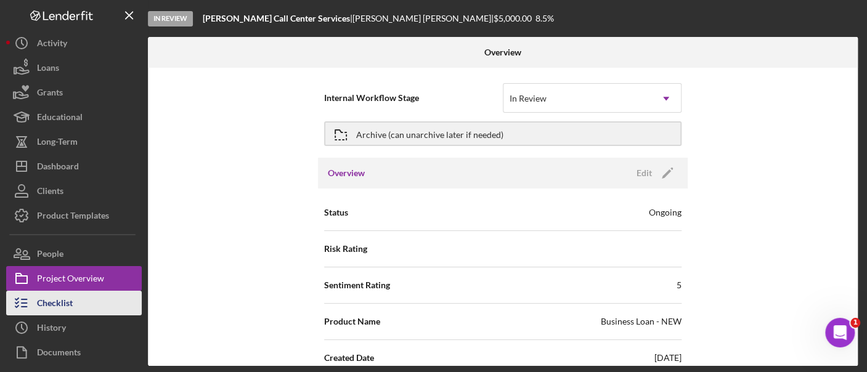
drag, startPoint x: 84, startPoint y: 254, endPoint x: 78, endPoint y: 306, distance: 51.5
click at [78, 306] on button "Checklist" at bounding box center [74, 303] width 136 height 25
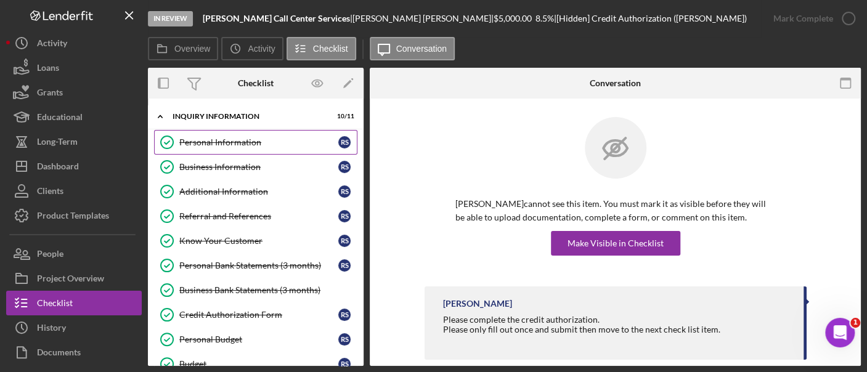
click at [255, 150] on link "Personal Information Personal Information R S" at bounding box center [255, 142] width 203 height 25
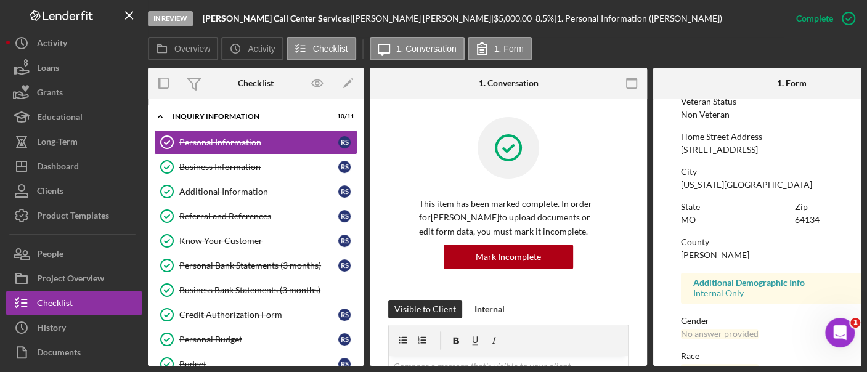
scroll to position [177, 0]
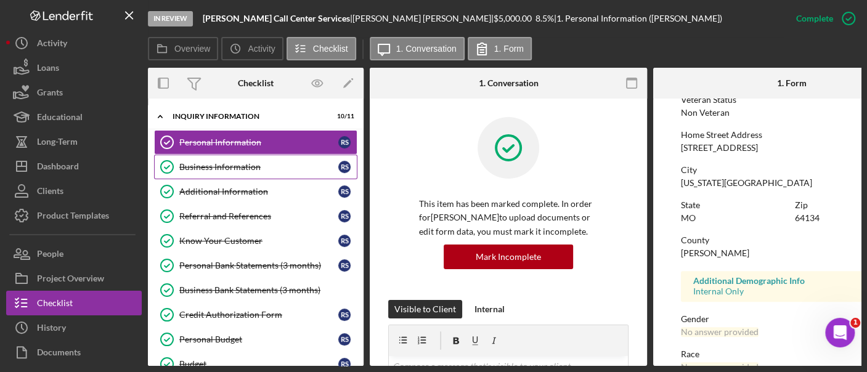
click at [260, 176] on link "Business Information Business Information R S" at bounding box center [255, 167] width 203 height 25
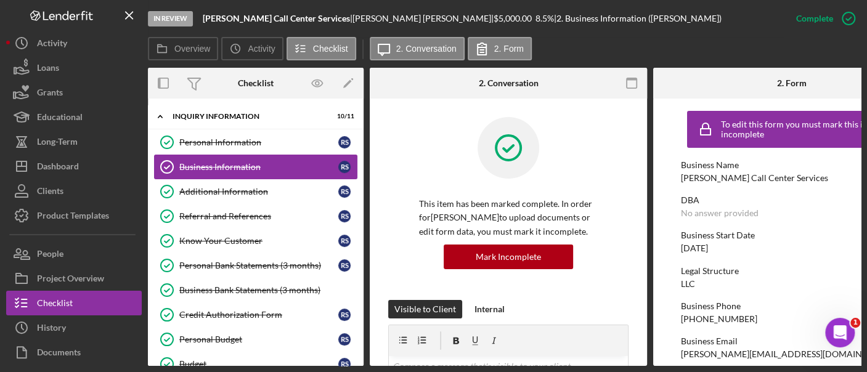
scroll to position [185, 0]
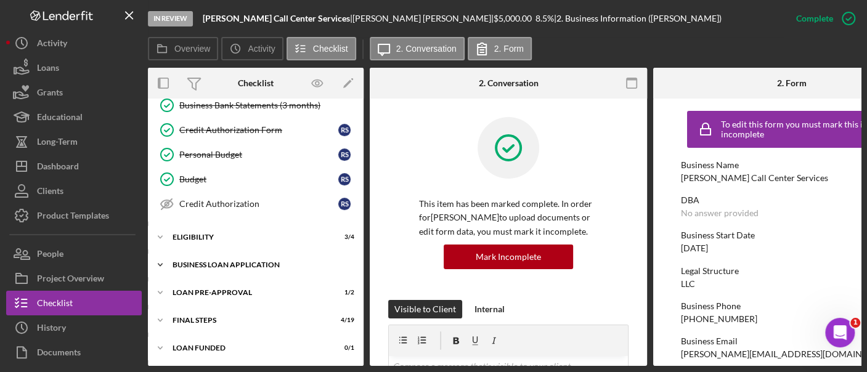
click at [256, 261] on div "BUSINESS LOAN APPLICATION" at bounding box center [260, 264] width 176 height 7
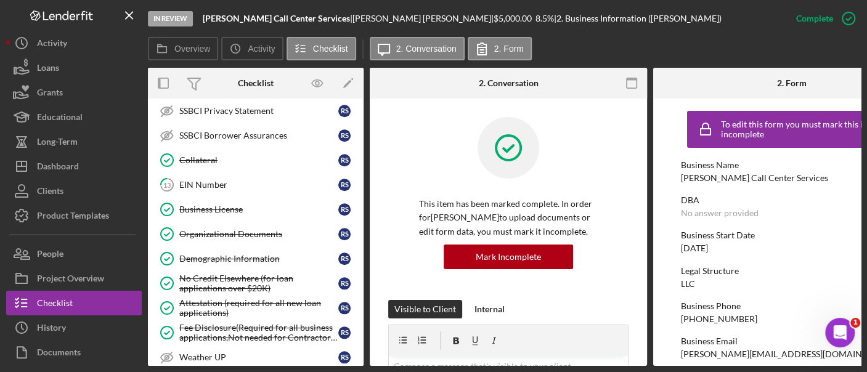
scroll to position [612, 0]
click at [243, 229] on div "Organizational Documents" at bounding box center [258, 234] width 159 height 10
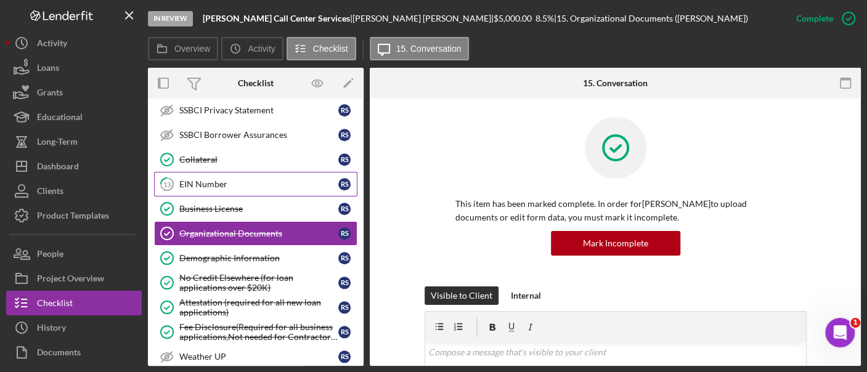
click at [227, 172] on link "13 EIN Number R S" at bounding box center [255, 184] width 203 height 25
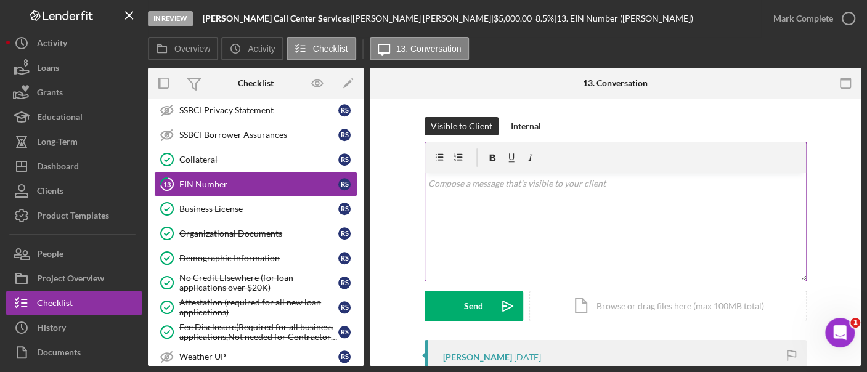
scroll to position [327, 0]
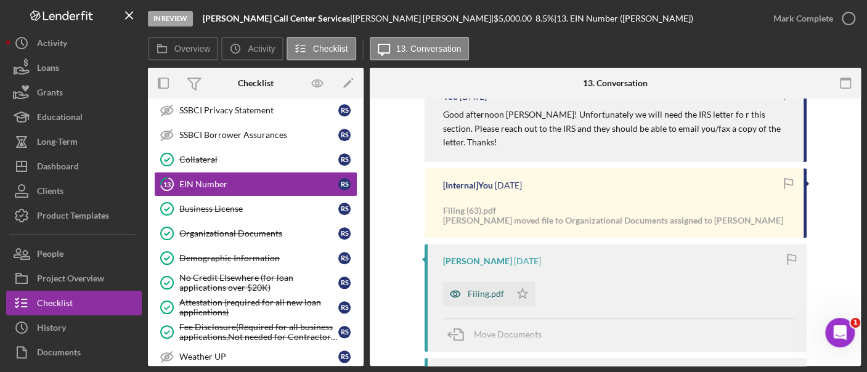
click at [488, 289] on div "Filing.pdf" at bounding box center [485, 294] width 36 height 10
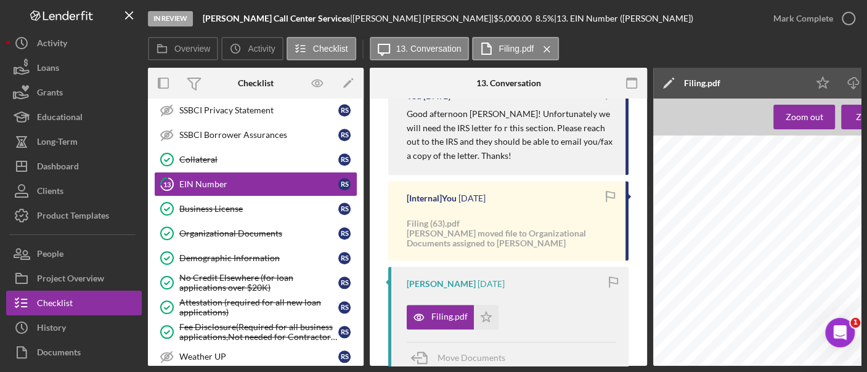
scroll to position [0, 161]
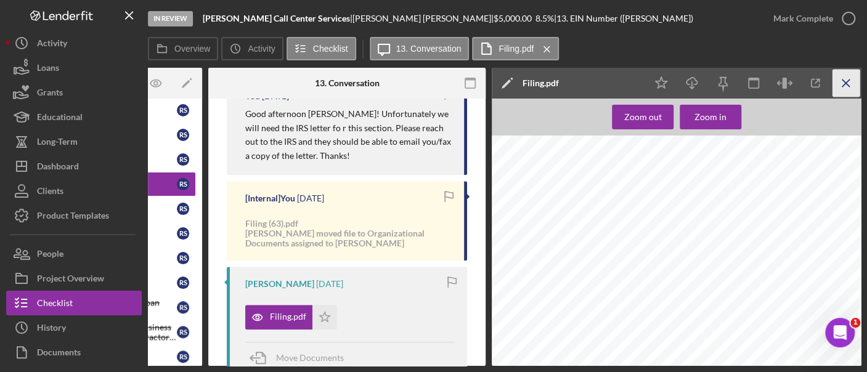
click at [849, 80] on icon "Icon/Menu Close" at bounding box center [846, 84] width 28 height 28
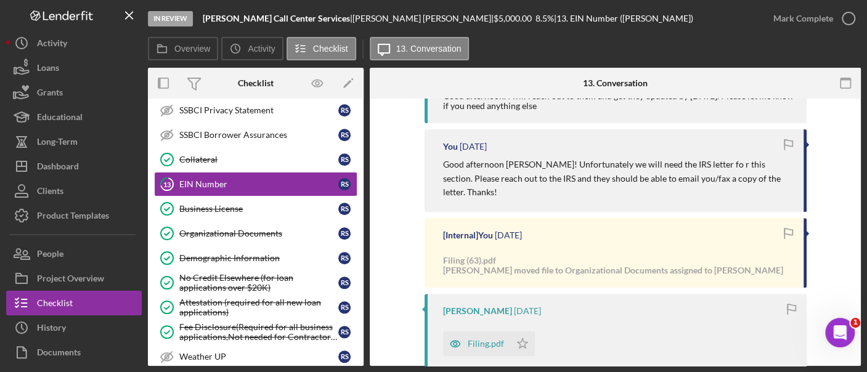
scroll to position [136, 0]
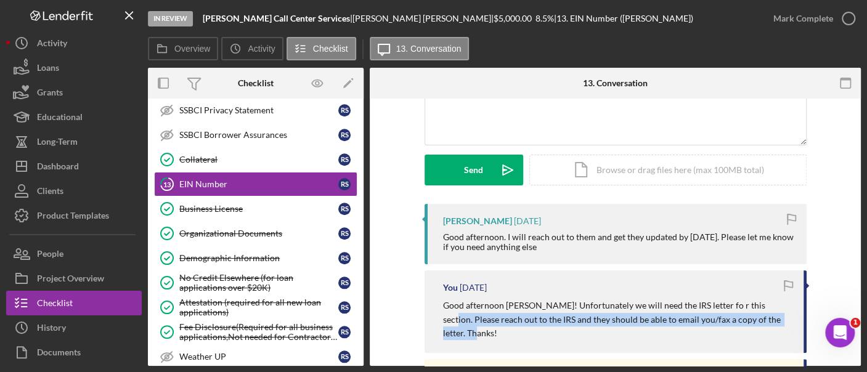
drag, startPoint x: 758, startPoint y: 301, endPoint x: 783, endPoint y: 331, distance: 39.8
click at [783, 331] on div "You [DATE] Good afternoon [PERSON_NAME]! Unfortunately we will need the IRS let…" at bounding box center [615, 311] width 382 height 82
copy p "Please reach out to the IRS and they should be able to email you/fax a copy of …"
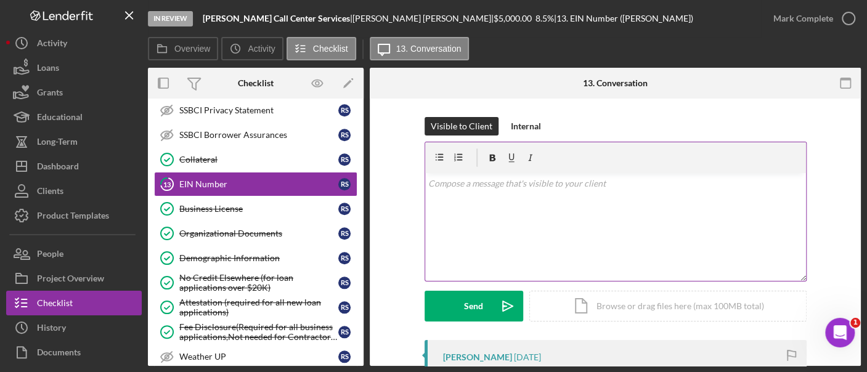
click at [485, 189] on p at bounding box center [615, 184] width 374 height 14
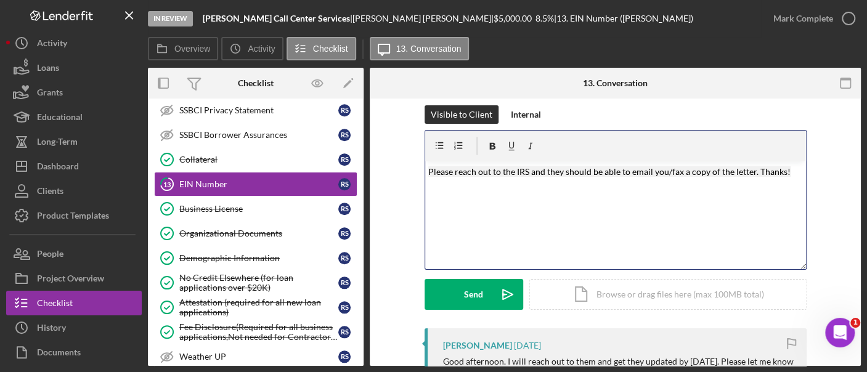
scroll to position [17, 0]
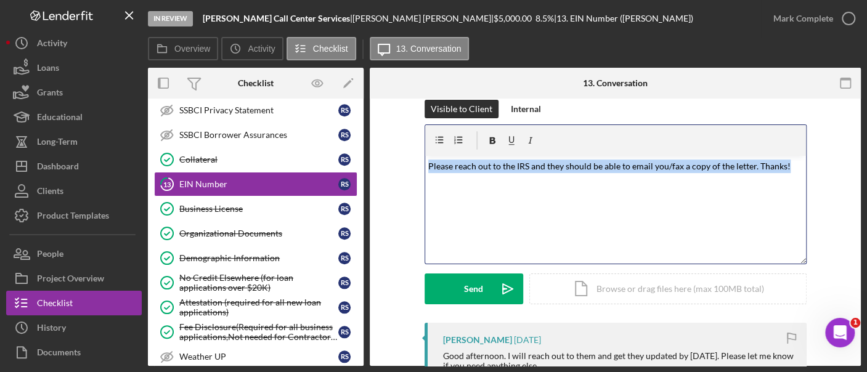
drag, startPoint x: 785, startPoint y: 166, endPoint x: 383, endPoint y: 184, distance: 402.0
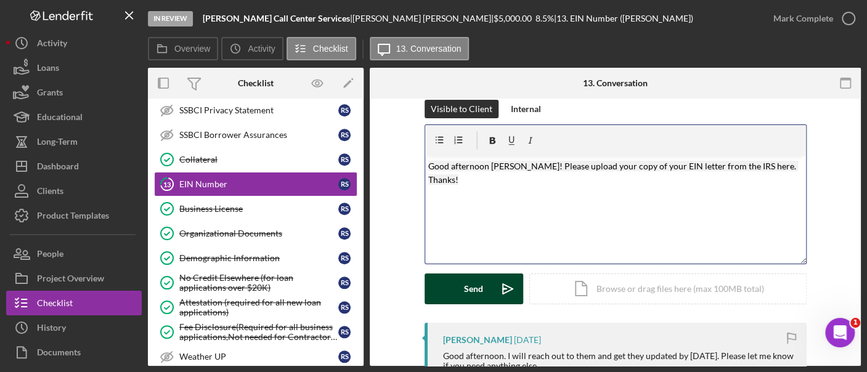
click at [492, 294] on icon "Icon/icon-invite-send" at bounding box center [507, 288] width 31 height 31
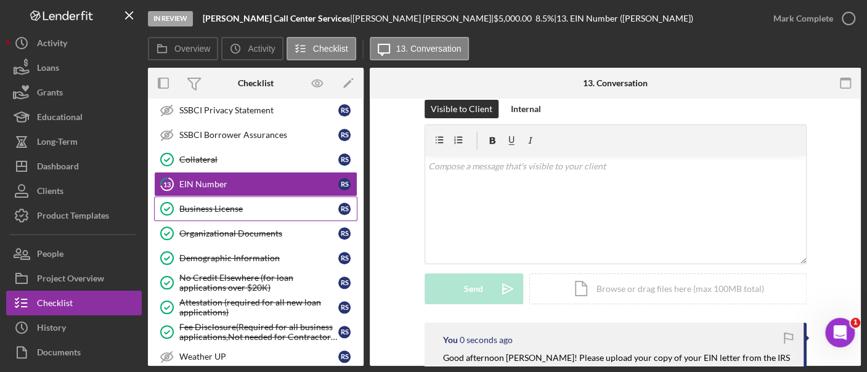
scroll to position [844, 0]
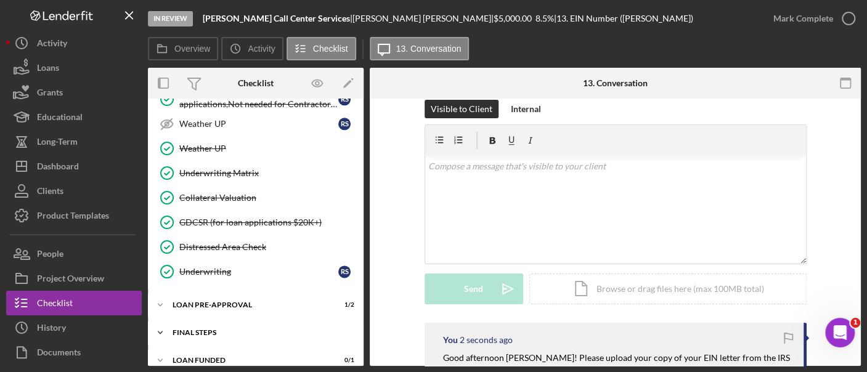
click at [251, 329] on div "FINAL STEPS" at bounding box center [260, 332] width 176 height 7
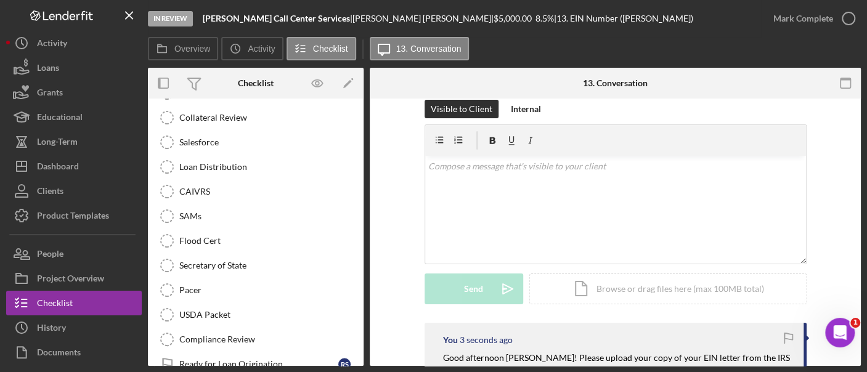
scroll to position [1213, 0]
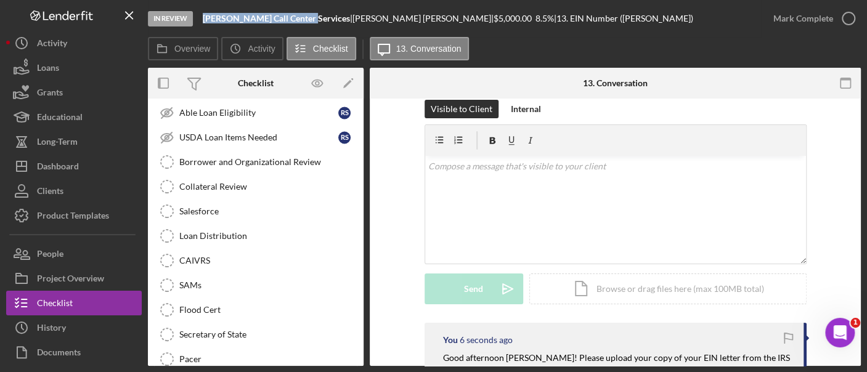
drag, startPoint x: 304, startPoint y: 19, endPoint x: 200, endPoint y: 20, distance: 104.7
click at [200, 20] on div "In Review [PERSON_NAME] Call Center Services | [PERSON_NAME] | $5,000.00 8.5 % …" at bounding box center [454, 18] width 613 height 37
copy b "[PERSON_NAME] Call Center Services"
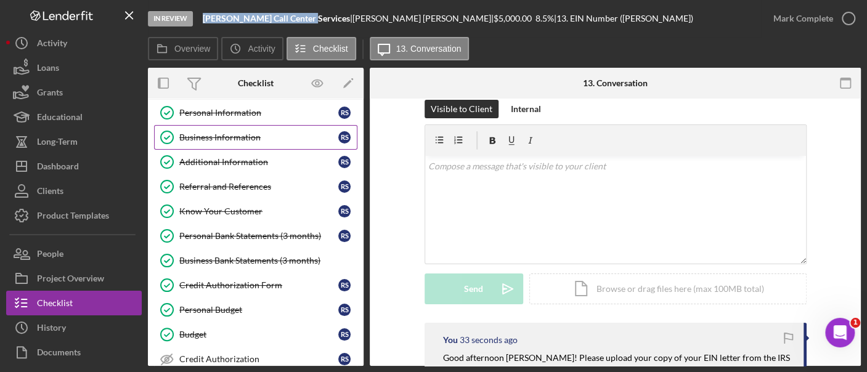
scroll to position [0, 0]
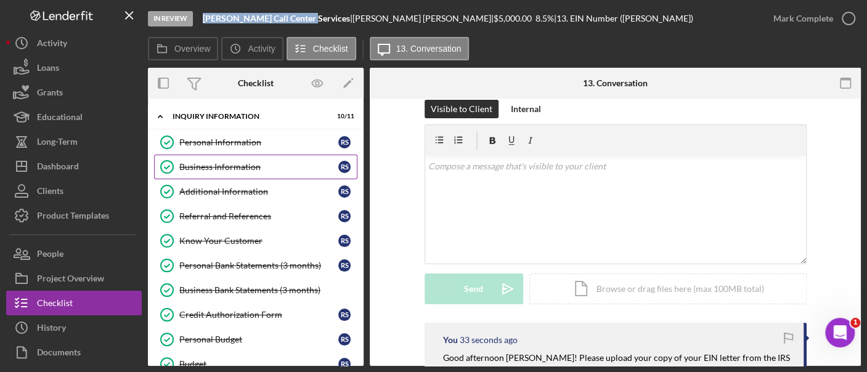
click at [221, 162] on div "Business Information" at bounding box center [258, 167] width 159 height 10
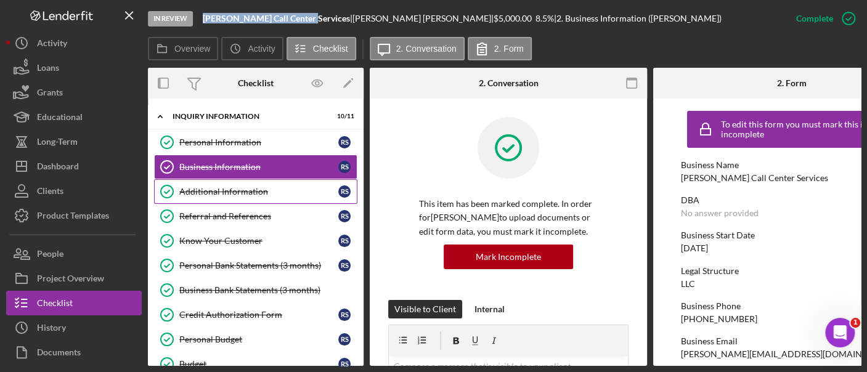
click at [236, 184] on link "Additional Information Additional Information R S" at bounding box center [255, 191] width 203 height 25
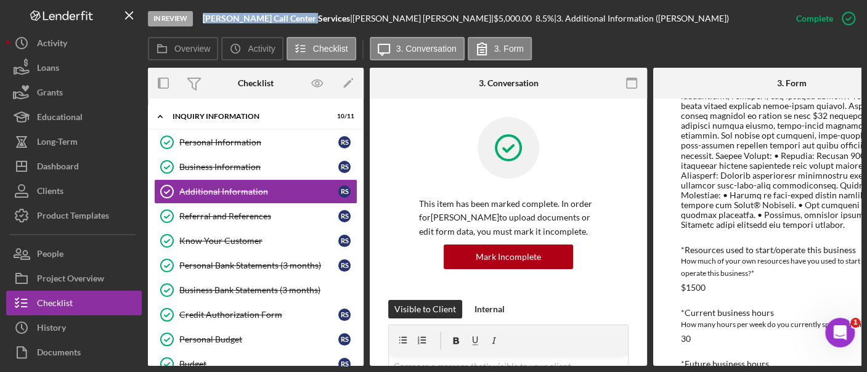
scroll to position [537, 0]
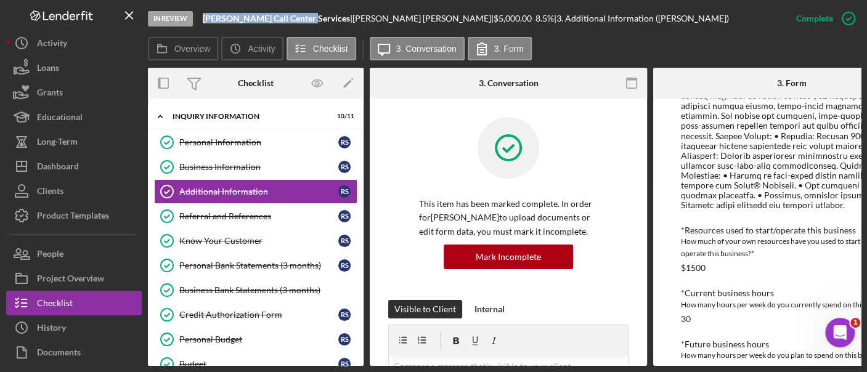
click at [232, 7] on div "In Review [PERSON_NAME] Call Center Services | [PERSON_NAME] | $5,000.00 8.5 % …" at bounding box center [466, 18] width 636 height 37
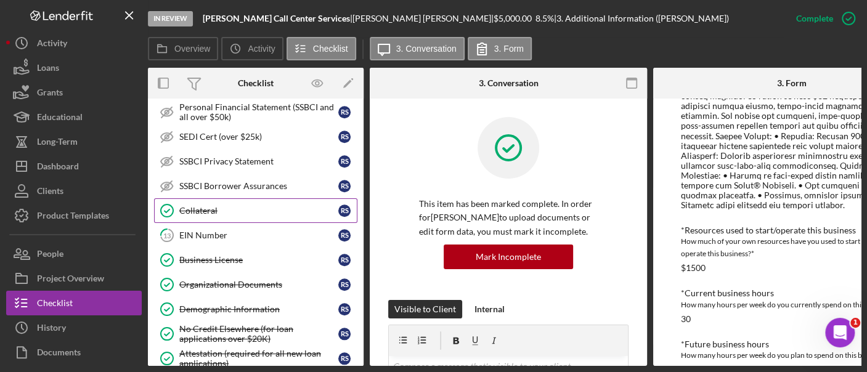
scroll to position [0, 0]
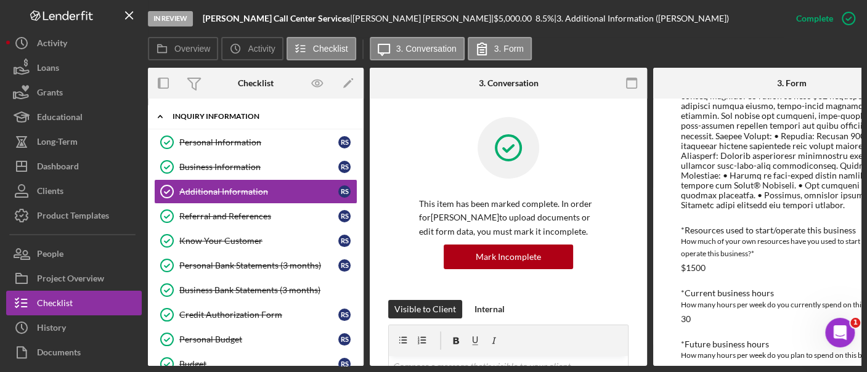
click at [229, 122] on div "Icon/Expander INQUIRY INFORMATION 10 / 11" at bounding box center [256, 116] width 216 height 25
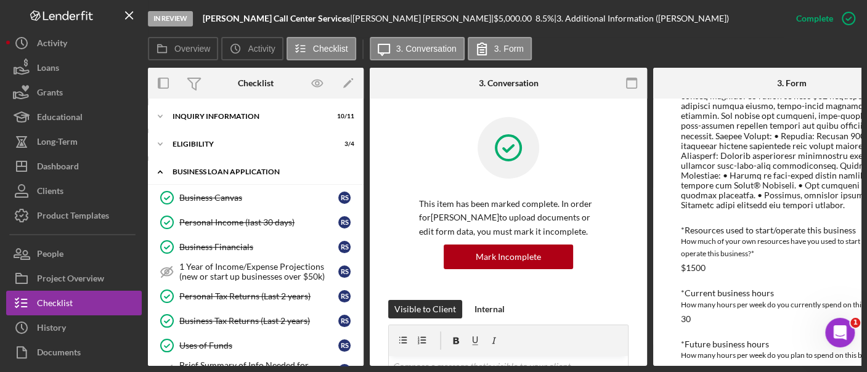
click at [211, 166] on div "Icon/Expander BUSINESS LOAN APPLICATION 19 / 27" at bounding box center [256, 172] width 216 height 25
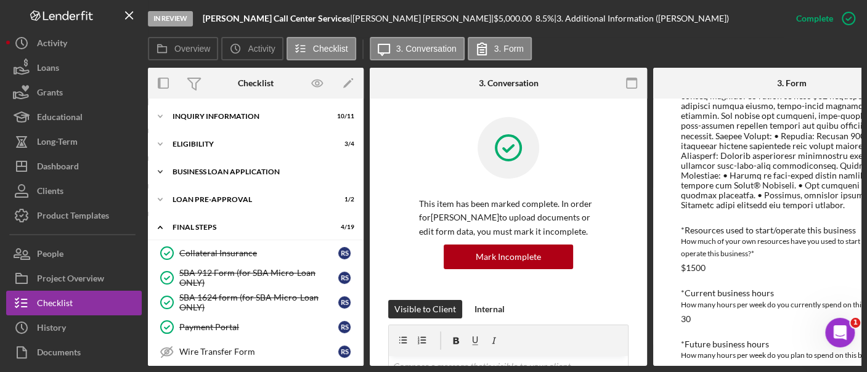
scroll to position [96, 0]
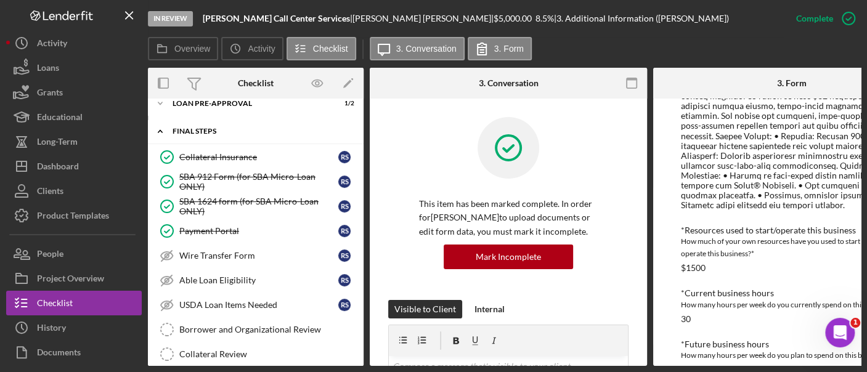
click at [199, 135] on div "Icon/Expander FINAL STEPS 4 / 19" at bounding box center [256, 131] width 216 height 25
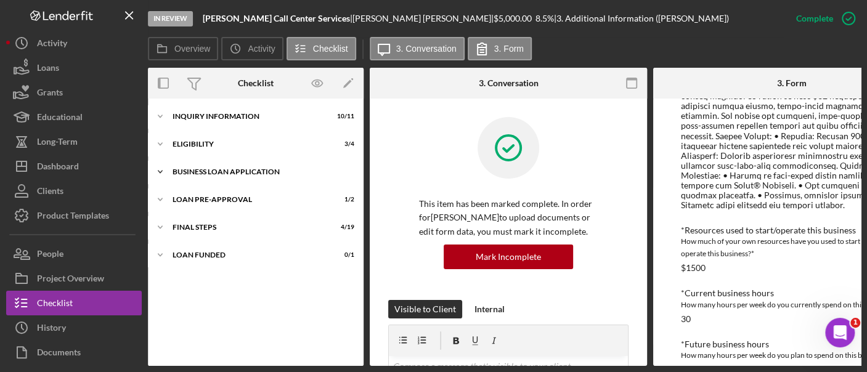
click at [209, 173] on div "BUSINESS LOAN APPLICATION" at bounding box center [260, 171] width 176 height 7
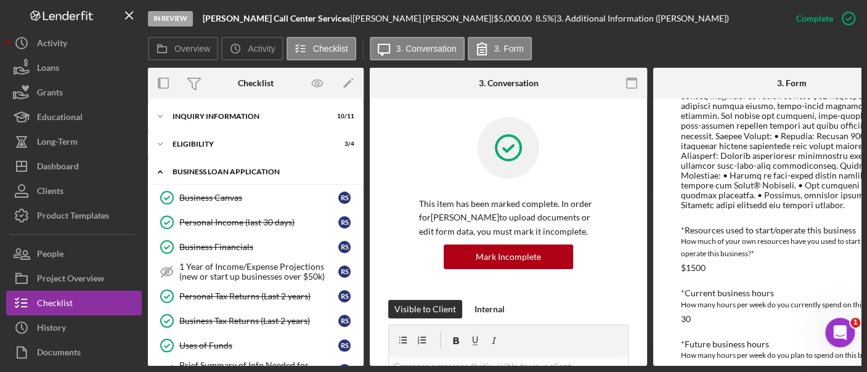
click at [209, 173] on div "BUSINESS LOAN APPLICATION" at bounding box center [260, 171] width 176 height 7
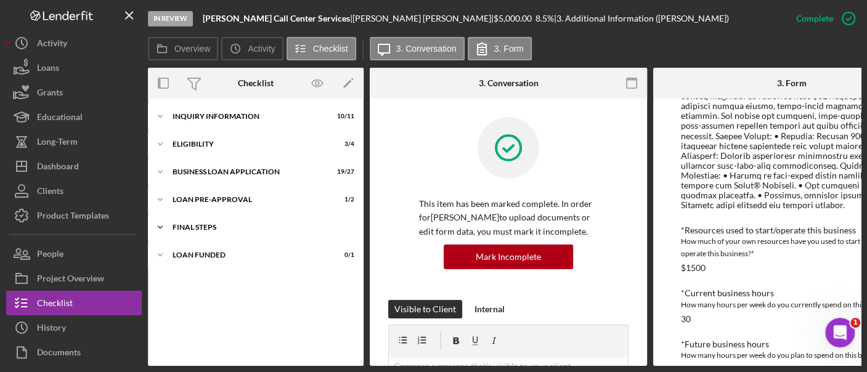
click at [205, 232] on div "Icon/Expander FINAL STEPS 4 / 19" at bounding box center [256, 227] width 216 height 25
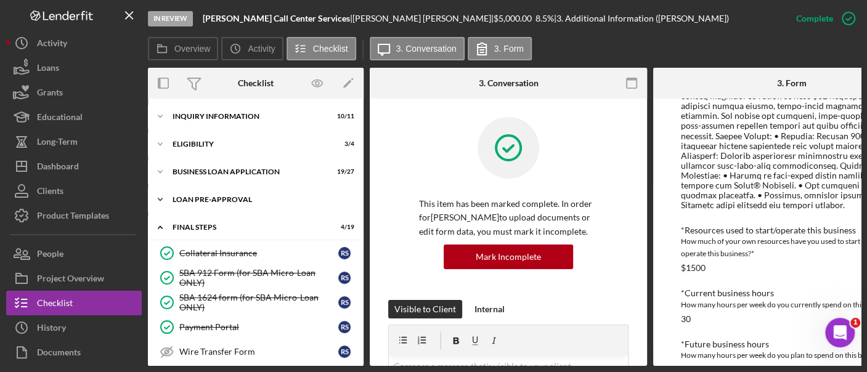
click at [206, 200] on div "LOAN PRE-APPROVAL" at bounding box center [260, 199] width 176 height 7
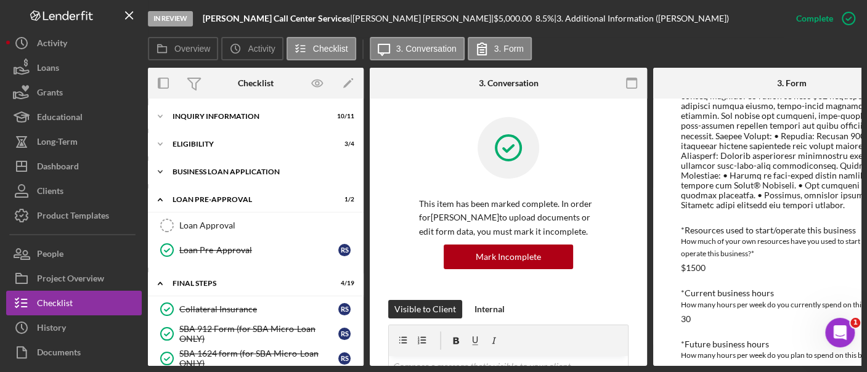
click at [200, 170] on div "BUSINESS LOAN APPLICATION" at bounding box center [260, 171] width 176 height 7
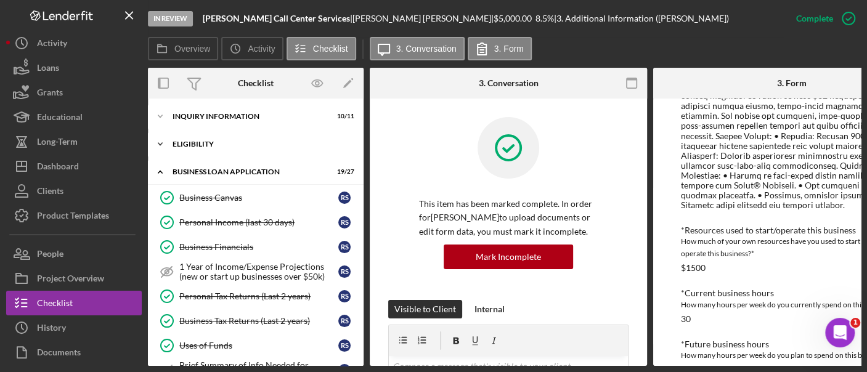
click at [194, 140] on div "ELIGIBILITY" at bounding box center [260, 143] width 176 height 7
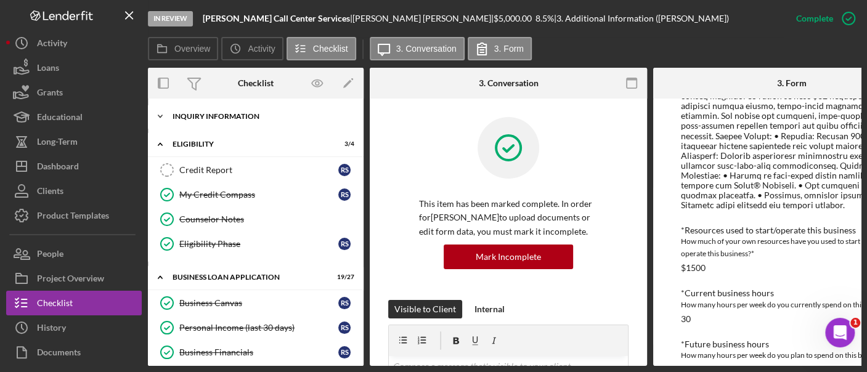
click at [188, 113] on div "INQUIRY INFORMATION" at bounding box center [260, 116] width 176 height 7
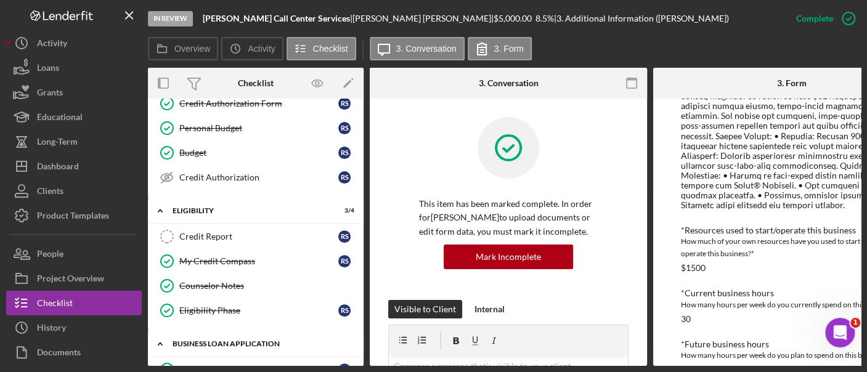
scroll to position [334, 0]
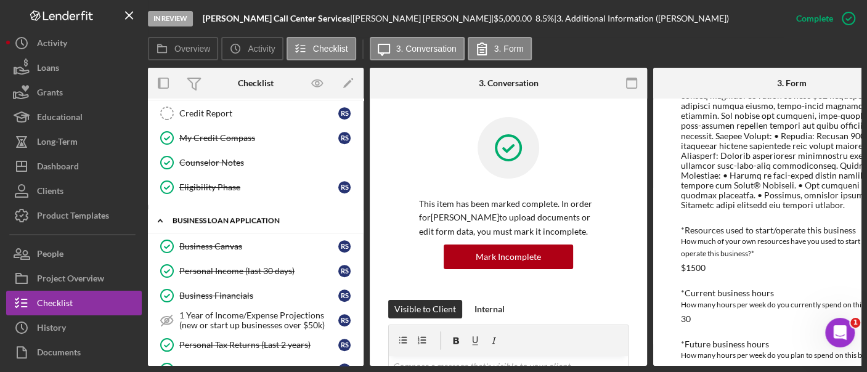
click at [202, 150] on link "Counselor Notes Counselor Notes" at bounding box center [255, 162] width 203 height 25
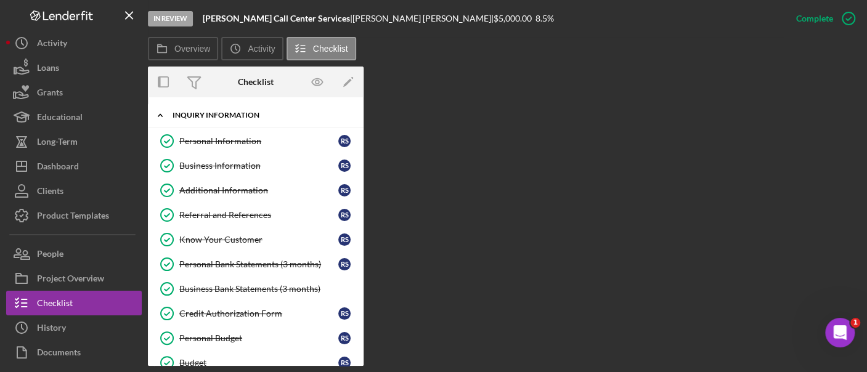
click at [216, 113] on div "INQUIRY INFORMATION" at bounding box center [260, 114] width 176 height 7
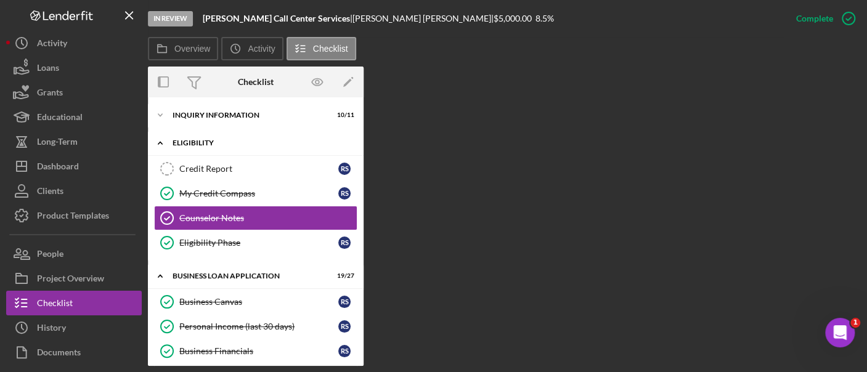
click at [209, 148] on div "Icon/Expander ELIGIBILITY 3 / 4" at bounding box center [256, 143] width 216 height 25
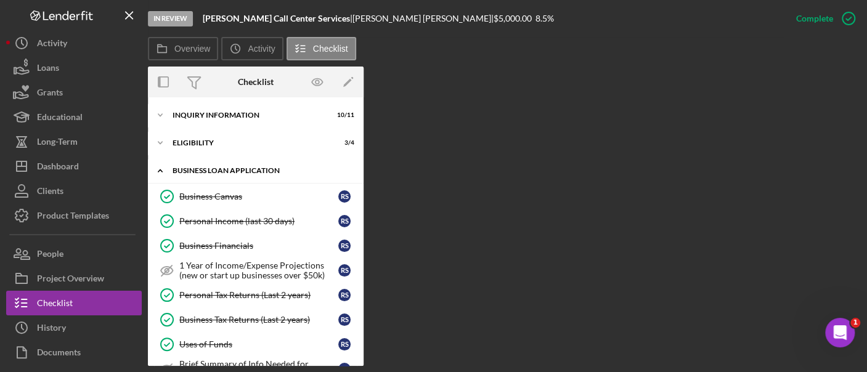
click at [253, 171] on div "BUSINESS LOAN APPLICATION" at bounding box center [260, 170] width 176 height 7
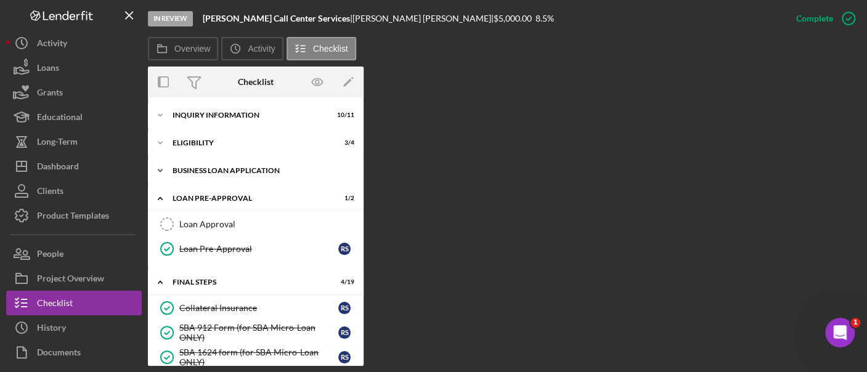
drag, startPoint x: 253, startPoint y: 171, endPoint x: 192, endPoint y: 171, distance: 61.6
click at [192, 171] on div "BUSINESS LOAN APPLICATION" at bounding box center [260, 170] width 176 height 7
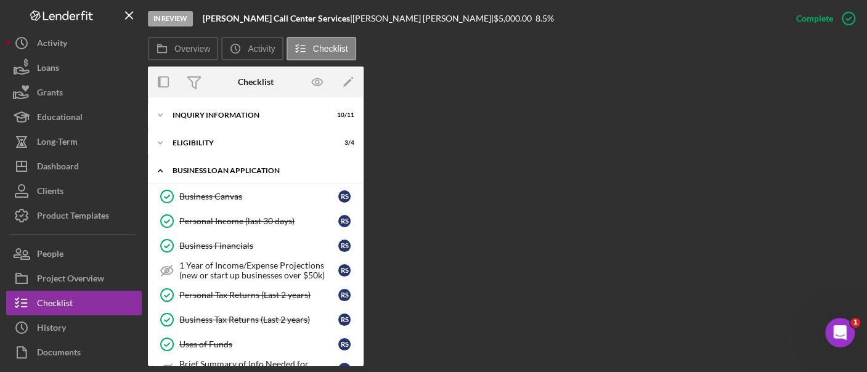
click at [190, 171] on div "BUSINESS LOAN APPLICATION" at bounding box center [260, 170] width 176 height 7
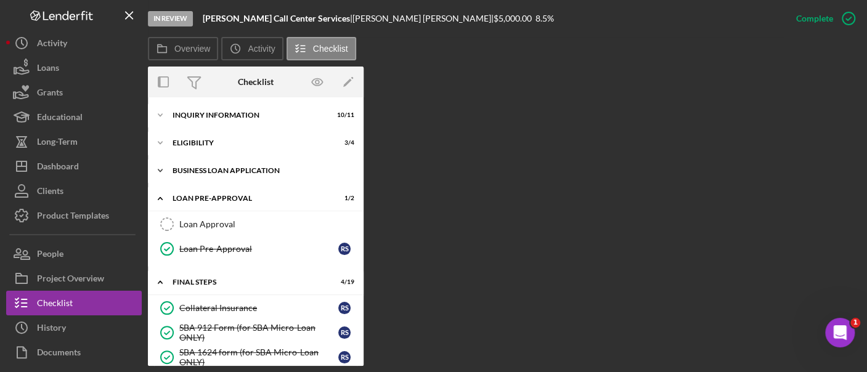
click at [229, 176] on div "Icon/Expander BUSINESS LOAN APPLICATION 19 / 27" at bounding box center [256, 170] width 216 height 25
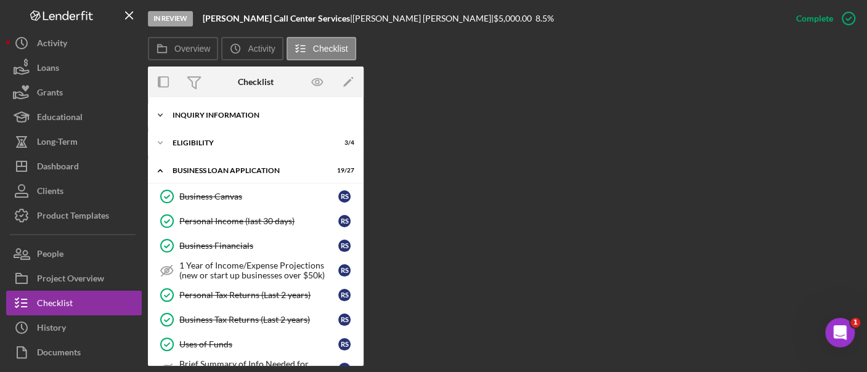
click at [221, 122] on div "Icon/Expander INQUIRY INFORMATION 10 / 11" at bounding box center [256, 115] width 216 height 25
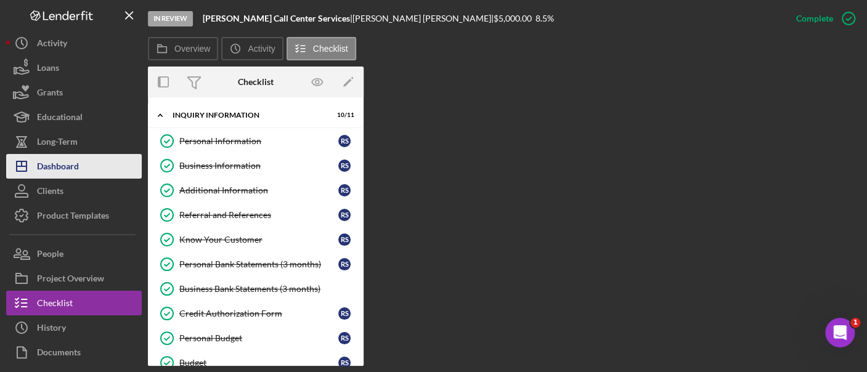
click at [99, 168] on button "Icon/Dashboard Dashboard" at bounding box center [74, 166] width 136 height 25
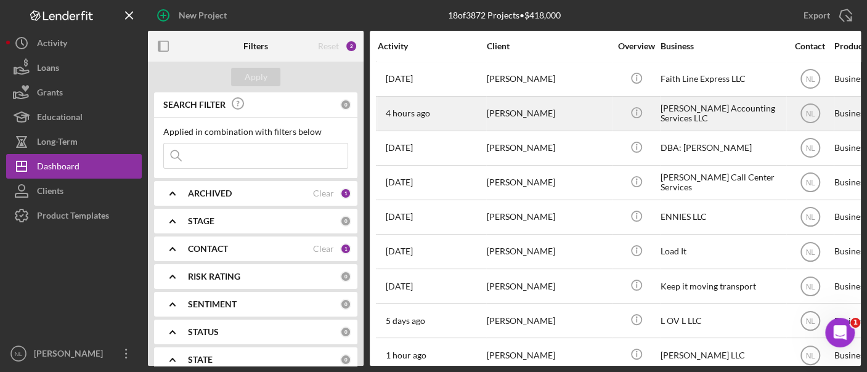
click at [491, 106] on div "[PERSON_NAME]" at bounding box center [548, 113] width 123 height 33
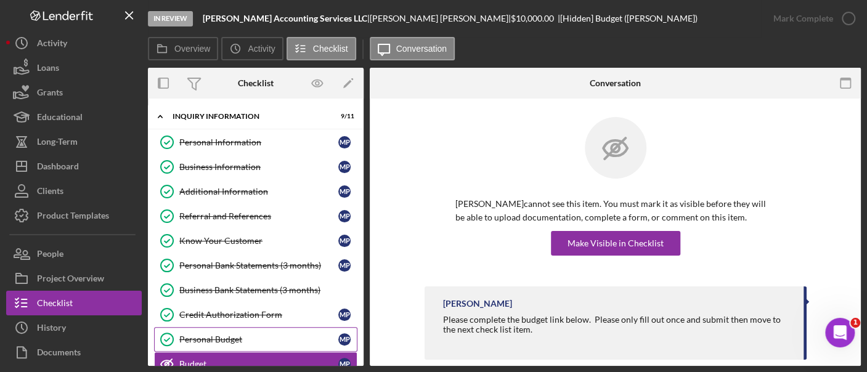
scroll to position [128, 0]
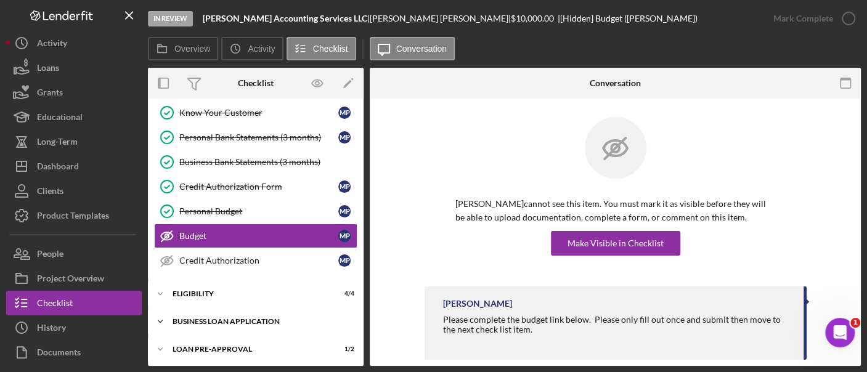
click at [249, 318] on div "BUSINESS LOAN APPLICATION" at bounding box center [260, 321] width 176 height 7
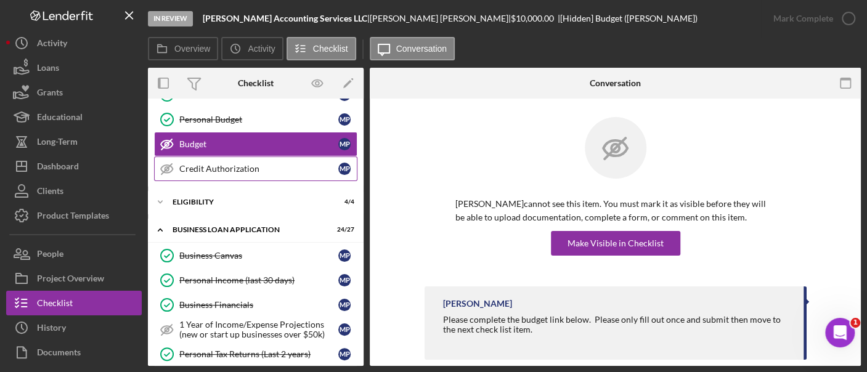
scroll to position [0, 0]
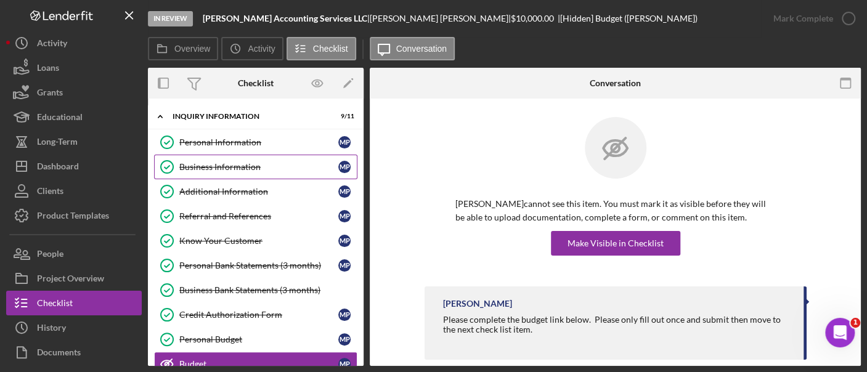
click at [285, 175] on link "Business Information Business Information M P" at bounding box center [255, 167] width 203 height 25
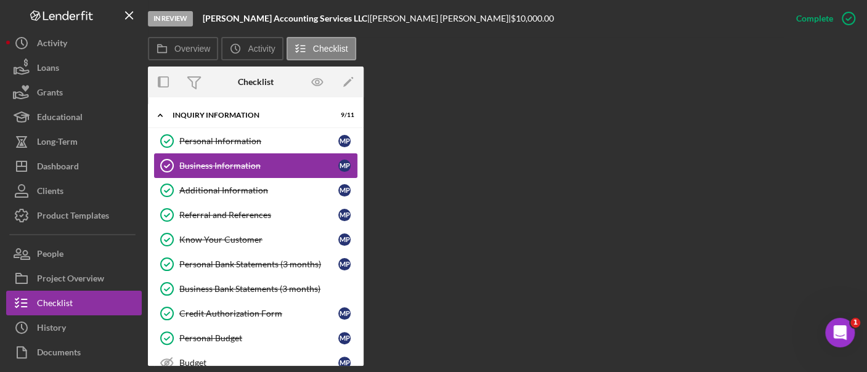
click at [285, 175] on link "Business Information Business Information M P" at bounding box center [255, 165] width 203 height 25
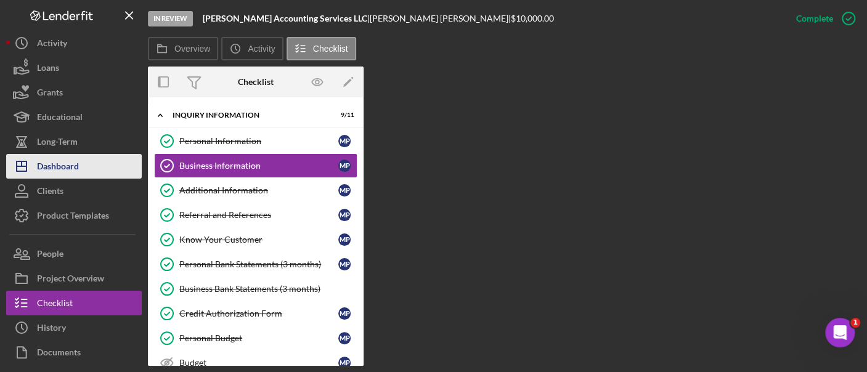
click at [63, 163] on div "Dashboard" at bounding box center [58, 168] width 42 height 28
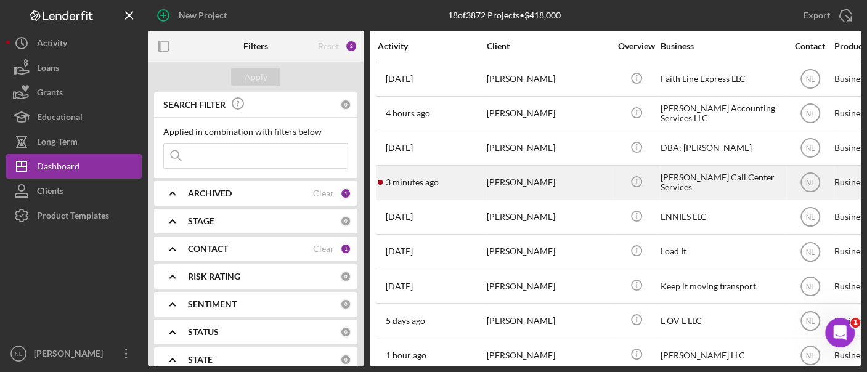
click at [554, 180] on div "[PERSON_NAME]" at bounding box center [548, 182] width 123 height 33
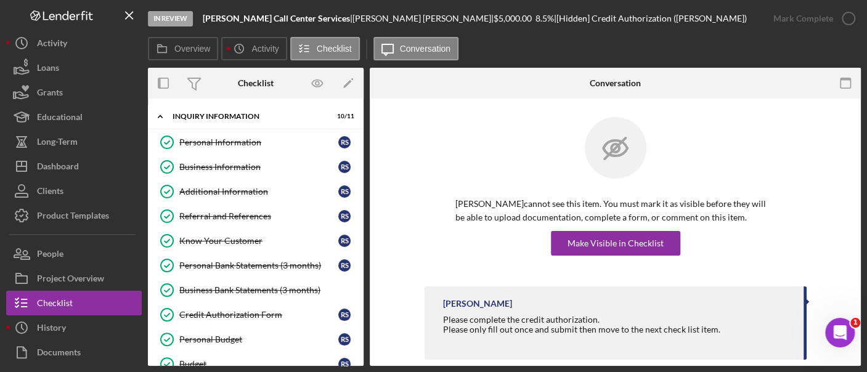
scroll to position [152, 0]
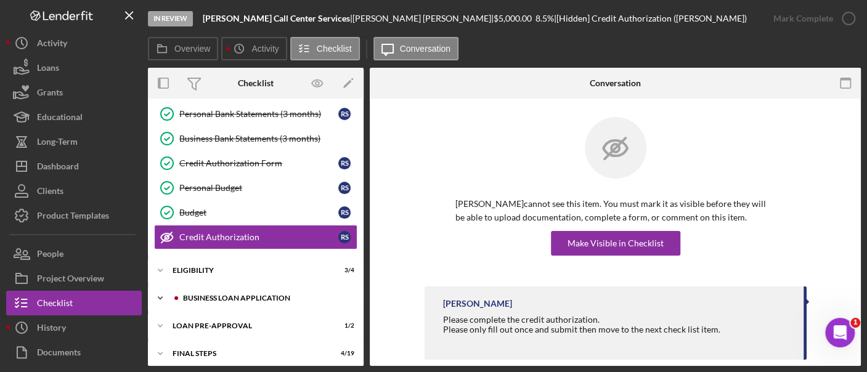
click at [244, 286] on div "Icon/Expander BUSINESS LOAN APPLICATION 19 / 27" at bounding box center [256, 298] width 216 height 25
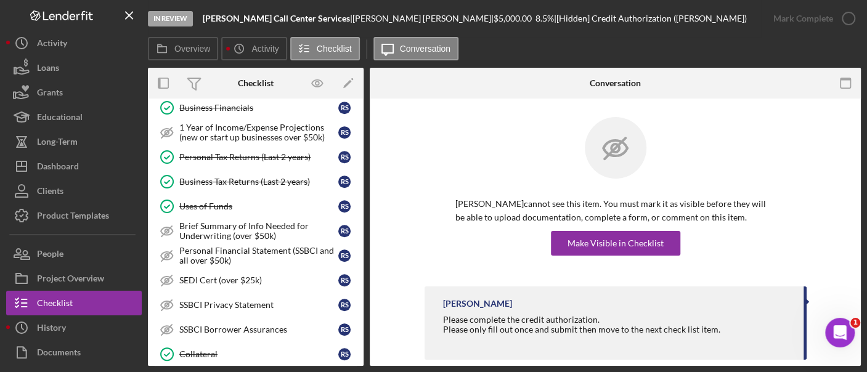
scroll to position [532, 0]
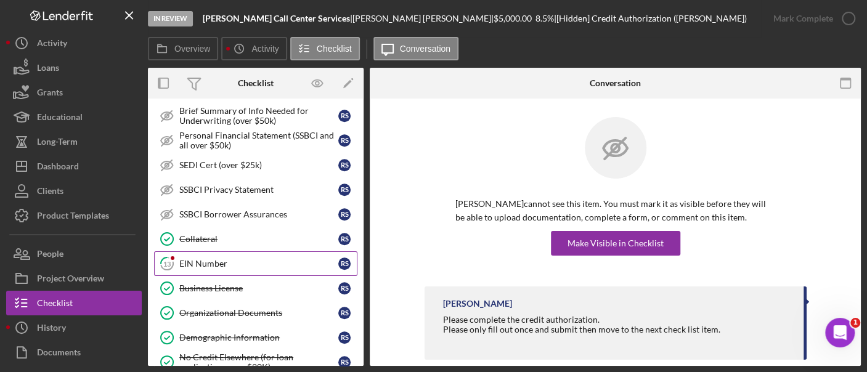
drag, startPoint x: 198, startPoint y: 256, endPoint x: 245, endPoint y: 262, distance: 47.3
click at [245, 262] on link "13 EIN Number R S" at bounding box center [255, 263] width 203 height 25
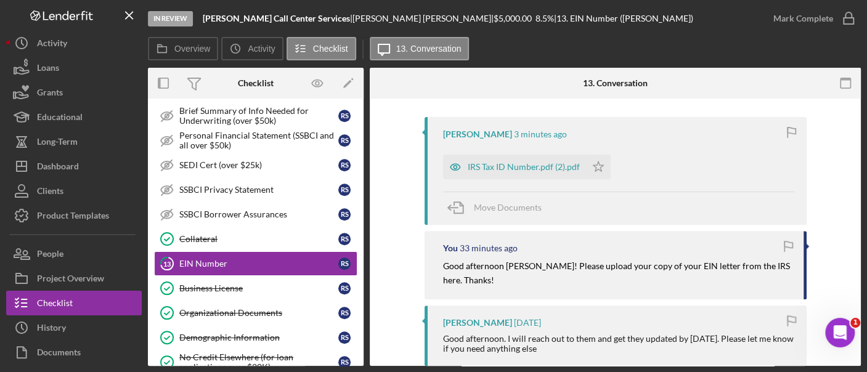
scroll to position [214, 0]
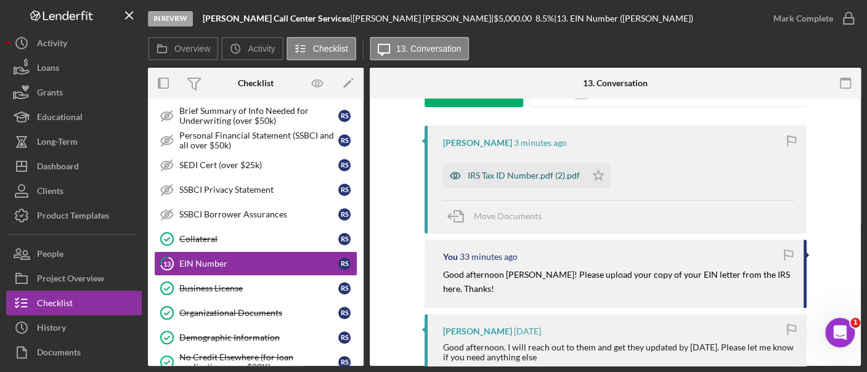
click at [538, 182] on div "IRS Tax ID Number.pdf (2).pdf" at bounding box center [514, 175] width 143 height 25
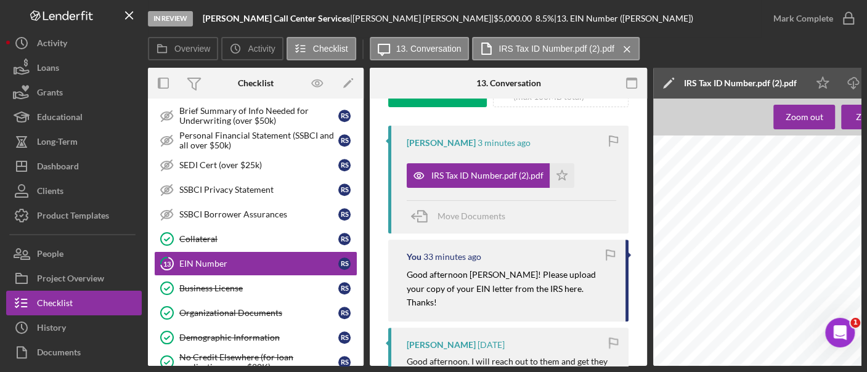
scroll to position [0, 161]
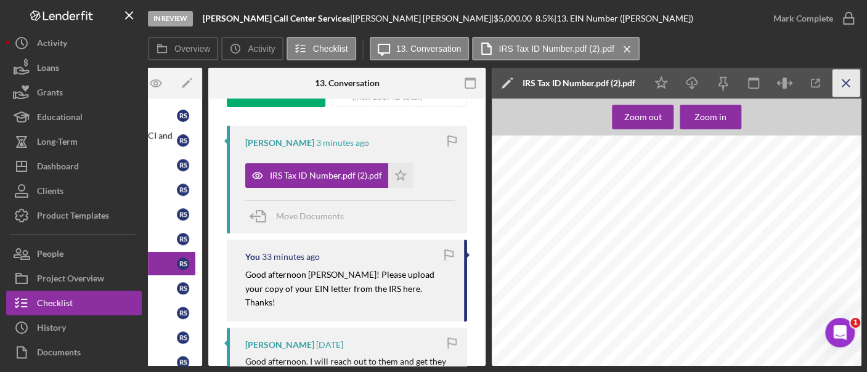
click at [836, 86] on icon "Icon/Menu Close" at bounding box center [846, 84] width 28 height 28
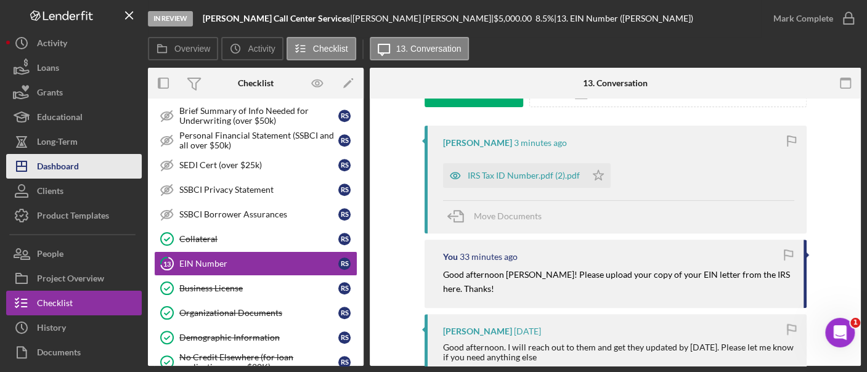
click at [94, 159] on button "Icon/Dashboard Dashboard" at bounding box center [74, 166] width 136 height 25
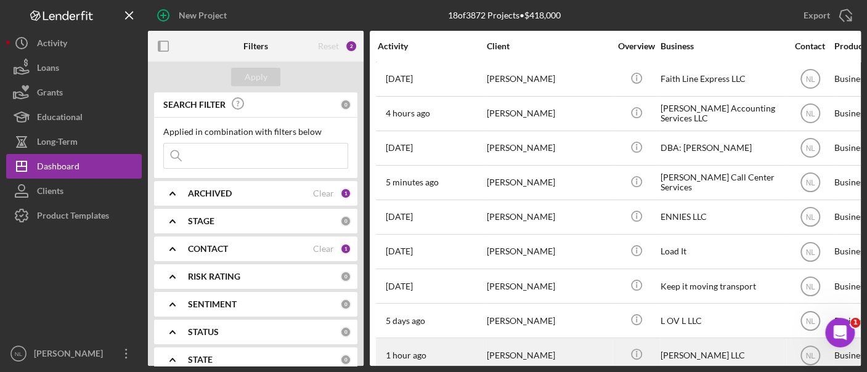
click at [482, 352] on div "1 hour ago [PERSON_NAME]" at bounding box center [432, 355] width 108 height 33
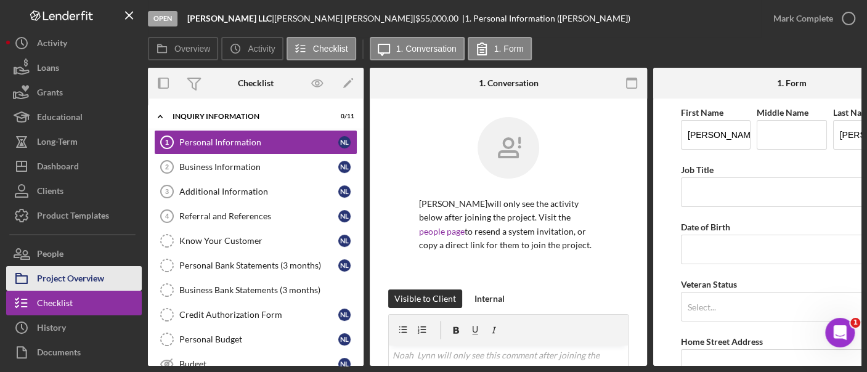
click at [96, 289] on div "Project Overview" at bounding box center [70, 280] width 67 height 28
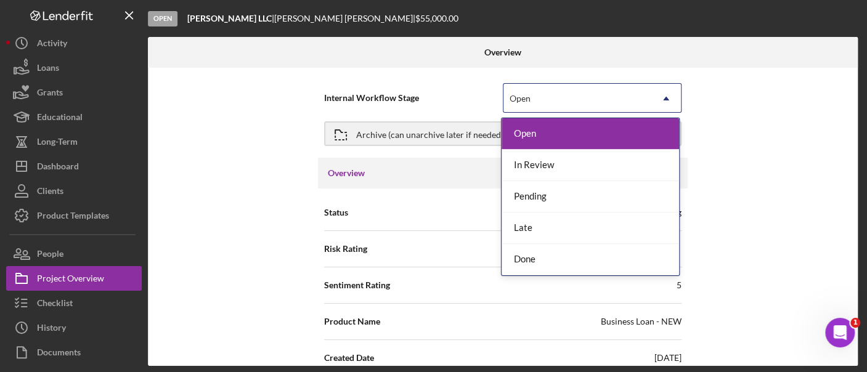
click at [663, 86] on icon "Icon/Dropdown Arrow" at bounding box center [666, 99] width 30 height 30
click at [574, 266] on div "Done" at bounding box center [589, 259] width 177 height 31
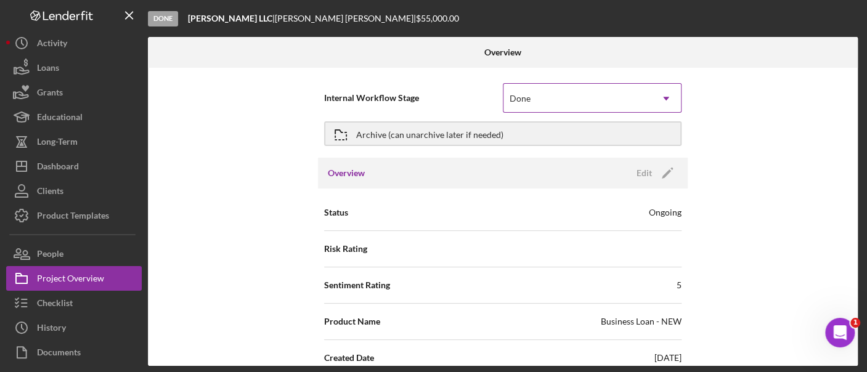
click at [559, 95] on div "Done" at bounding box center [577, 98] width 148 height 28
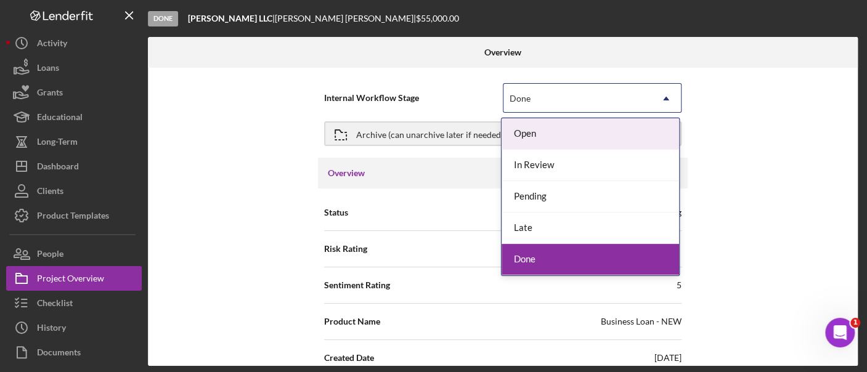
click at [552, 129] on div "Open" at bounding box center [589, 133] width 177 height 31
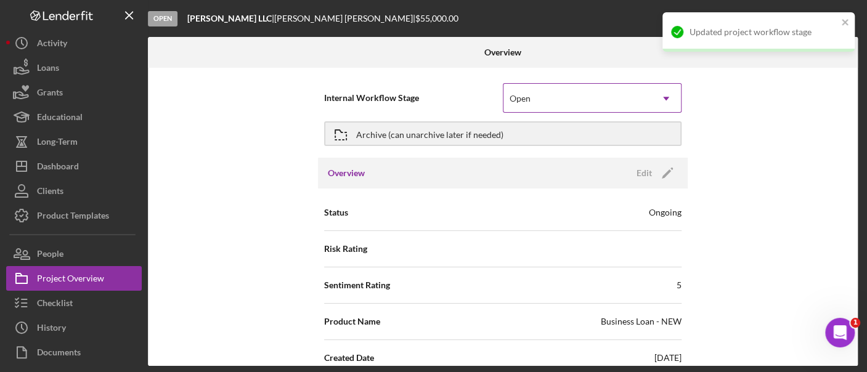
click at [509, 97] on div "Open" at bounding box center [519, 99] width 21 height 10
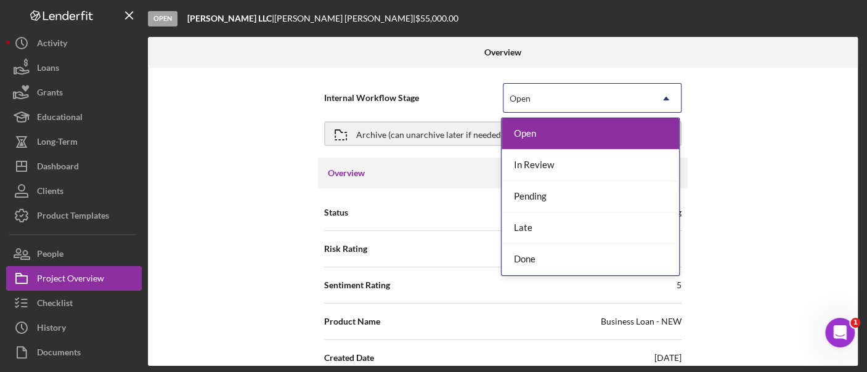
click at [549, 103] on div "Open" at bounding box center [577, 98] width 148 height 28
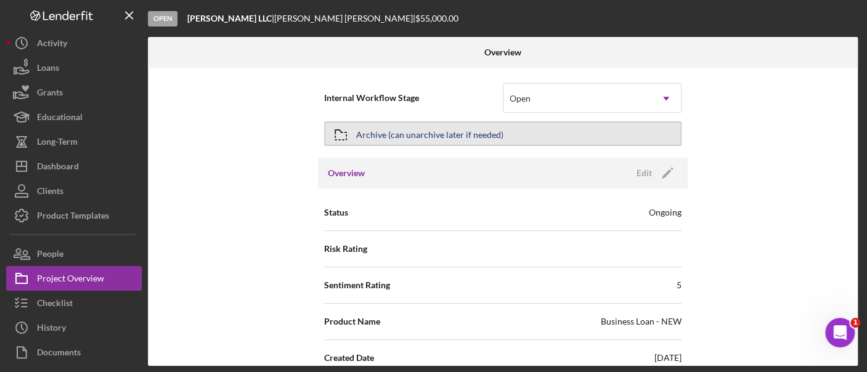
click at [415, 137] on div "Archive (can unarchive later if needed)" at bounding box center [429, 134] width 147 height 22
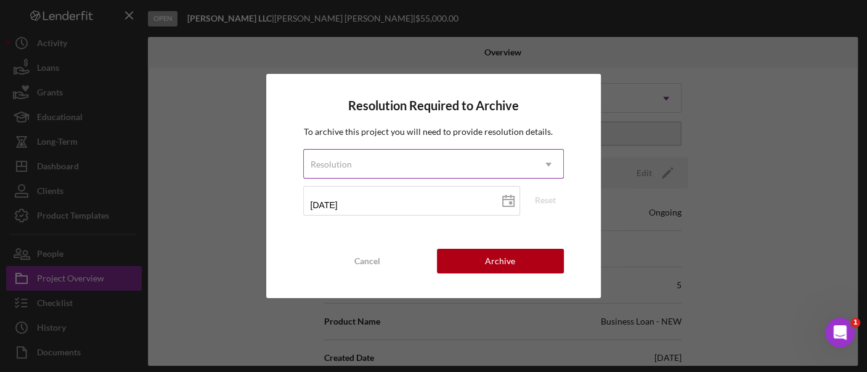
click at [411, 164] on div "Resolution" at bounding box center [418, 164] width 229 height 28
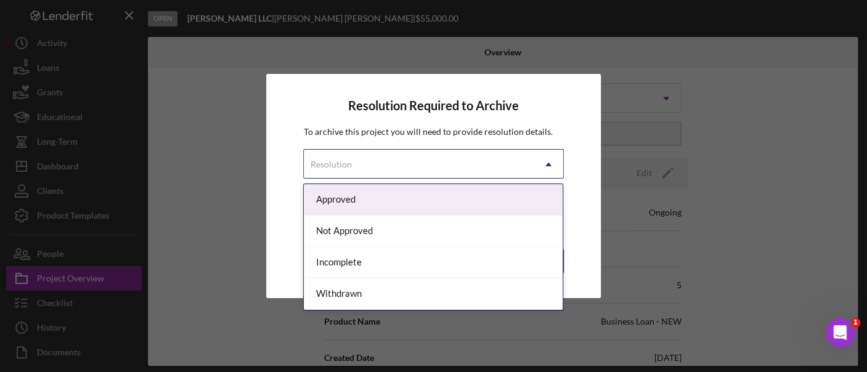
click at [382, 153] on div "Resolution" at bounding box center [418, 164] width 229 height 28
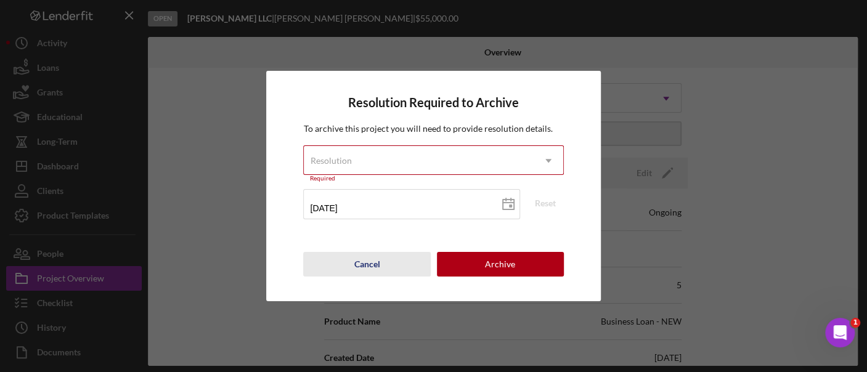
click at [363, 268] on div "Cancel" at bounding box center [367, 264] width 26 height 25
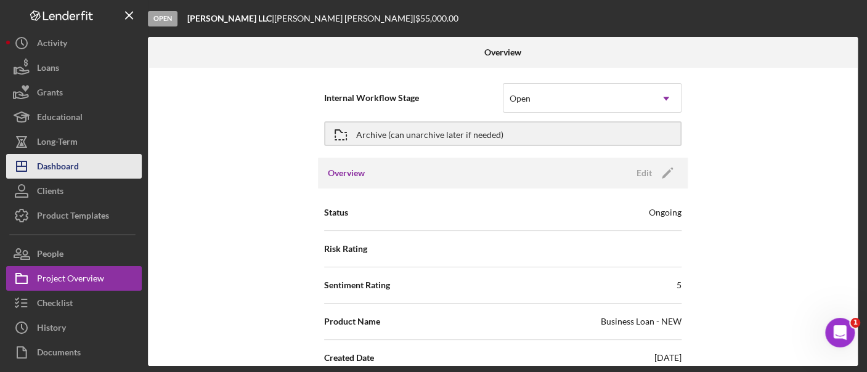
click at [96, 166] on button "Icon/Dashboard Dashboard" at bounding box center [74, 166] width 136 height 25
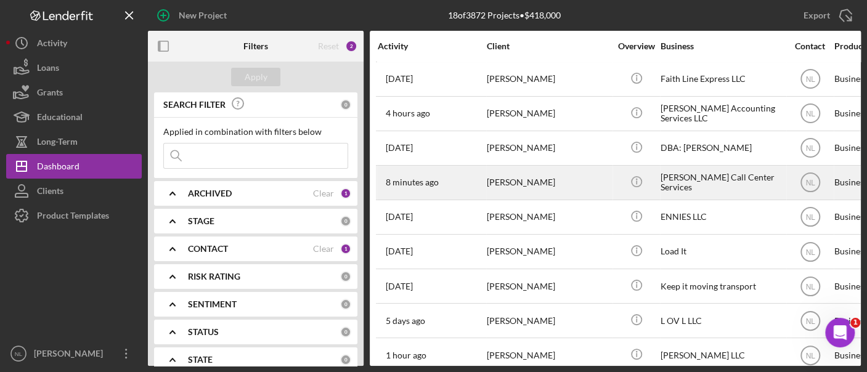
click at [502, 182] on div "[PERSON_NAME]" at bounding box center [548, 182] width 123 height 33
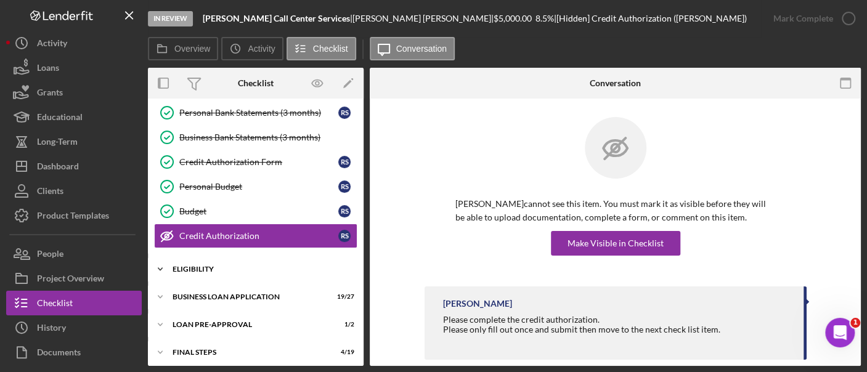
scroll to position [181, 0]
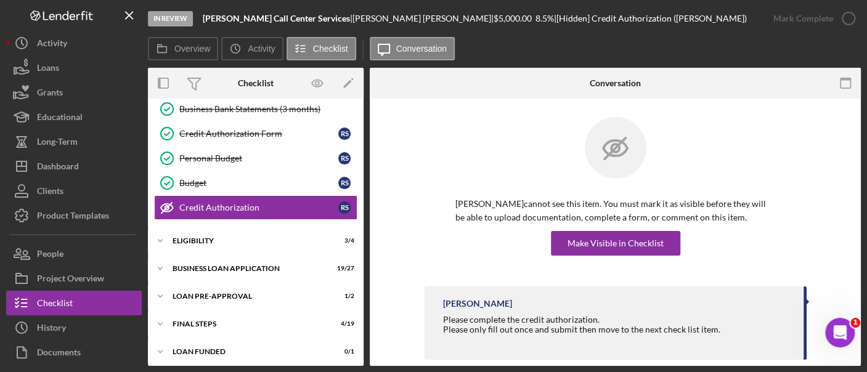
click at [248, 278] on div "Icon/Expander INQUIRY INFORMATION 10 / 11 Personal Information Personal Informa…" at bounding box center [256, 144] width 216 height 441
click at [231, 266] on div "BUSINESS LOAN APPLICATION" at bounding box center [260, 268] width 176 height 7
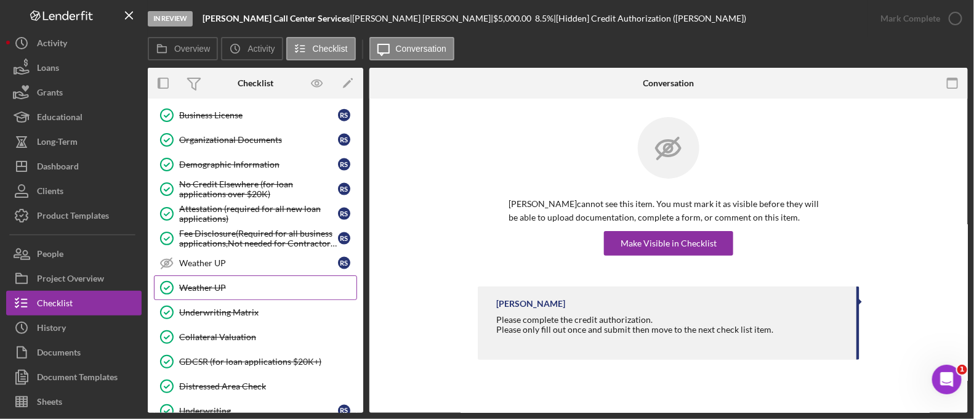
scroll to position [803, 0]
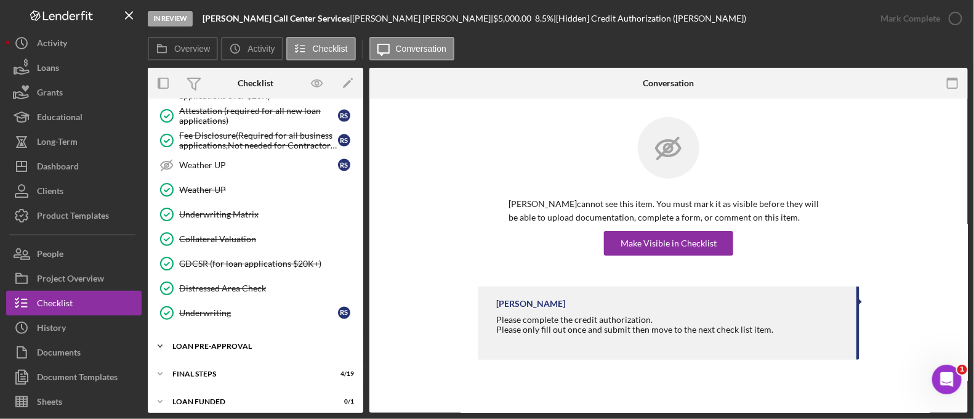
click at [242, 345] on div "Icon/Expander LOAN PRE-APPROVAL 1 / 2" at bounding box center [256, 346] width 216 height 25
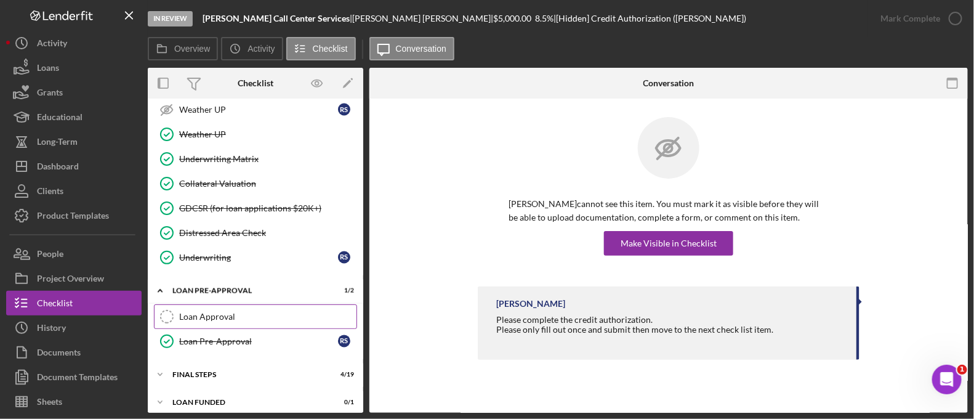
click at [229, 312] on div "Loan Approval" at bounding box center [267, 317] width 177 height 10
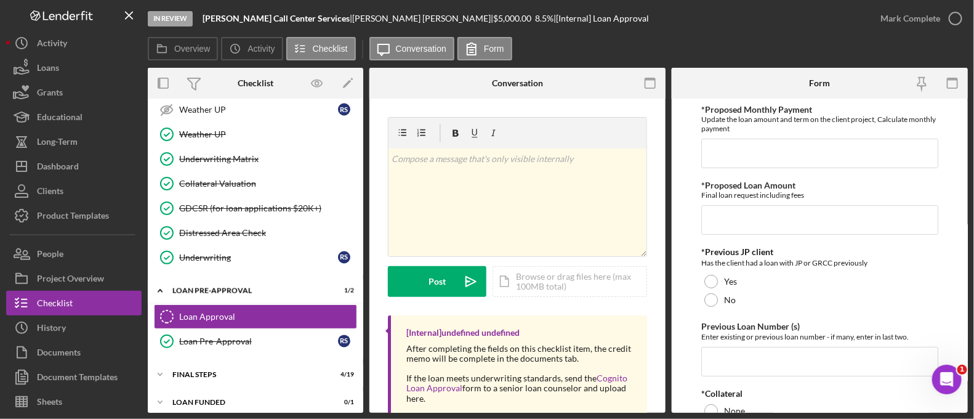
scroll to position [644, 0]
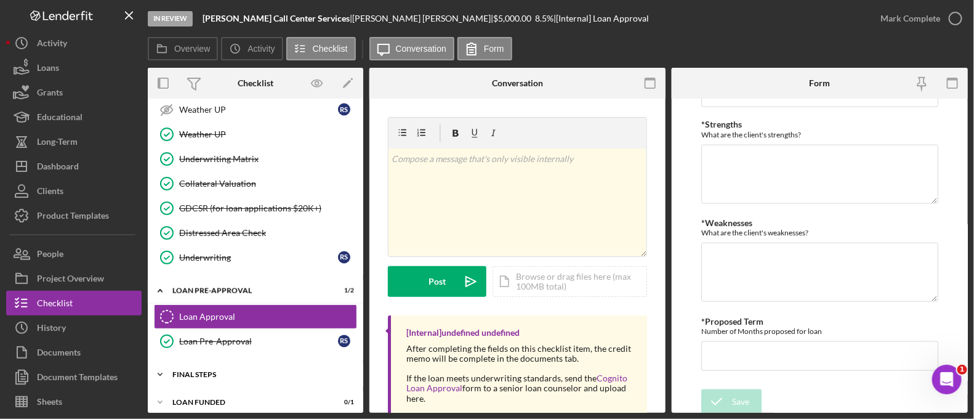
drag, startPoint x: 252, startPoint y: 369, endPoint x: 189, endPoint y: 363, distance: 63.1
drag, startPoint x: 189, startPoint y: 363, endPoint x: 165, endPoint y: 365, distance: 24.1
drag, startPoint x: 165, startPoint y: 365, endPoint x: 179, endPoint y: 368, distance: 13.8
click at [179, 371] on div "FINAL STEPS" at bounding box center [260, 374] width 176 height 7
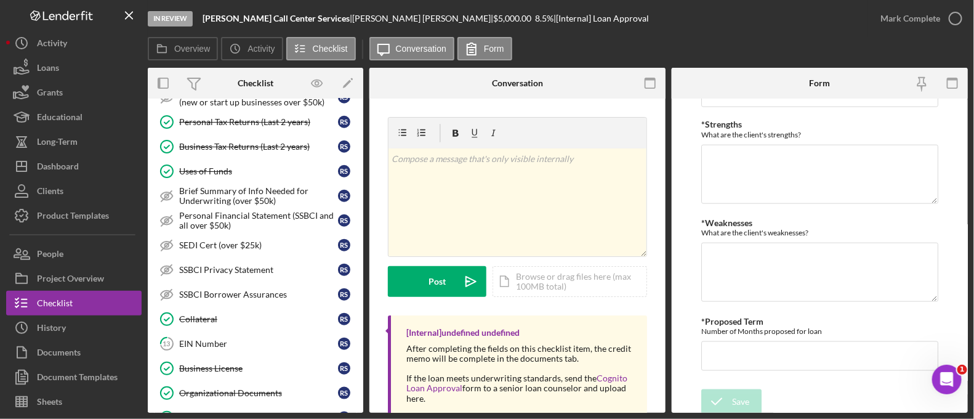
scroll to position [0, 0]
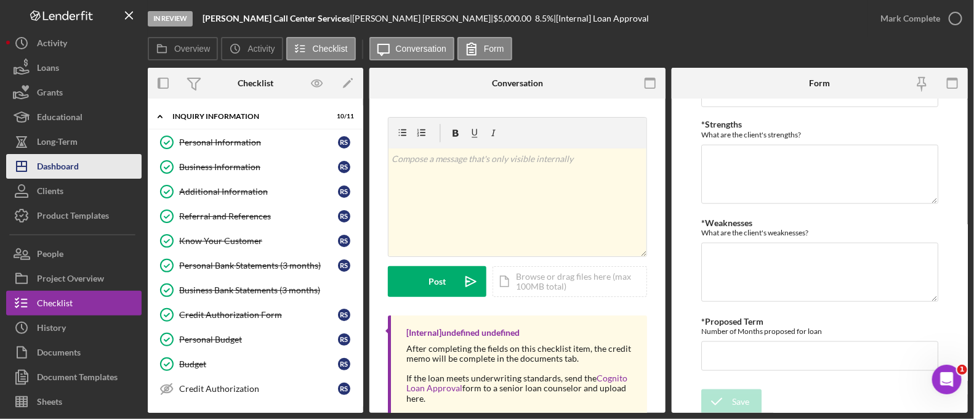
click at [98, 167] on button "Icon/Dashboard Dashboard" at bounding box center [74, 166] width 136 height 25
